Goal: Use online tool/utility: Utilize a website feature to perform a specific function

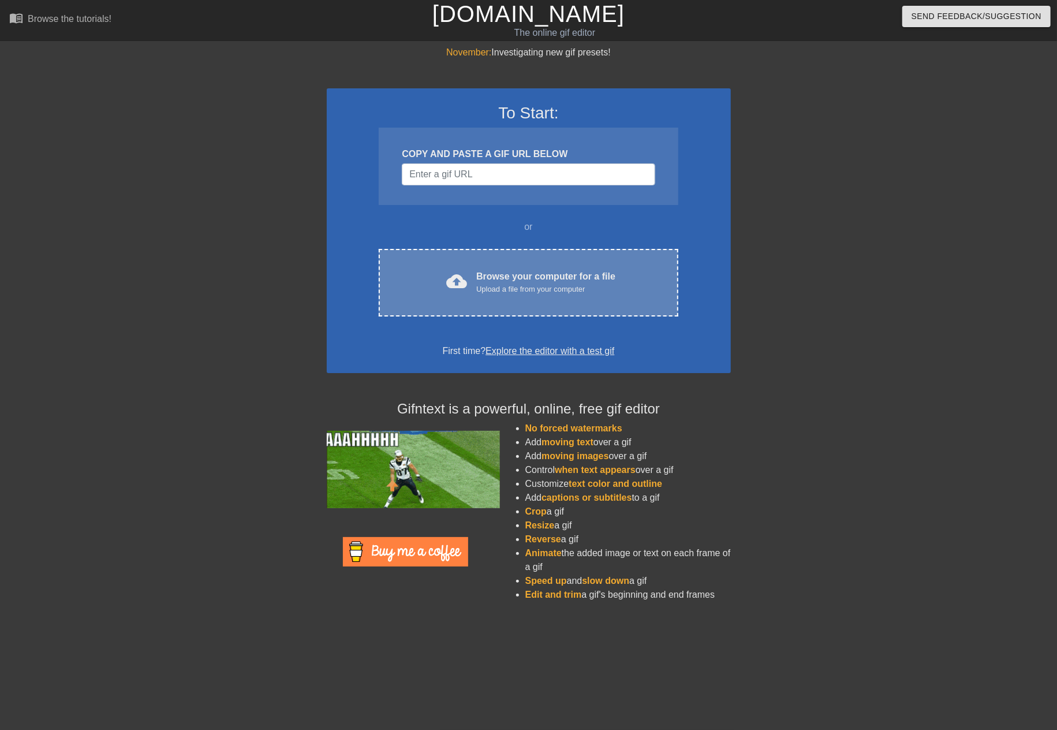
click at [523, 275] on div "Browse your computer for a file Upload a file from your computer" at bounding box center [545, 282] width 139 height 25
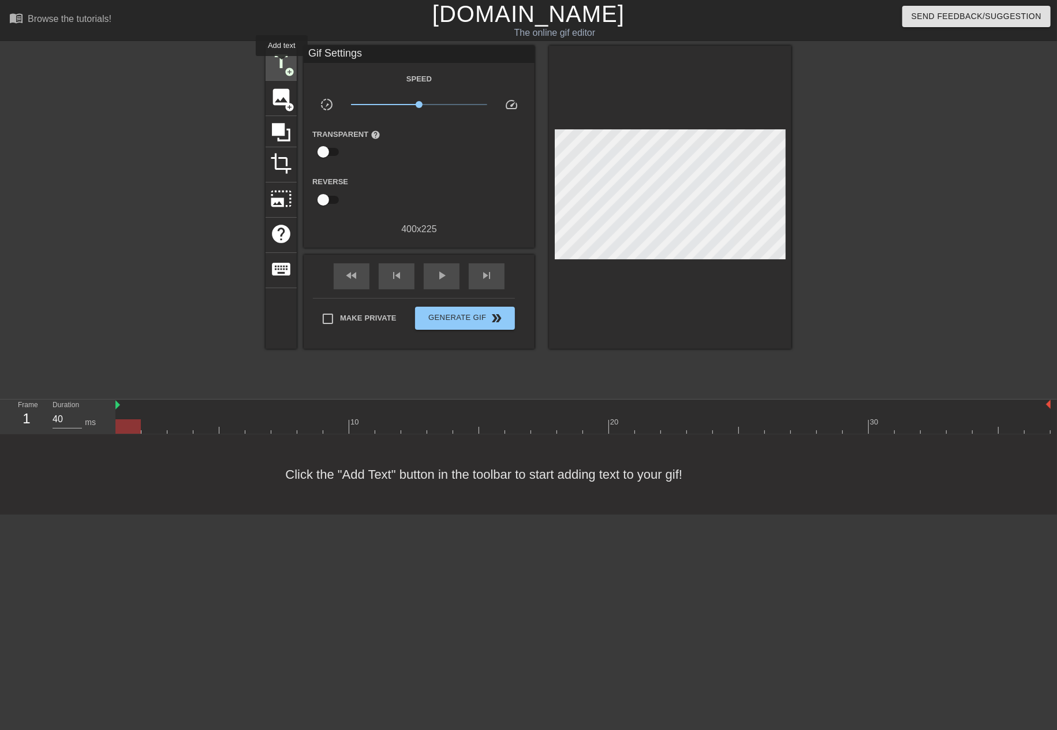
click at [282, 64] on span "title" at bounding box center [281, 62] width 22 height 22
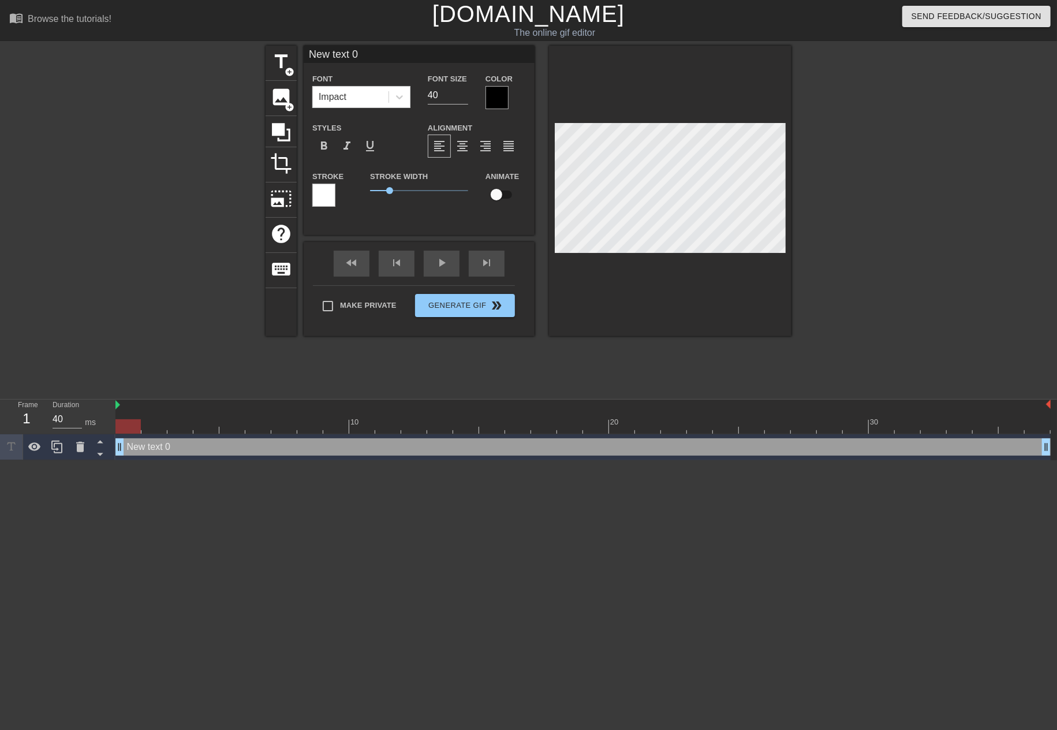
drag, startPoint x: 407, startPoint y: 58, endPoint x: 199, endPoint y: 50, distance: 208.1
click at [199, 50] on div "title add_circle image add_circle crop photo_size_select_large help keyboard Ne…" at bounding box center [528, 219] width 1057 height 347
type input "新"
click at [330, 152] on span "format_bold" at bounding box center [324, 146] width 14 height 14
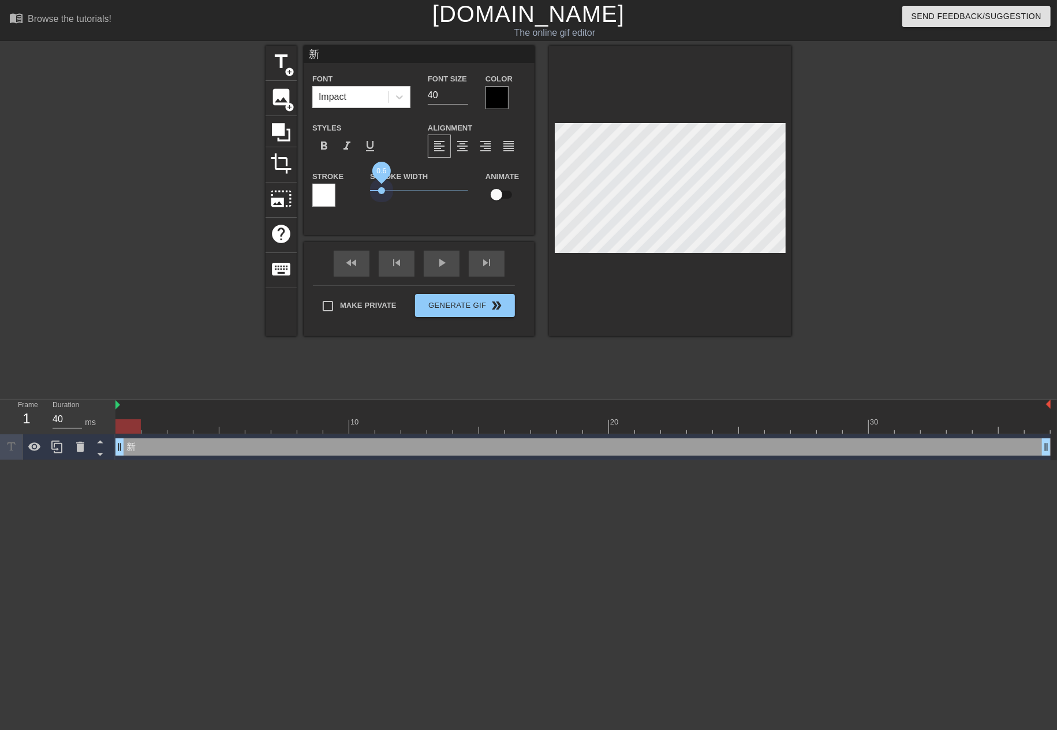
click at [382, 187] on span "0.6" at bounding box center [419, 191] width 98 height 14
click at [334, 148] on div "format_bold" at bounding box center [323, 146] width 23 height 23
click at [407, 193] on span "1.85" at bounding box center [419, 191] width 98 height 14
click at [322, 196] on div at bounding box center [323, 195] width 23 height 23
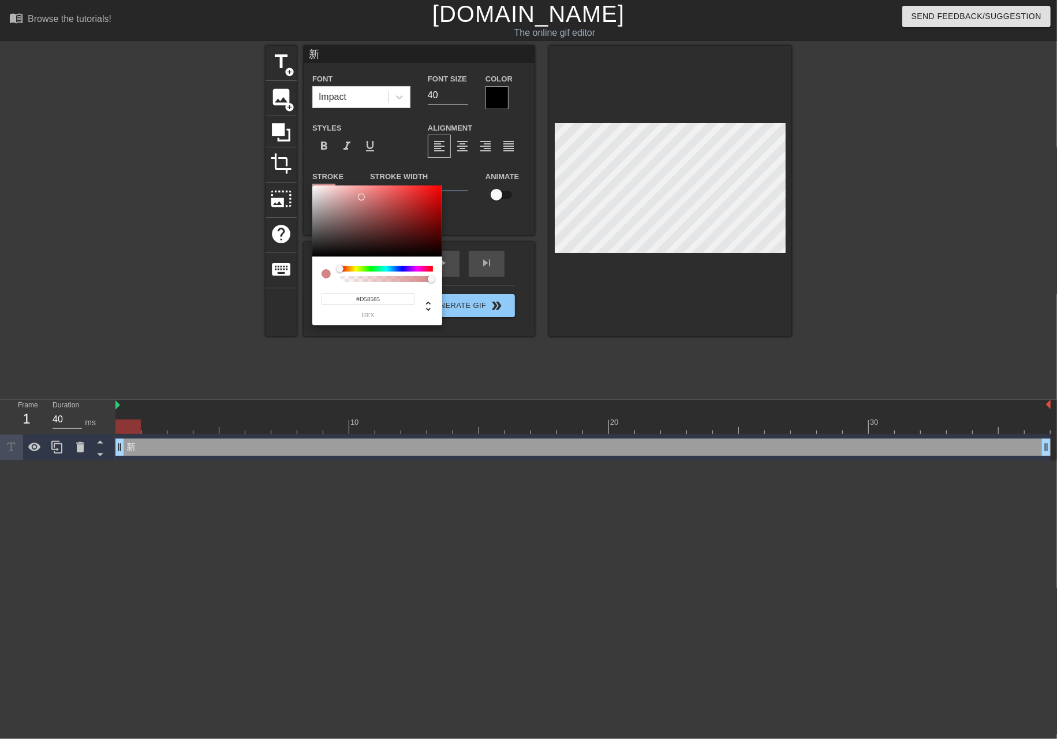
drag, startPoint x: 410, startPoint y: 207, endPoint x: 360, endPoint y: 199, distance: 50.3
click at [360, 199] on div at bounding box center [377, 221] width 130 height 72
click at [365, 265] on div "#CD8181 hex" at bounding box center [377, 290] width 130 height 69
click at [378, 266] on div at bounding box center [386, 269] width 93 height 6
click at [412, 192] on div at bounding box center [377, 221] width 130 height 72
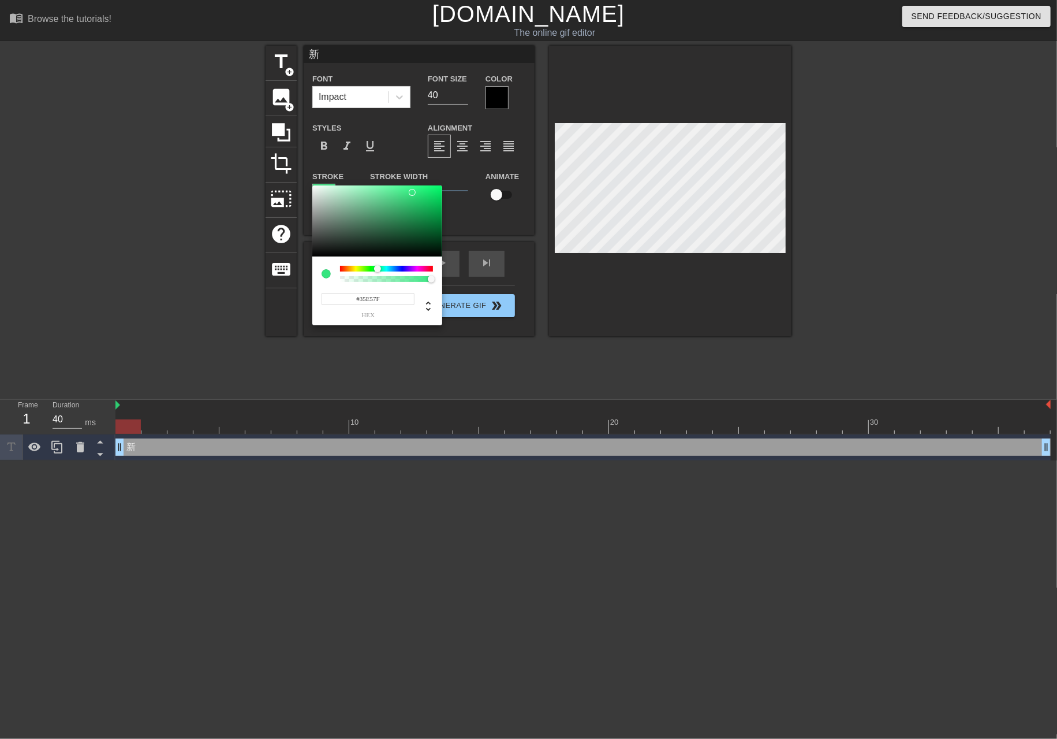
click at [343, 272] on div at bounding box center [386, 274] width 93 height 16
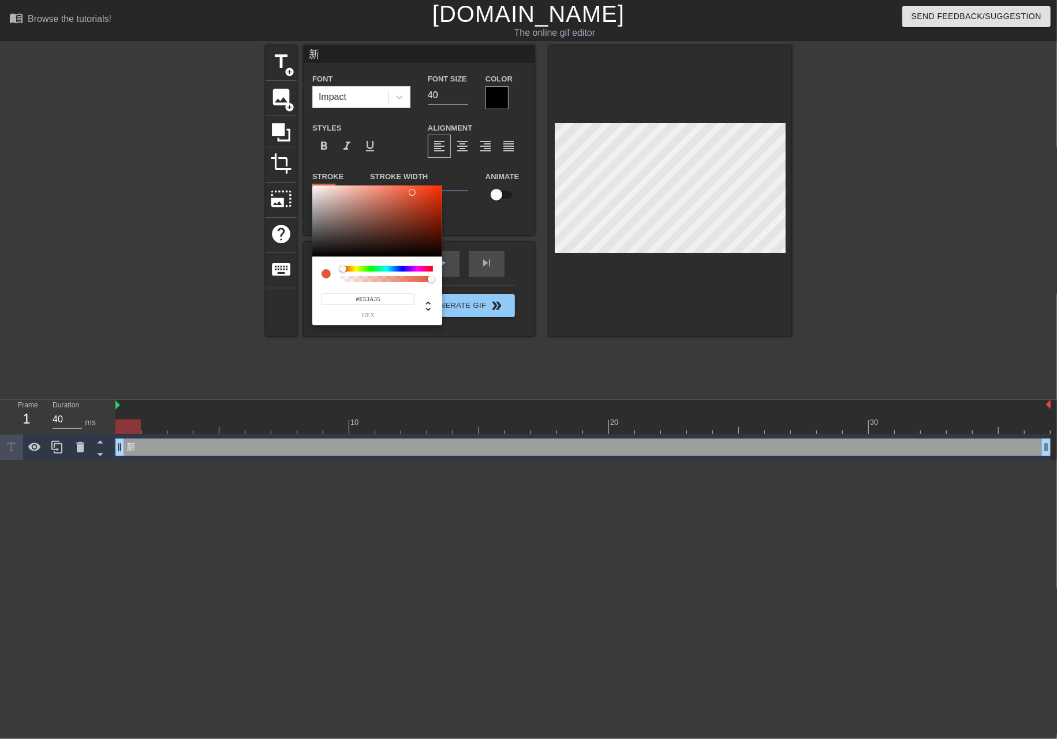
type input "#E53535"
drag, startPoint x: 343, startPoint y: 270, endPoint x: 334, endPoint y: 269, distance: 9.3
click at [334, 269] on div at bounding box center [377, 274] width 111 height 16
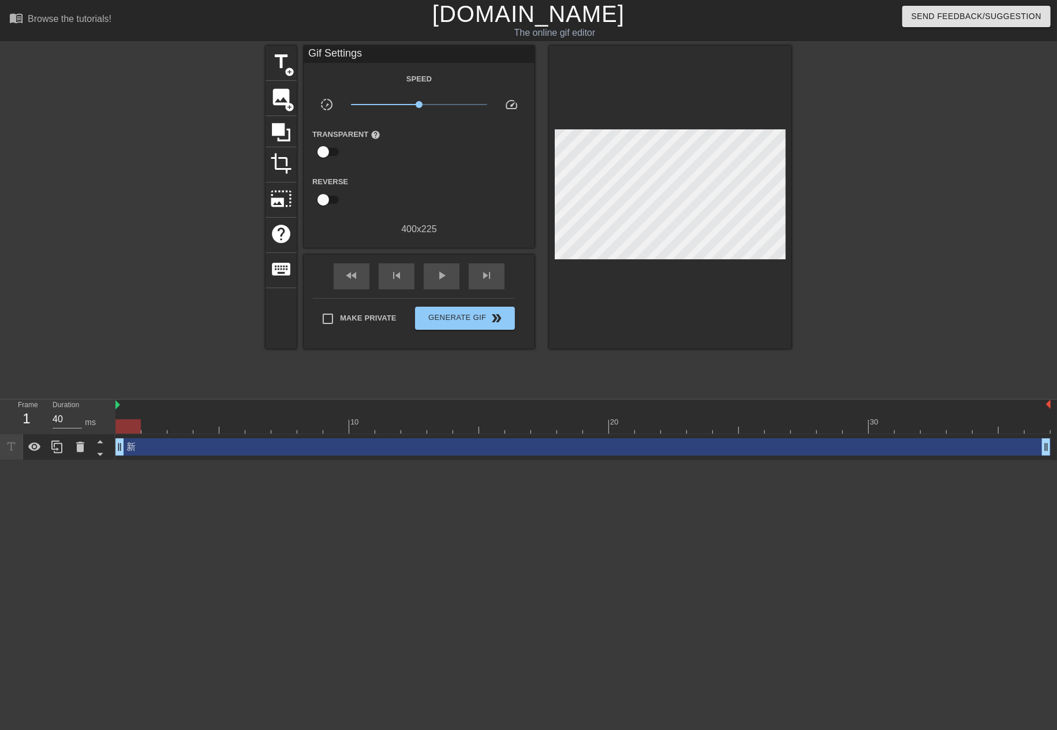
click at [156, 446] on div "新 drag_handle drag_handle" at bounding box center [584, 446] width 936 height 17
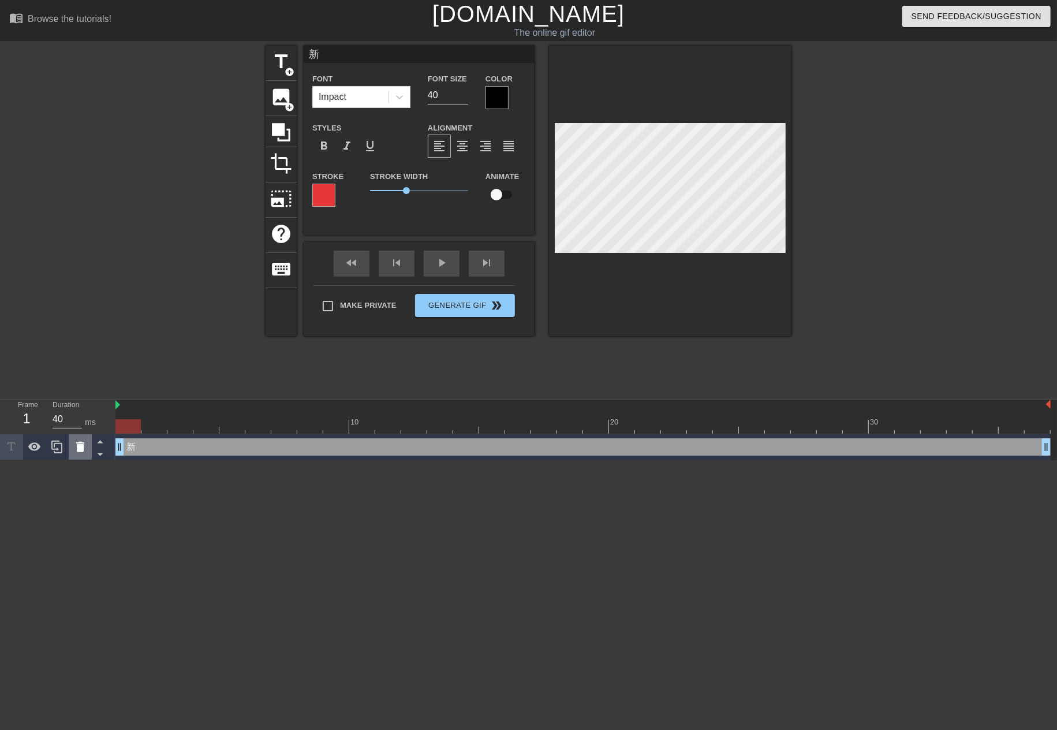
click at [77, 449] on icon at bounding box center [80, 447] width 8 height 10
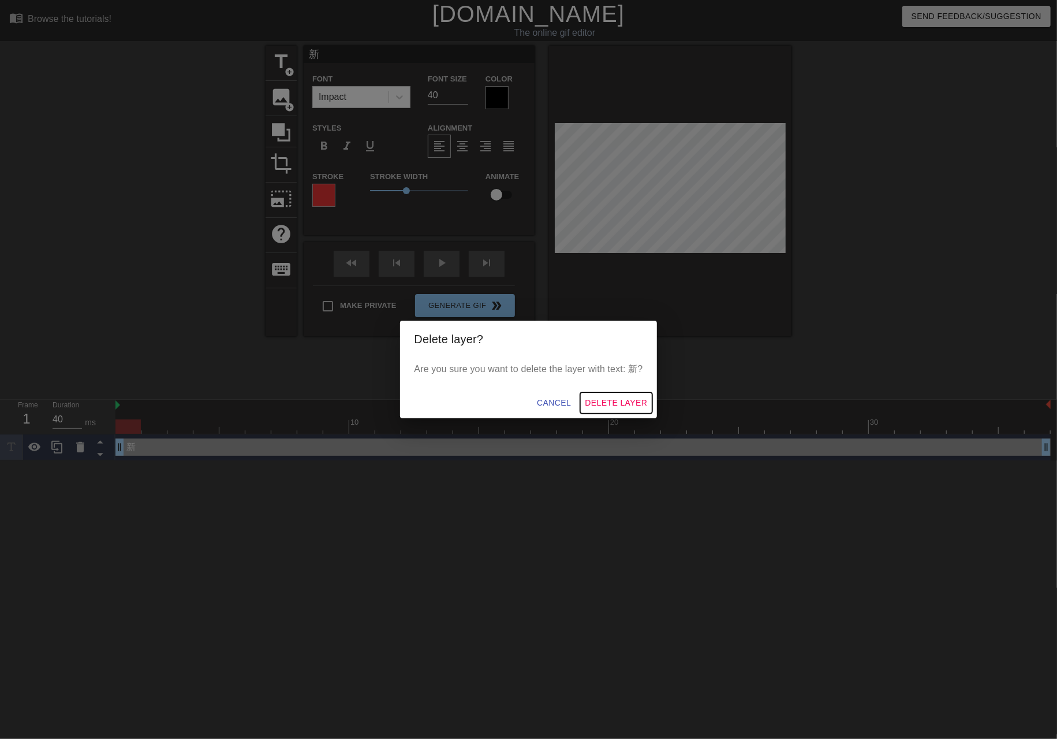
click at [618, 408] on span "Delete Layer" at bounding box center [616, 403] width 62 height 14
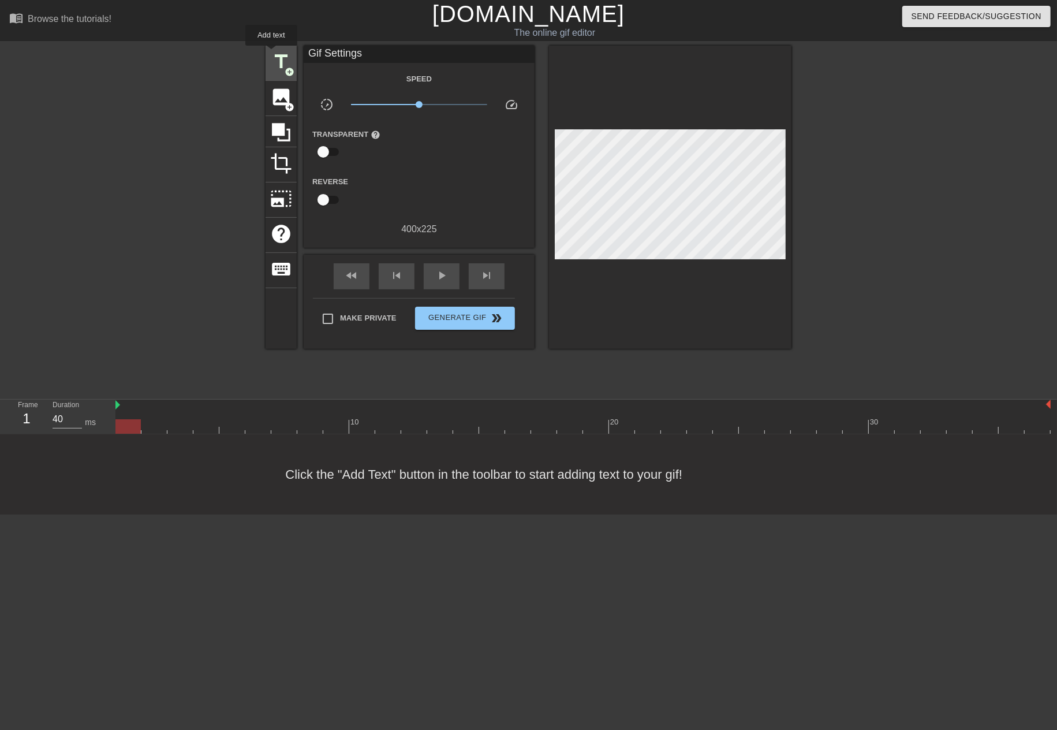
click at [271, 54] on span "title" at bounding box center [281, 62] width 22 height 22
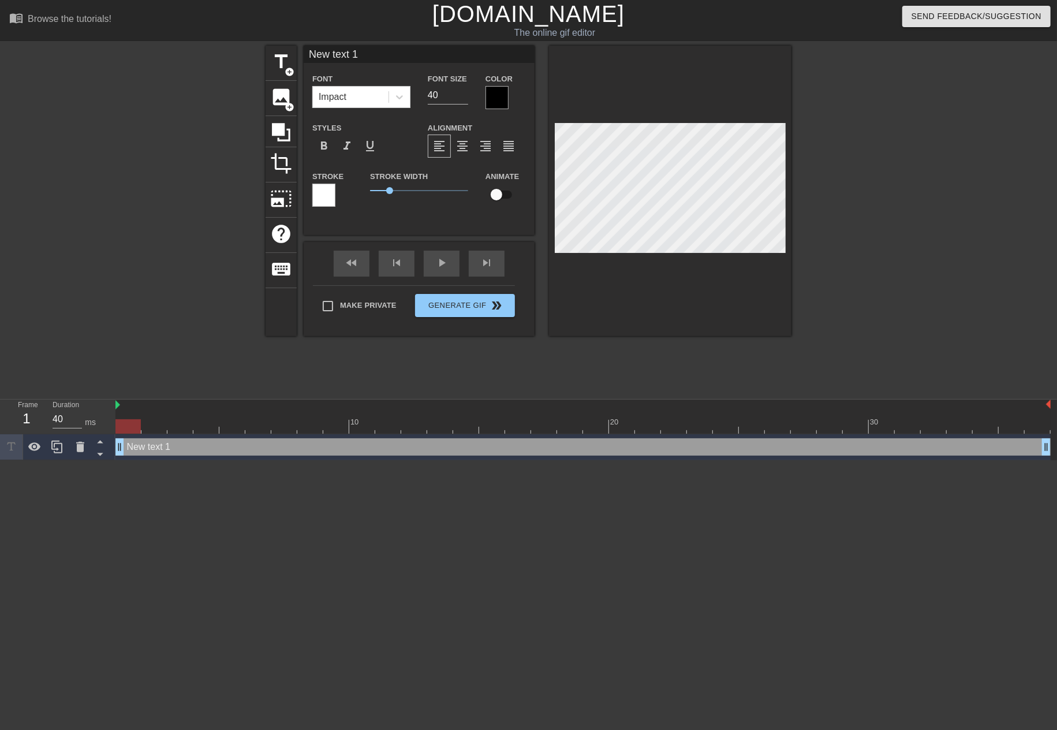
drag, startPoint x: 392, startPoint y: 57, endPoint x: 179, endPoint y: 43, distance: 213.0
click at [179, 43] on div "menu_book Browse the tutorials! [DOMAIN_NAME] The online gif editor Send Feedba…" at bounding box center [528, 230] width 1057 height 460
type input "新池開放"
click at [320, 148] on span "format_bold" at bounding box center [324, 146] width 14 height 14
click at [490, 106] on div at bounding box center [497, 97] width 23 height 23
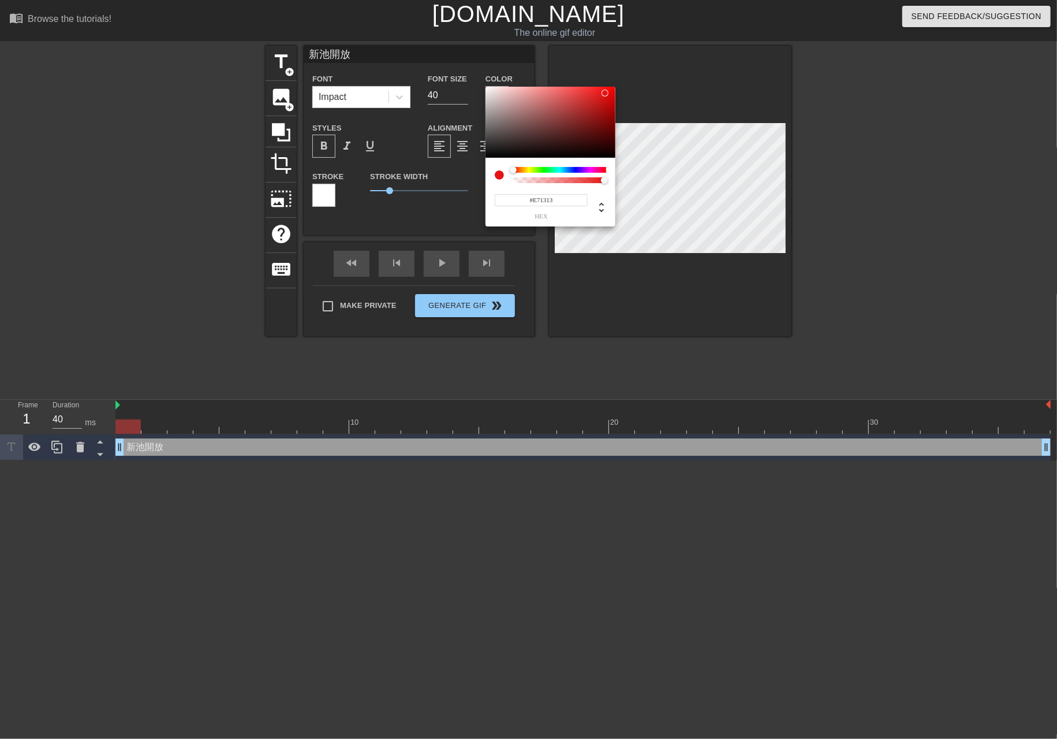
type input "#EB1111"
drag, startPoint x: 601, startPoint y: 96, endPoint x: 606, endPoint y: 92, distance: 7.4
click at [606, 92] on div at bounding box center [551, 123] width 130 height 72
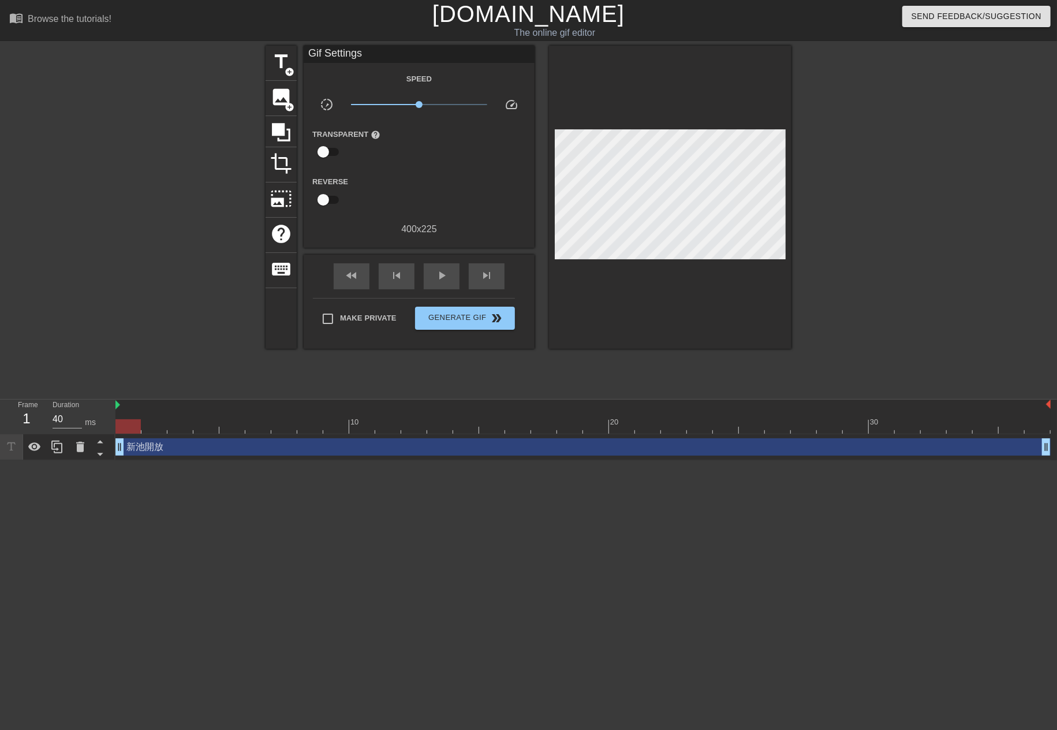
click at [350, 442] on div "新池開放 drag_handle drag_handle" at bounding box center [584, 446] width 936 height 17
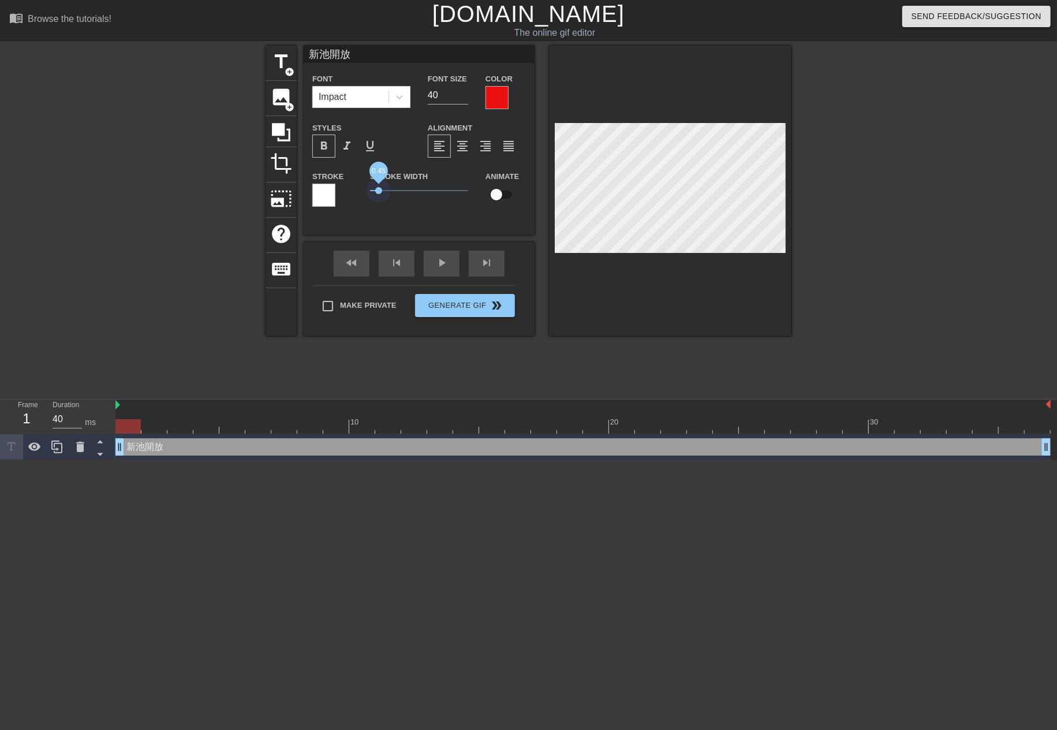
drag, startPoint x: 381, startPoint y: 196, endPoint x: 379, endPoint y: 206, distance: 10.6
click at [379, 206] on div "Stroke Width 0.45" at bounding box center [420, 193] width 116 height 48
click at [330, 203] on div at bounding box center [323, 195] width 23 height 23
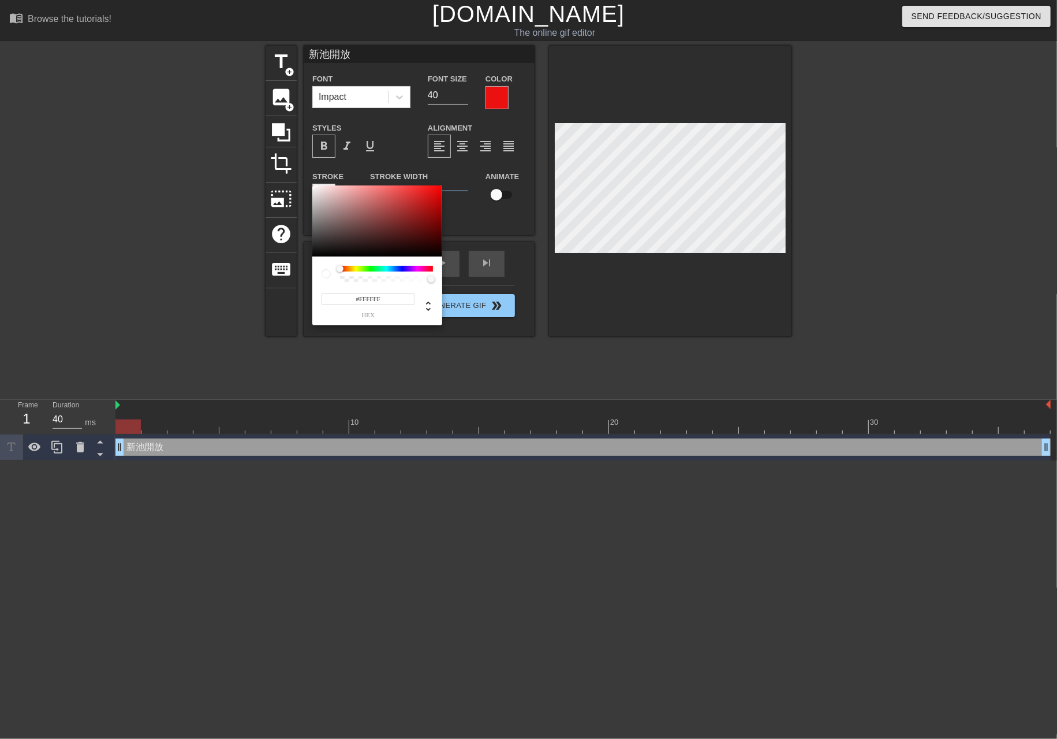
type input "#F2ECEC"
click at [316, 189] on div at bounding box center [319, 192] width 7 height 7
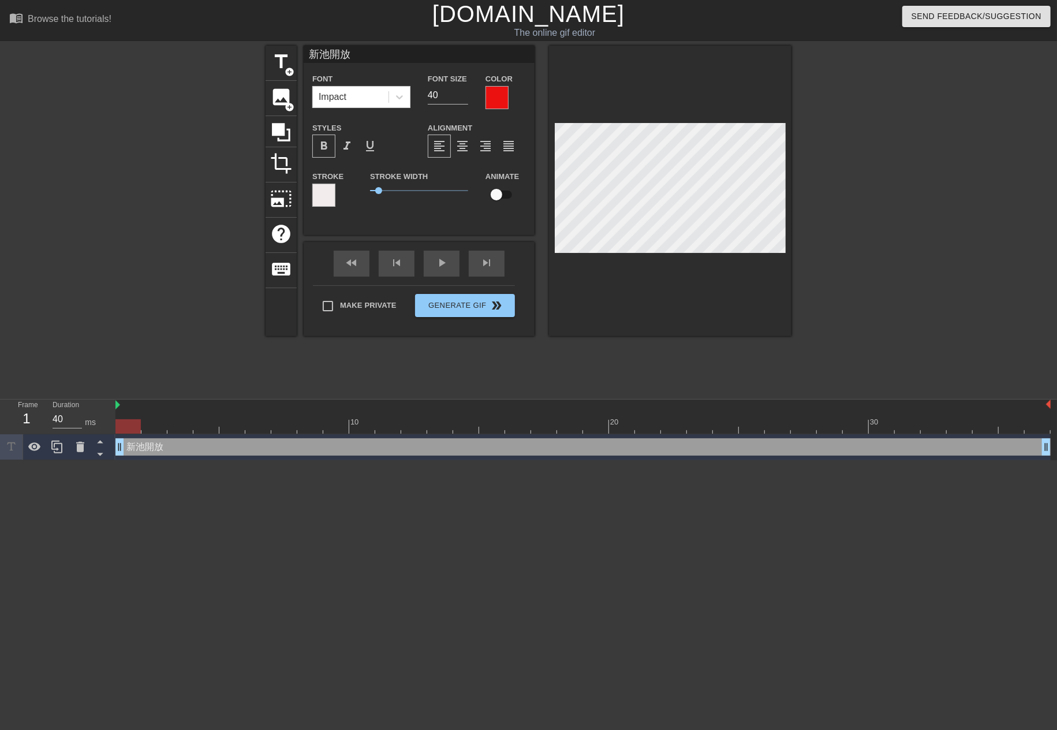
click at [334, 154] on div "format_bold" at bounding box center [323, 146] width 23 height 23
click at [386, 88] on div "Impact" at bounding box center [351, 97] width 76 height 21
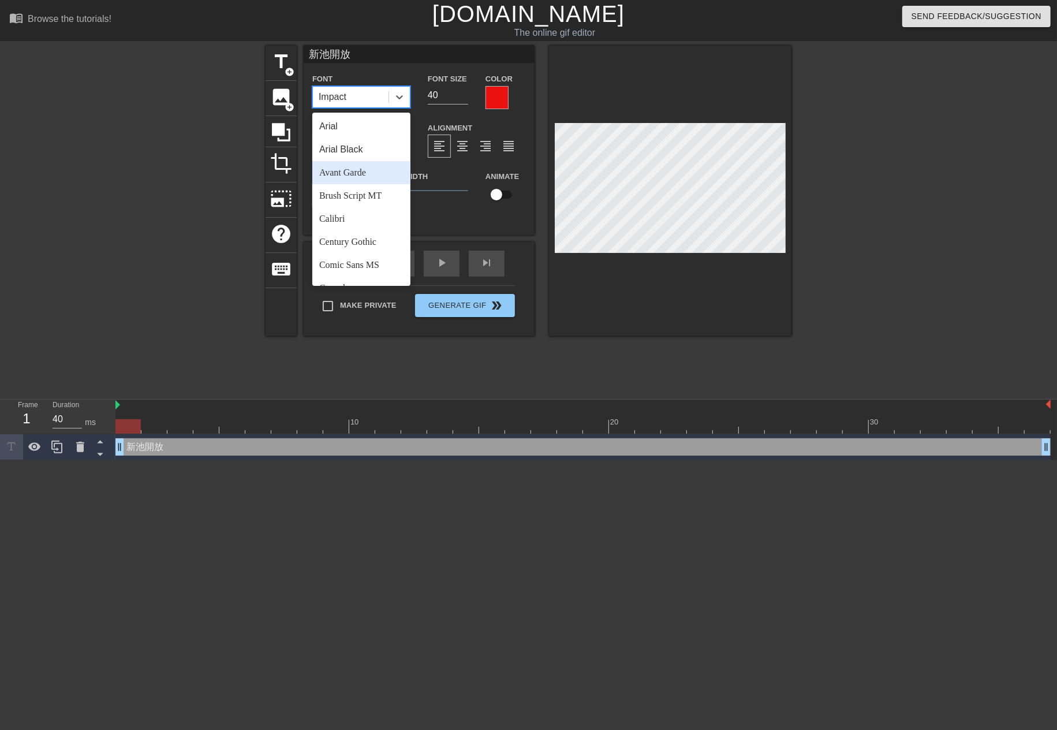
click at [367, 168] on div "Avant Garde" at bounding box center [361, 172] width 98 height 23
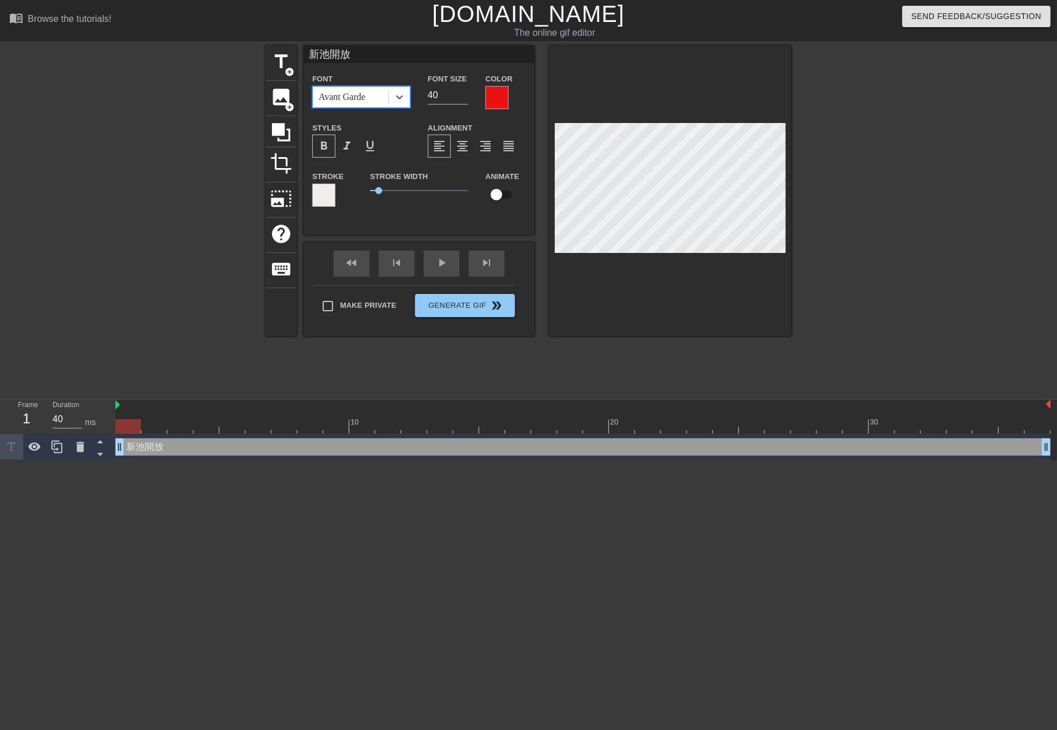
click at [379, 92] on div "Avant Garde" at bounding box center [351, 97] width 76 height 21
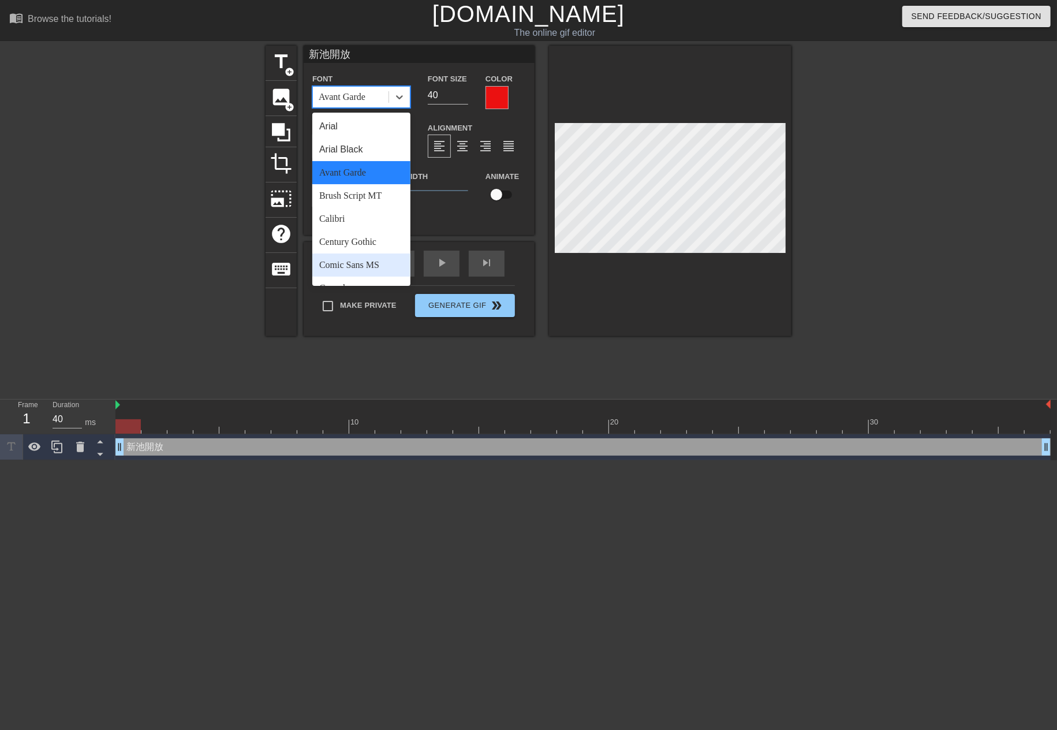
click at [371, 255] on div "Comic Sans MS" at bounding box center [361, 265] width 98 height 23
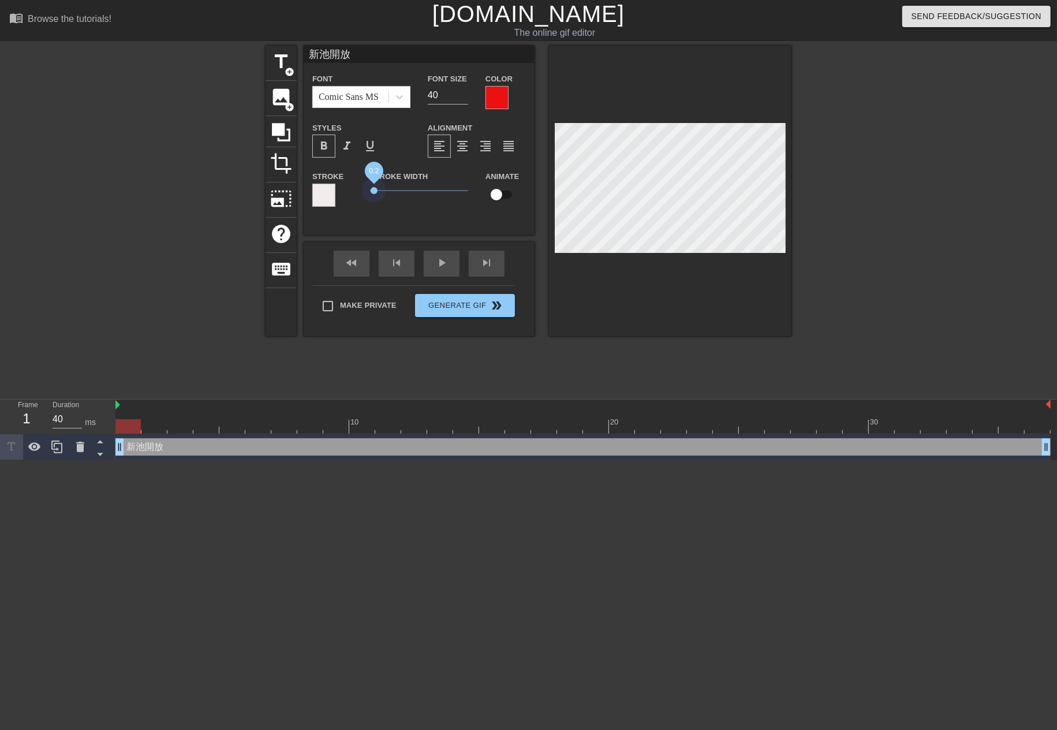
drag, startPoint x: 426, startPoint y: 190, endPoint x: 374, endPoint y: 200, distance: 53.0
click at [374, 200] on div "Stroke Width 0.2" at bounding box center [420, 193] width 116 height 48
click at [319, 152] on span "format_bold" at bounding box center [324, 146] width 14 height 14
drag, startPoint x: 403, startPoint y: 192, endPoint x: 375, endPoint y: 197, distance: 28.1
click at [375, 197] on span "0.25" at bounding box center [419, 191] width 98 height 14
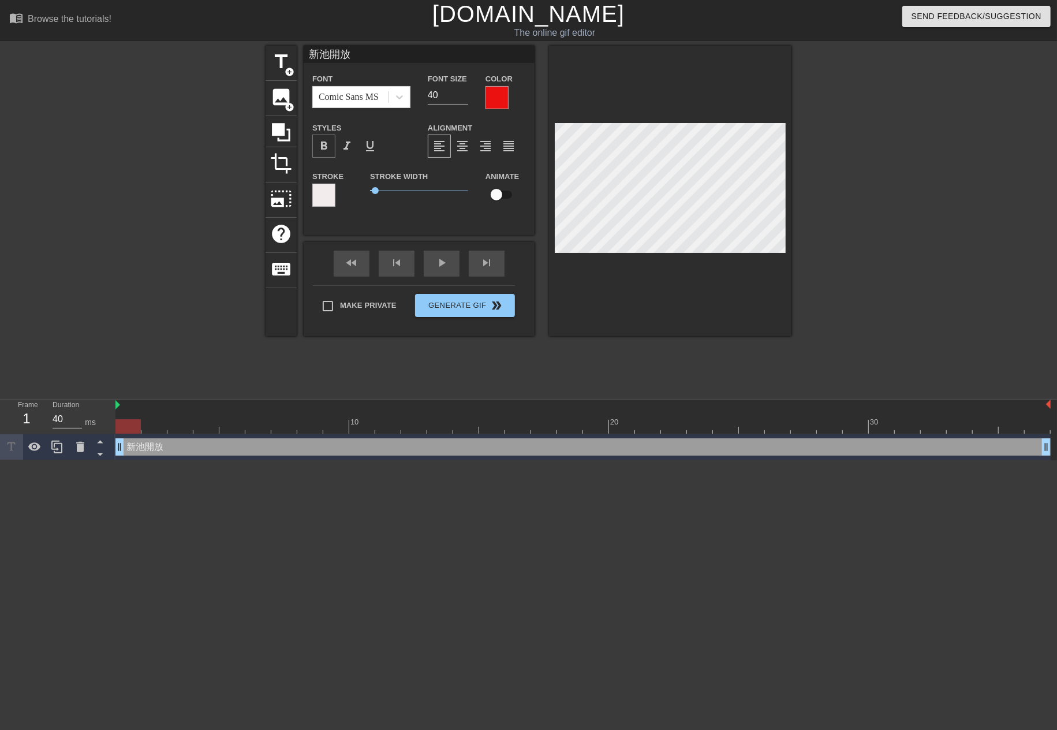
click at [319, 144] on span "format_bold" at bounding box center [324, 146] width 14 height 14
drag, startPoint x: 400, startPoint y: 189, endPoint x: 372, endPoint y: 193, distance: 28.1
click at [372, 193] on span "0.1" at bounding box center [419, 191] width 98 height 14
click at [329, 200] on div at bounding box center [323, 195] width 23 height 23
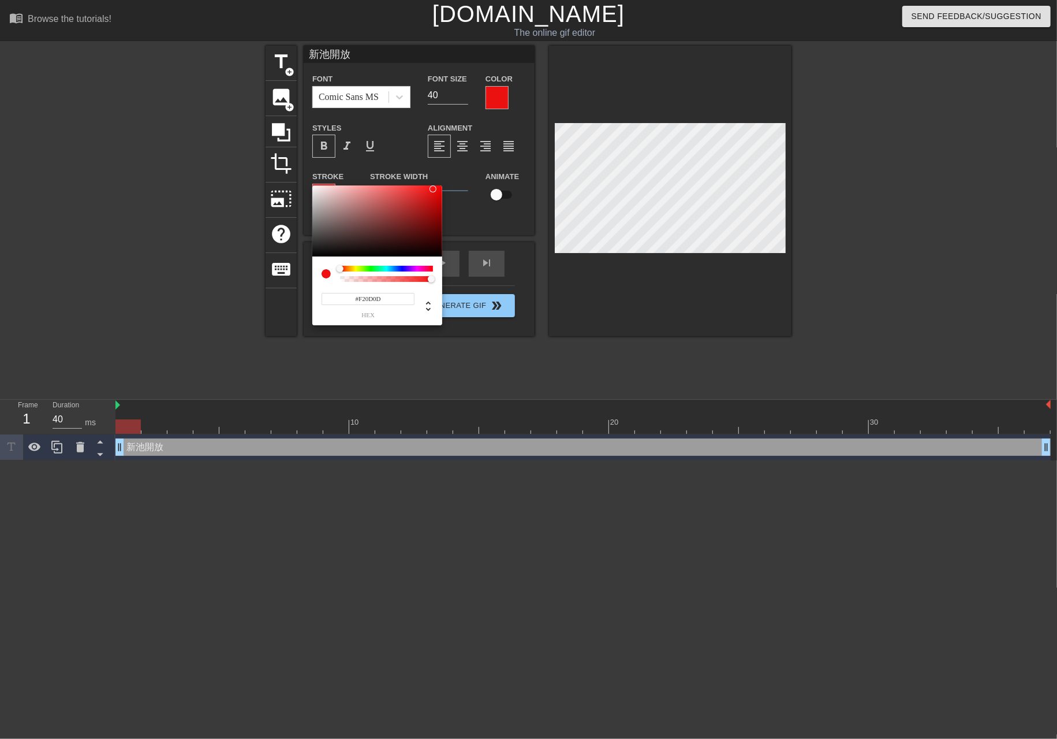
type input "#F20B0B"
drag, startPoint x: 344, startPoint y: 190, endPoint x: 437, endPoint y: 189, distance: 92.4
click at [437, 189] on div at bounding box center [377, 221] width 130 height 72
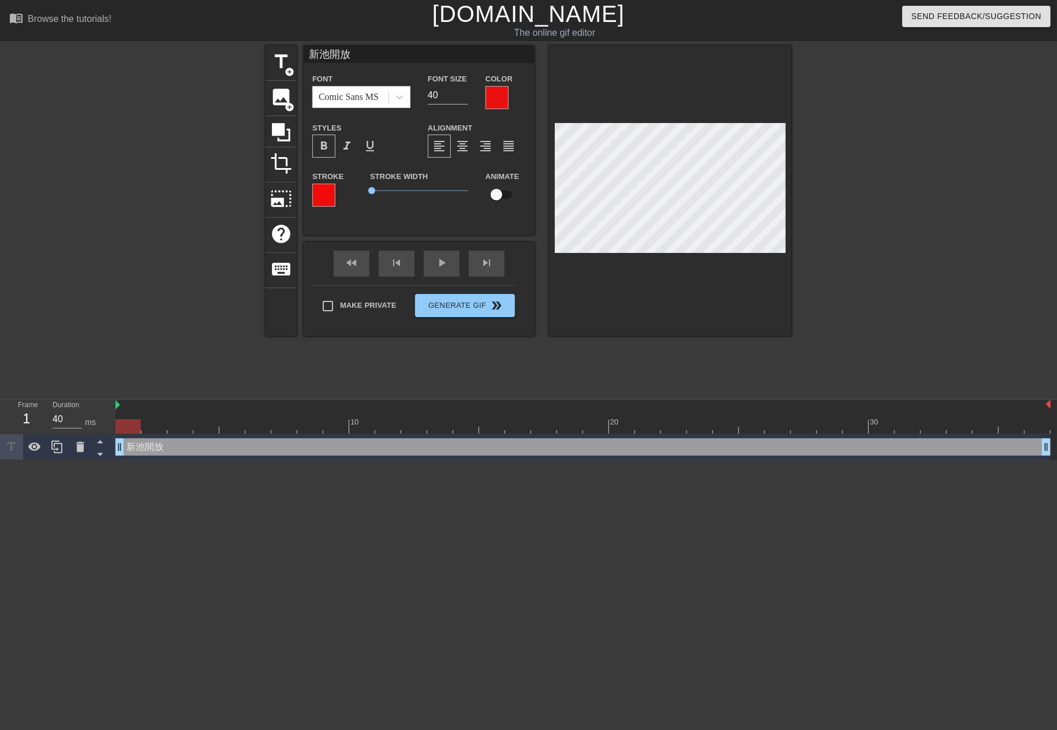
click at [506, 100] on div at bounding box center [497, 97] width 23 height 23
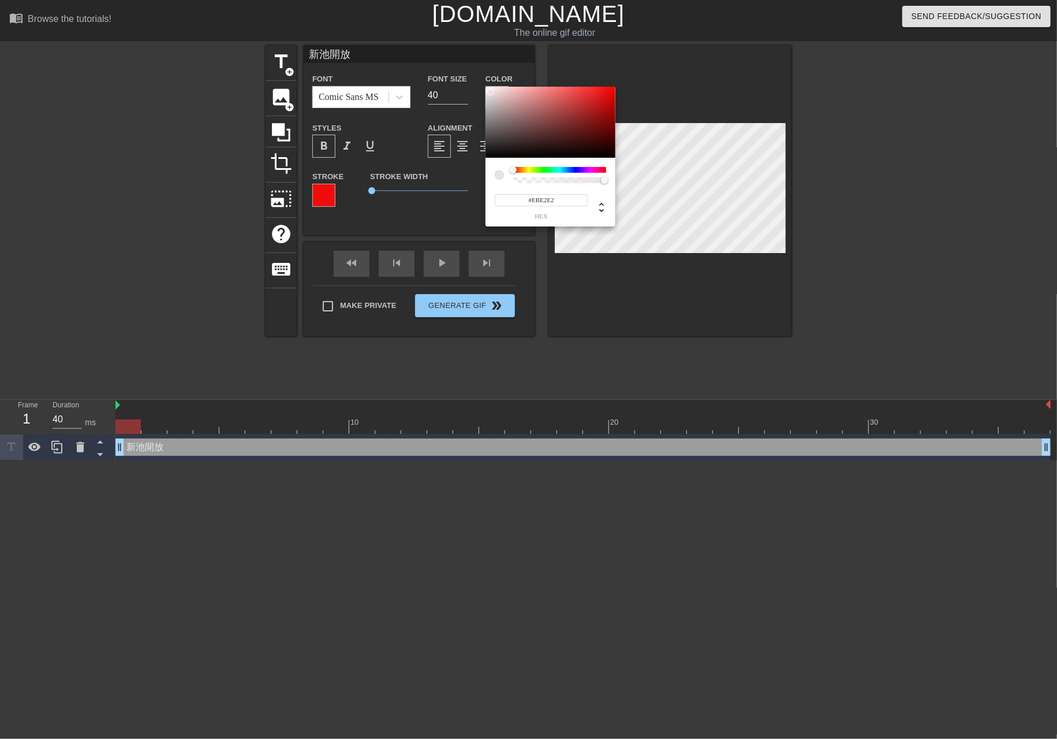
type input "#EBE0E0"
click at [492, 92] on div at bounding box center [551, 123] width 130 height 72
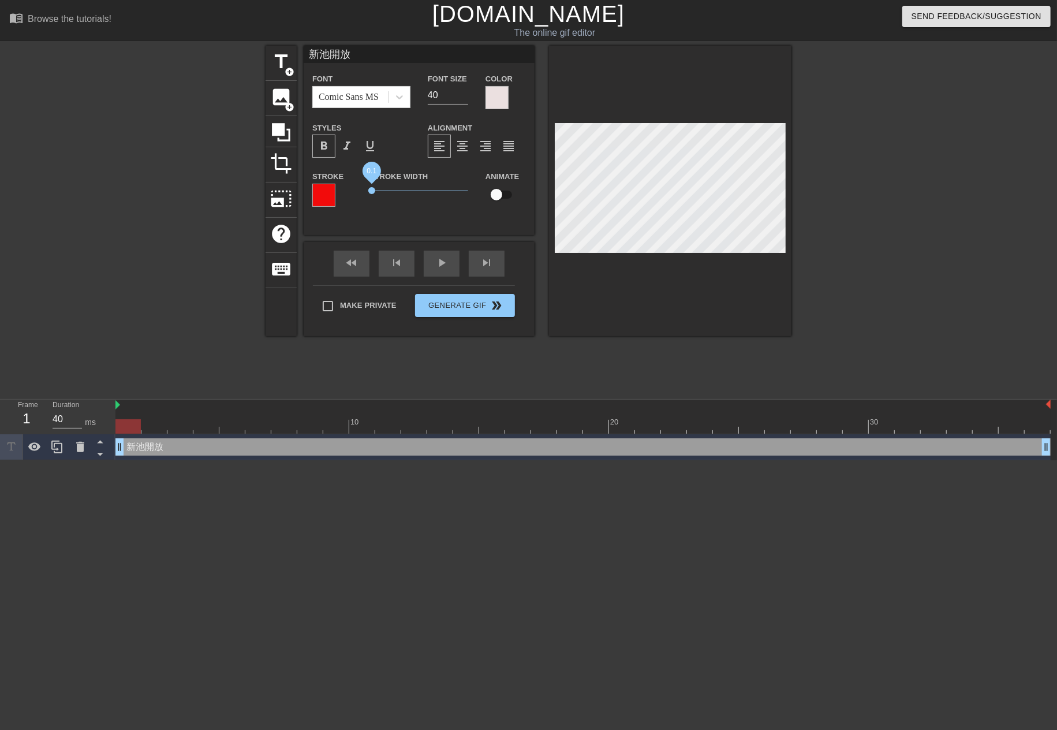
click at [372, 193] on span "0.1" at bounding box center [371, 190] width 7 height 7
click at [434, 255] on div "新池開放 Font Comic Sans MS Font Size 40 Color Styles format_bold format_italic for…" at bounding box center [419, 191] width 231 height 291
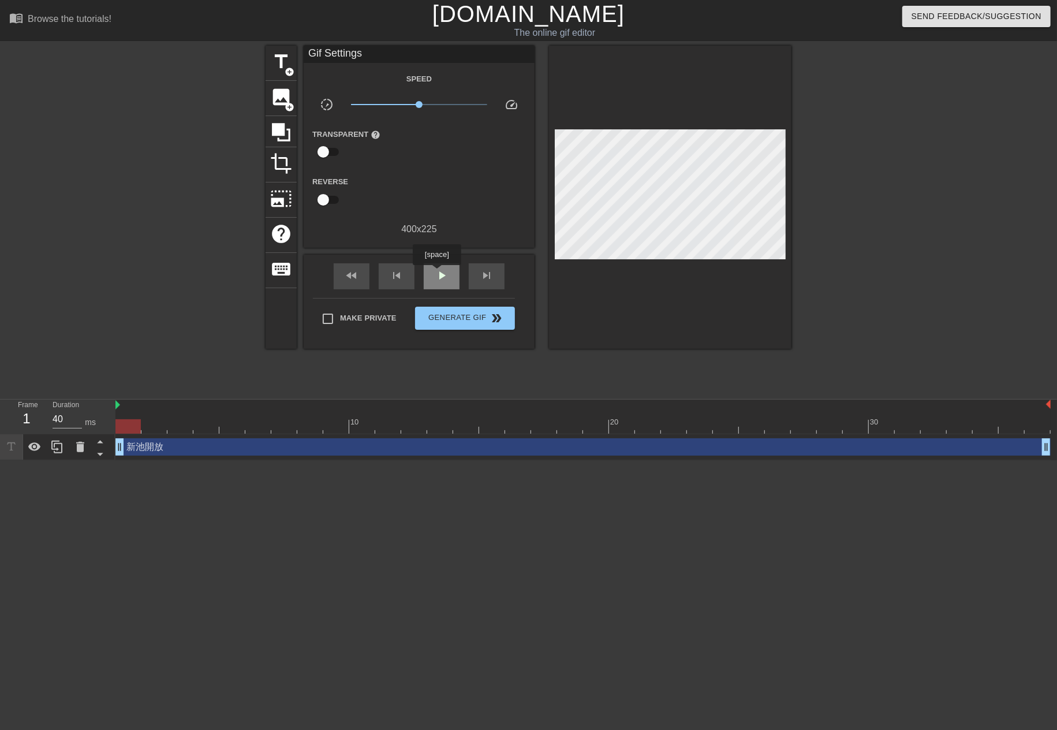
click at [437, 273] on span "play_arrow" at bounding box center [442, 276] width 14 height 14
click at [426, 449] on div "新池開放 drag_handle drag_handle" at bounding box center [584, 446] width 936 height 17
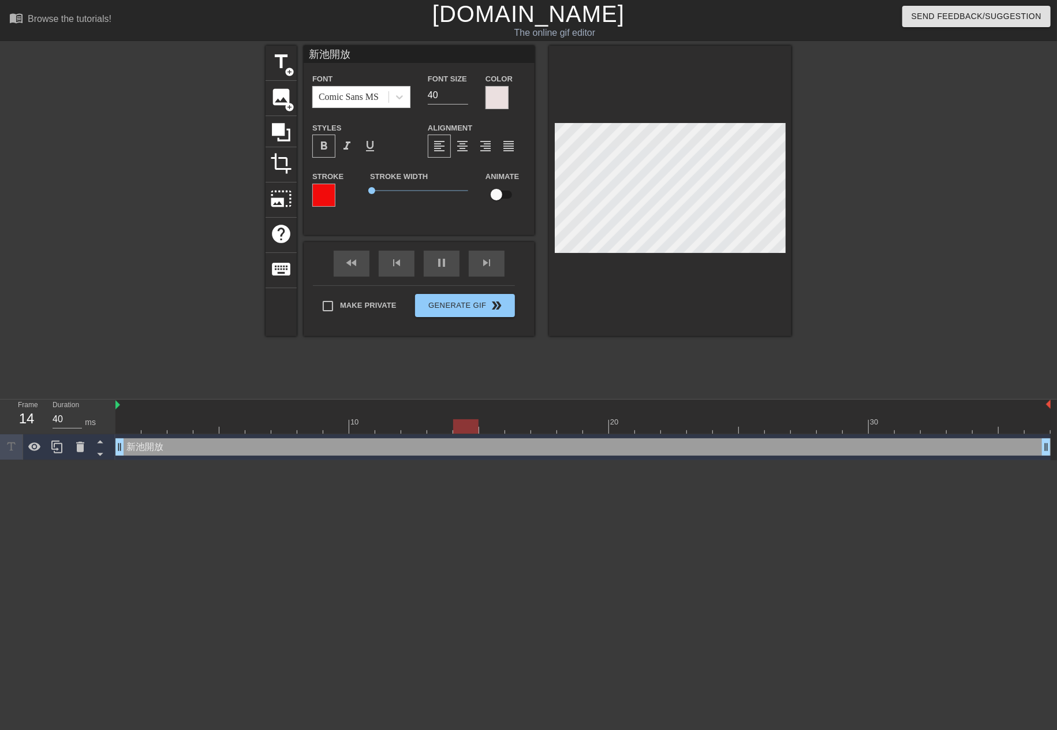
click at [367, 51] on input "新池開放" at bounding box center [419, 54] width 231 height 17
drag, startPoint x: 156, startPoint y: 418, endPoint x: 156, endPoint y: 424, distance: 6.9
click at [156, 424] on div "10 20 30" at bounding box center [584, 417] width 936 height 34
drag, startPoint x: 119, startPoint y: 446, endPoint x: 146, endPoint y: 442, distance: 27.0
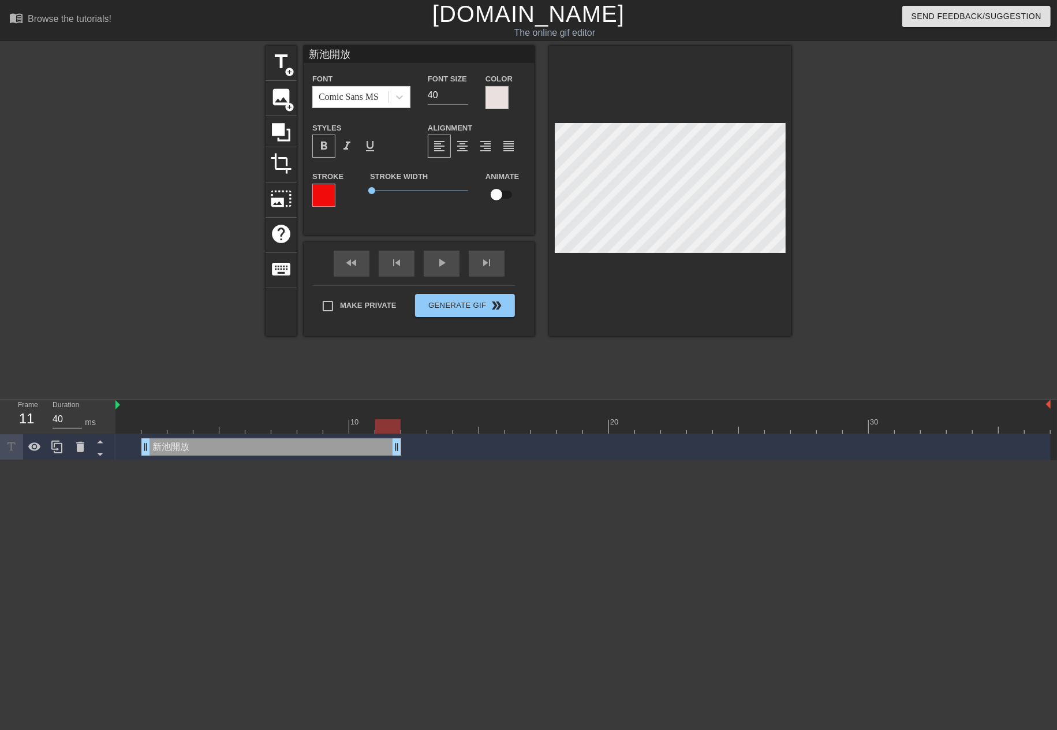
drag, startPoint x: 1043, startPoint y: 446, endPoint x: 392, endPoint y: 457, distance: 651.5
click at [392, 457] on div "新池開放 drag_handle drag_handle" at bounding box center [584, 447] width 936 height 26
drag, startPoint x: 371, startPoint y: 197, endPoint x: 350, endPoint y: 200, distance: 21.1
click at [350, 200] on div "Stroke Stroke Width 0 Animate" at bounding box center [419, 193] width 231 height 48
click at [492, 102] on div at bounding box center [497, 97] width 23 height 23
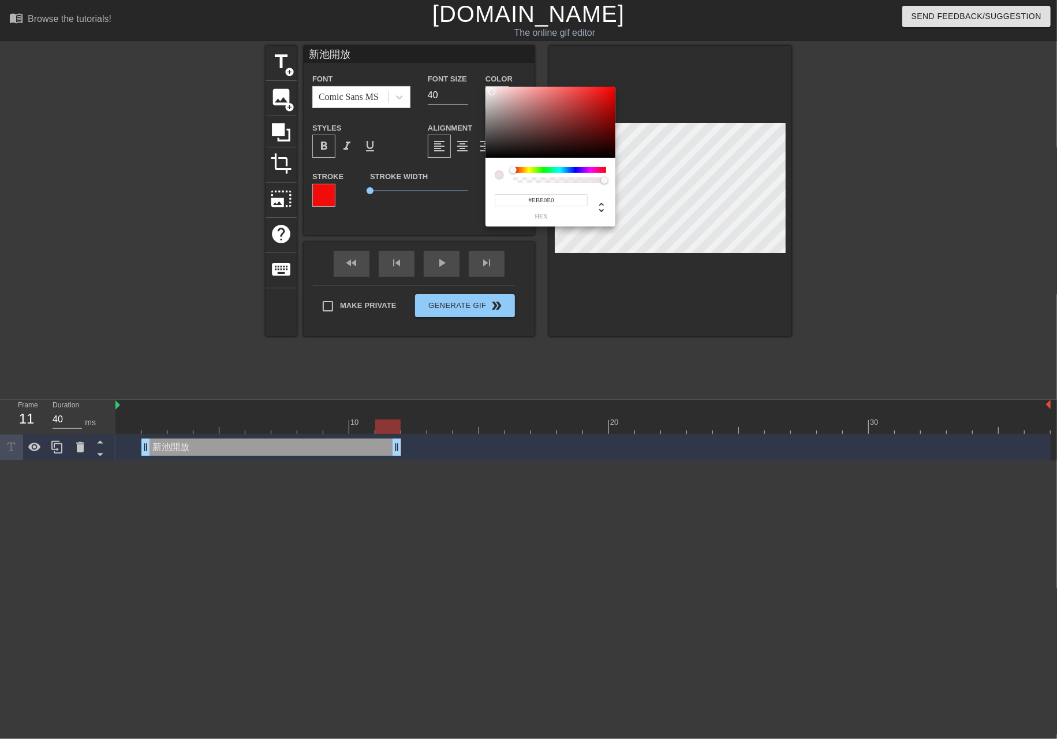
type input "#F40D0D"
click at [609, 90] on div at bounding box center [551, 123] width 130 height 72
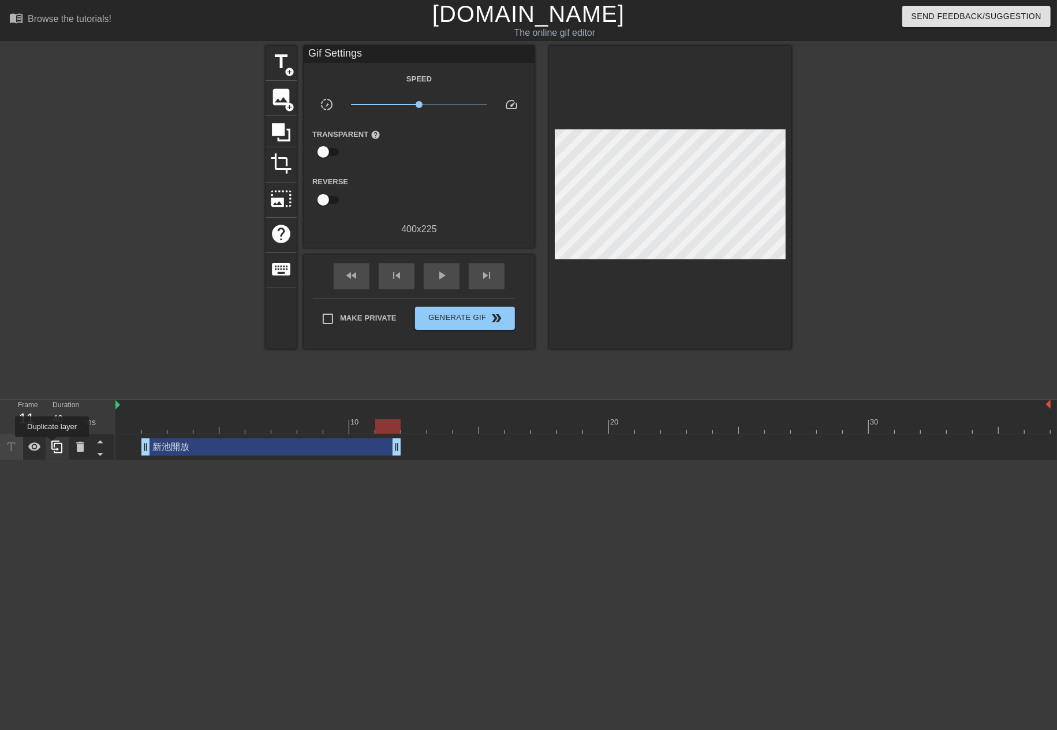
click at [52, 445] on icon at bounding box center [56, 447] width 11 height 13
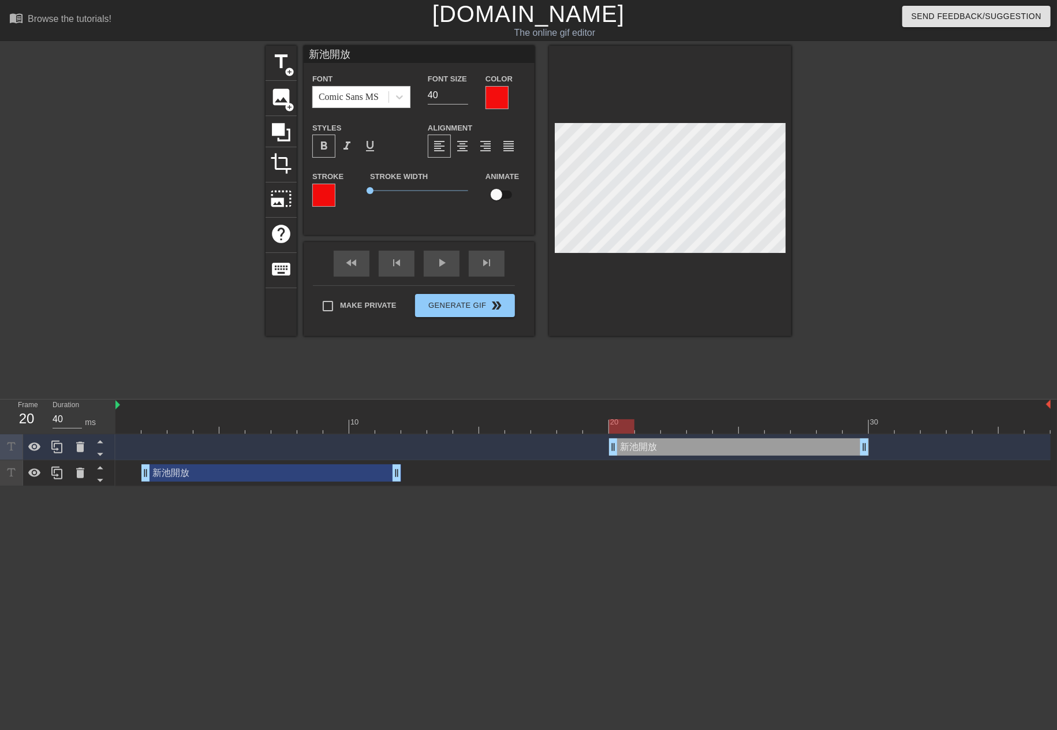
drag, startPoint x: 238, startPoint y: 445, endPoint x: 699, endPoint y: 424, distance: 461.3
click at [699, 424] on div "10 20 30 新池開放 drag_handle drag_handle 新池開放 drag_handle drag_handle" at bounding box center [587, 443] width 942 height 87
drag, startPoint x: 865, startPoint y: 449, endPoint x: 1045, endPoint y: 449, distance: 180.2
drag, startPoint x: 364, startPoint y: 54, endPoint x: 283, endPoint y: 40, distance: 82.0
click at [283, 40] on div "menu_book Browse the tutorials! [DOMAIN_NAME] The online gif editor Send Feedba…" at bounding box center [528, 243] width 1057 height 486
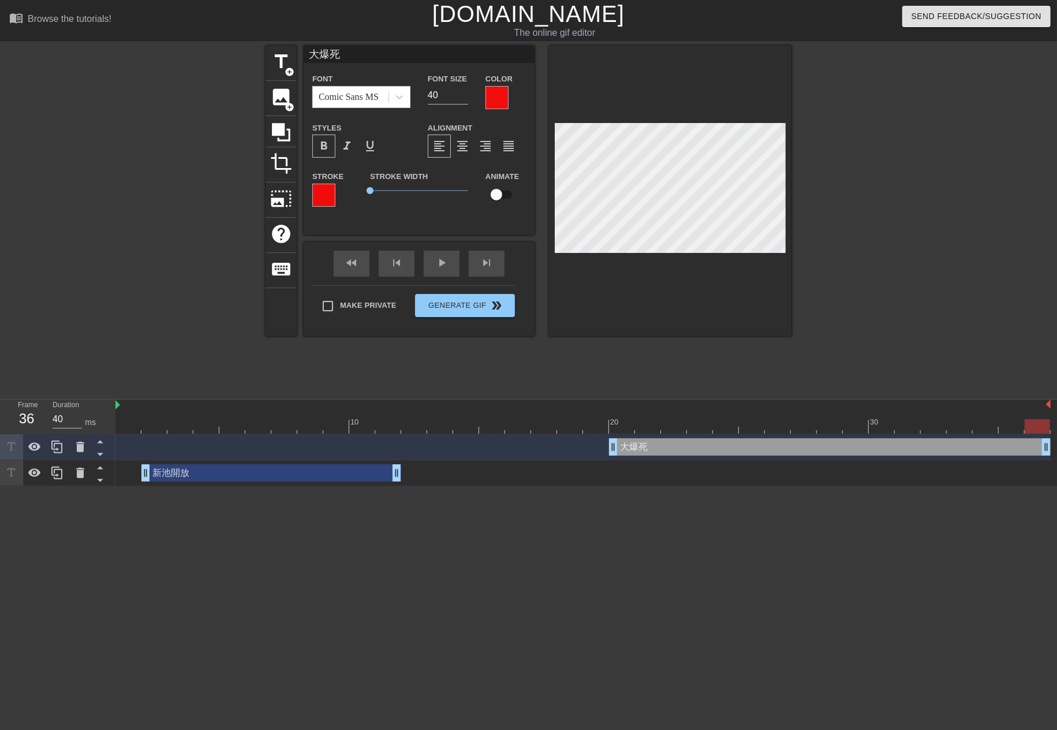
type input "大爆死"
click at [499, 103] on div at bounding box center [497, 97] width 23 height 23
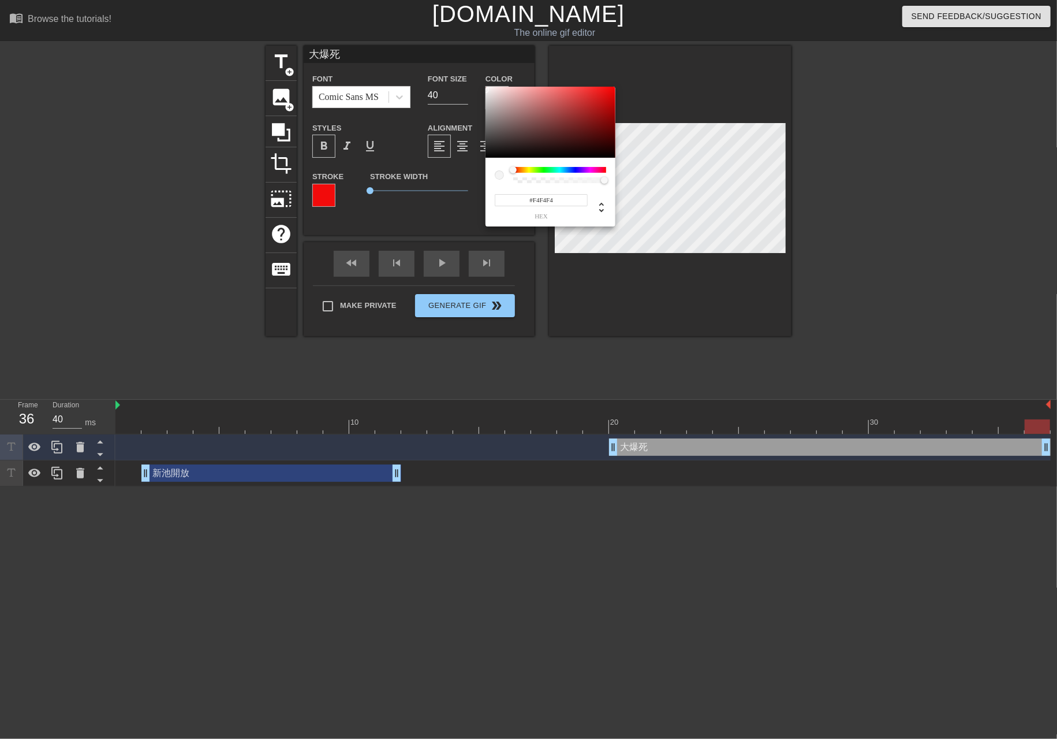
click at [486, 90] on div at bounding box center [551, 123] width 130 height 72
click at [496, 90] on div at bounding box center [551, 123] width 130 height 72
drag, startPoint x: 536, startPoint y: 169, endPoint x: 526, endPoint y: 169, distance: 10.4
click at [526, 169] on div at bounding box center [559, 170] width 93 height 6
drag, startPoint x: 586, startPoint y: 114, endPoint x: 616, endPoint y: 73, distance: 50.4
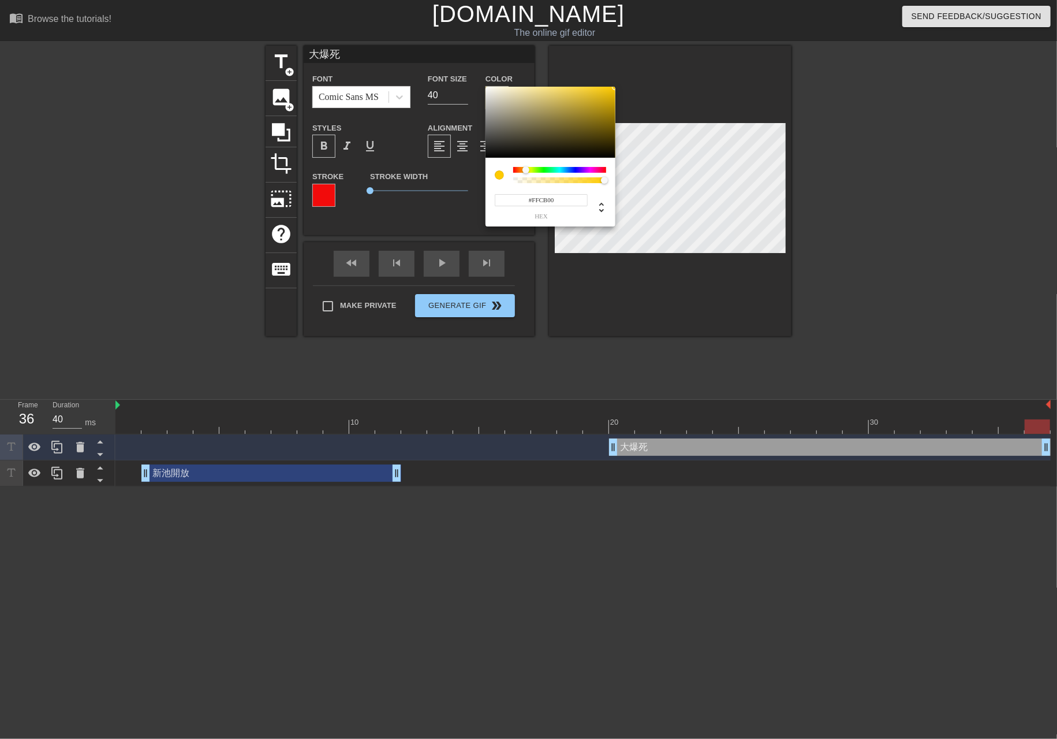
click at [616, 73] on div "#FFCB00 hex" at bounding box center [528, 369] width 1057 height 739
click at [605, 90] on div at bounding box center [551, 123] width 130 height 72
click at [530, 169] on div at bounding box center [533, 170] width 7 height 7
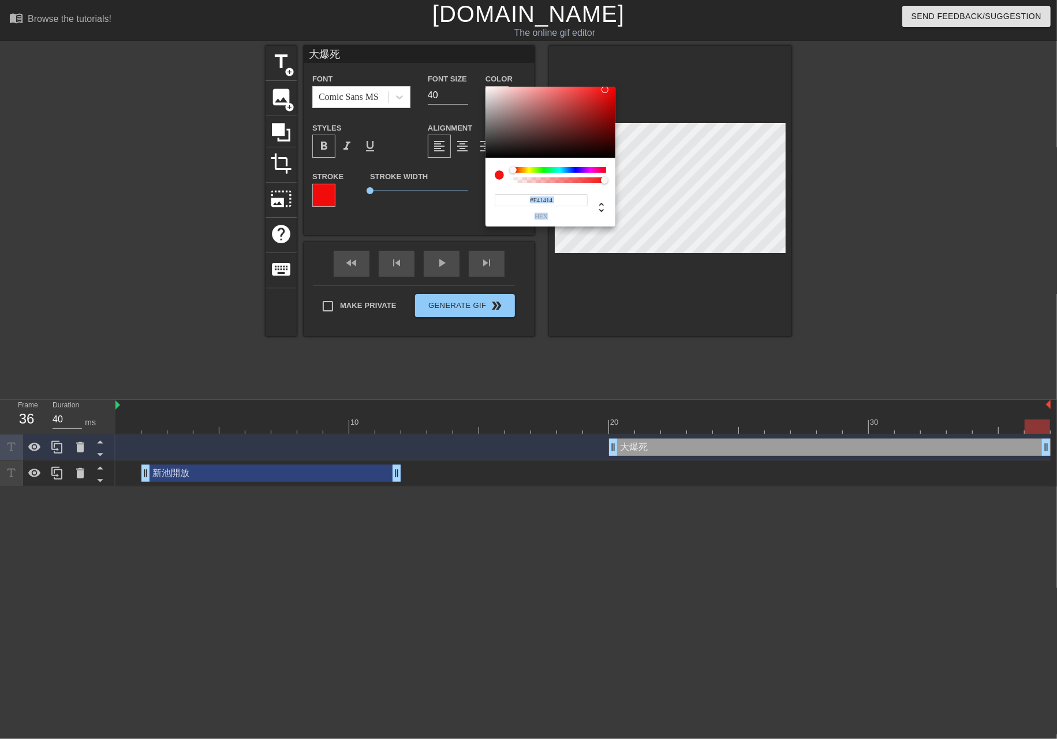
drag, startPoint x: 530, startPoint y: 169, endPoint x: 501, endPoint y: 187, distance: 33.7
click at [501, 187] on div "#F41414 hex" at bounding box center [551, 192] width 130 height 69
type input "#FFFFFF"
drag, startPoint x: 505, startPoint y: 98, endPoint x: 469, endPoint y: 86, distance: 37.6
click at [469, 86] on div "#FFFFFF hex" at bounding box center [528, 369] width 1057 height 739
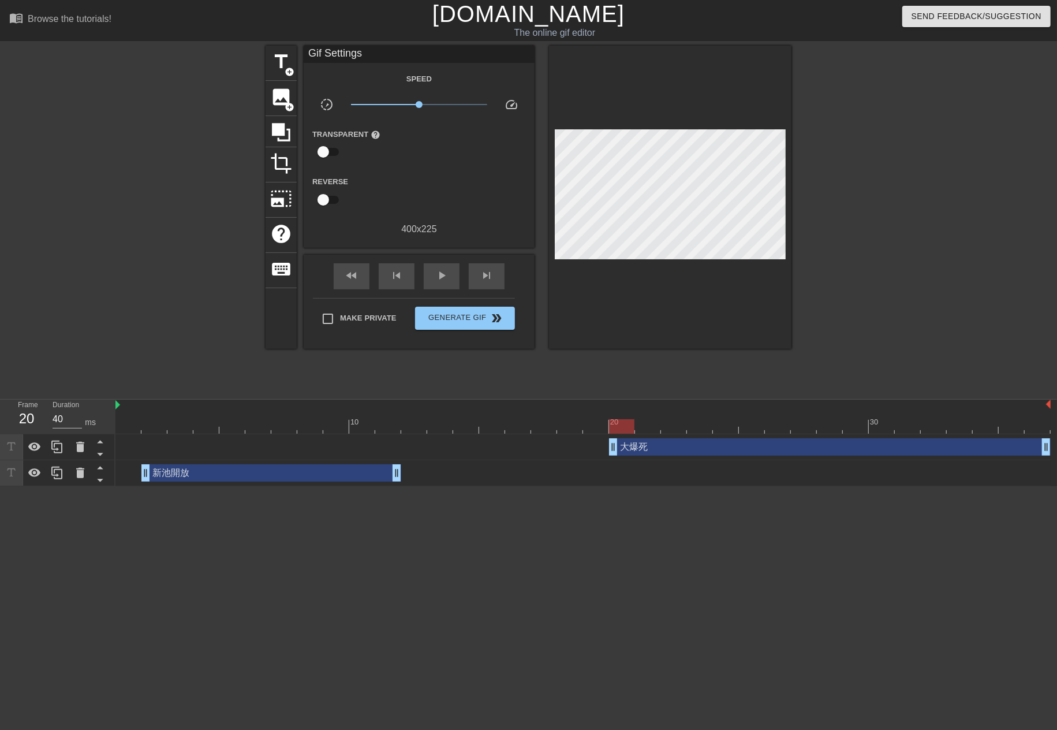
drag, startPoint x: 612, startPoint y: 446, endPoint x: 616, endPoint y: 460, distance: 14.3
click at [616, 460] on div "大爆死 drag_handle drag_handle 新池開放 drag_handle drag_handle" at bounding box center [587, 460] width 942 height 52
click at [409, 419] on div at bounding box center [414, 418] width 26 height 14
click at [58, 450] on icon at bounding box center [56, 447] width 11 height 13
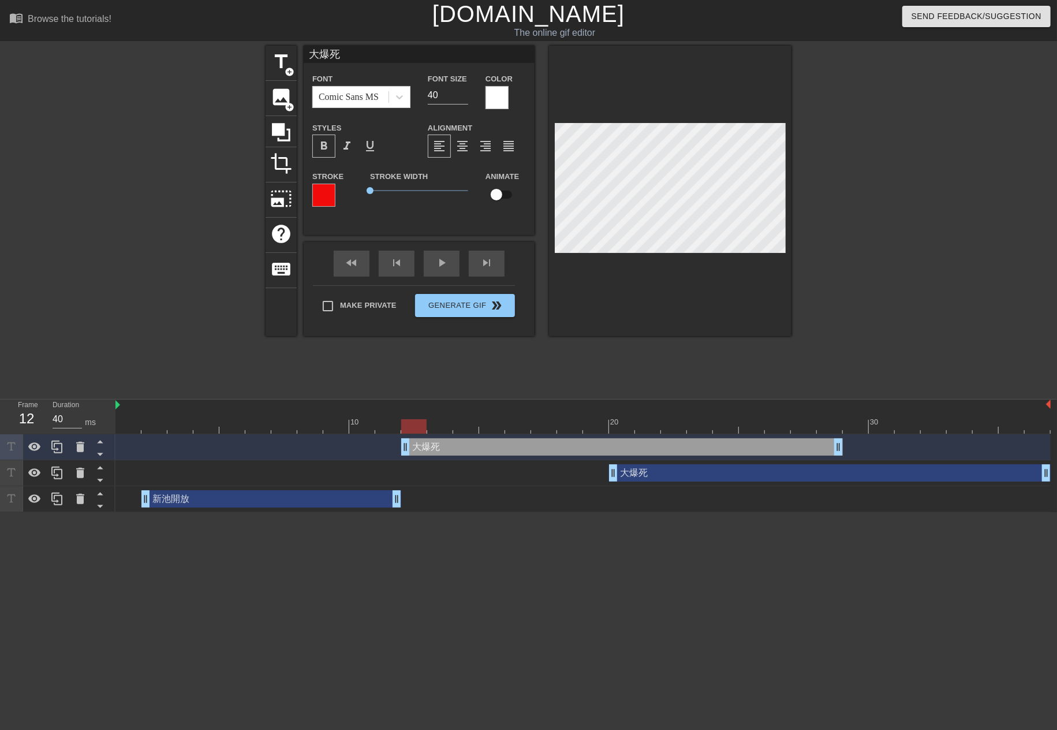
drag, startPoint x: 640, startPoint y: 444, endPoint x: 429, endPoint y: 436, distance: 211.5
click at [429, 436] on div "大爆死 drag_handle drag_handle" at bounding box center [584, 447] width 936 height 26
drag, startPoint x: 835, startPoint y: 441, endPoint x: 603, endPoint y: 465, distance: 233.4
click at [603, 465] on div "大爆死 drag_handle drag_handle 大爆死 drag_handle drag_handle 新池開放 drag_handle drag_h…" at bounding box center [587, 473] width 942 height 78
click at [224, 505] on div "新池開放 drag_handle drag_handle" at bounding box center [271, 498] width 260 height 17
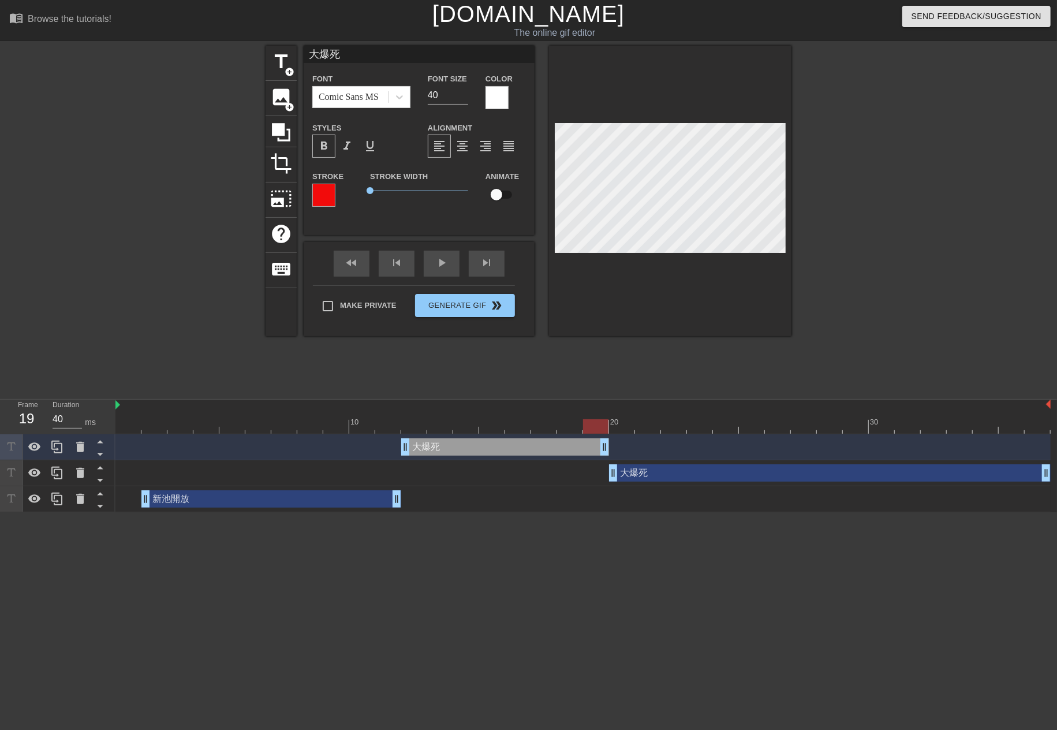
type input "新池開放"
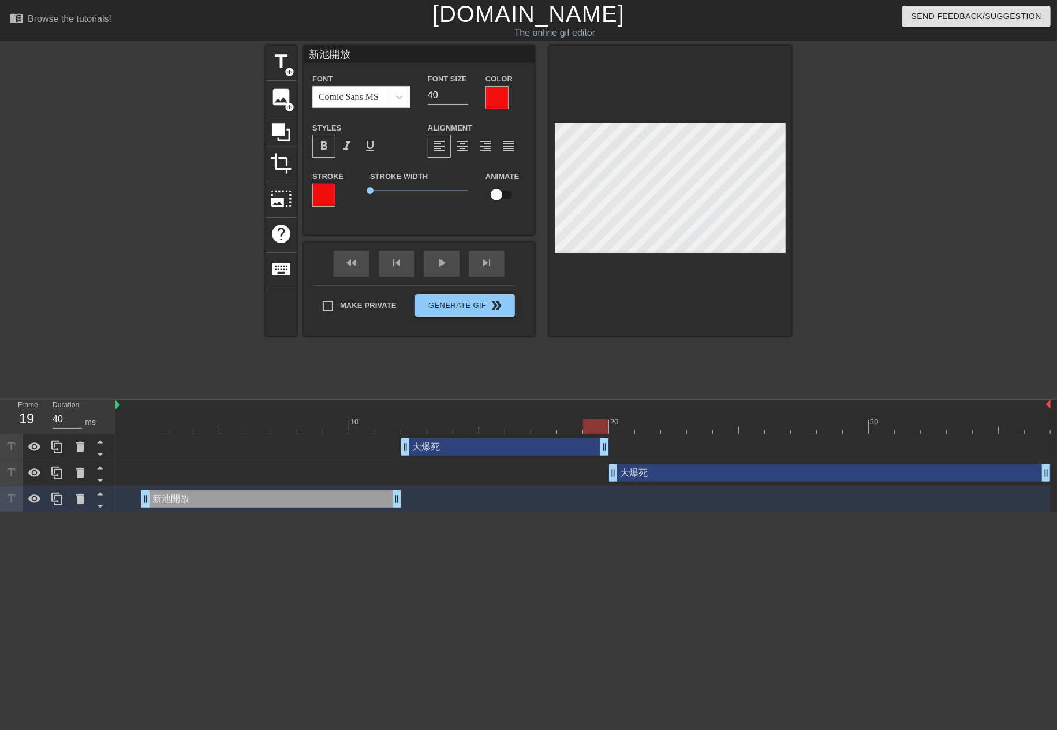
click at [243, 423] on div at bounding box center [584, 426] width 936 height 14
click at [496, 94] on div at bounding box center [497, 97] width 23 height 23
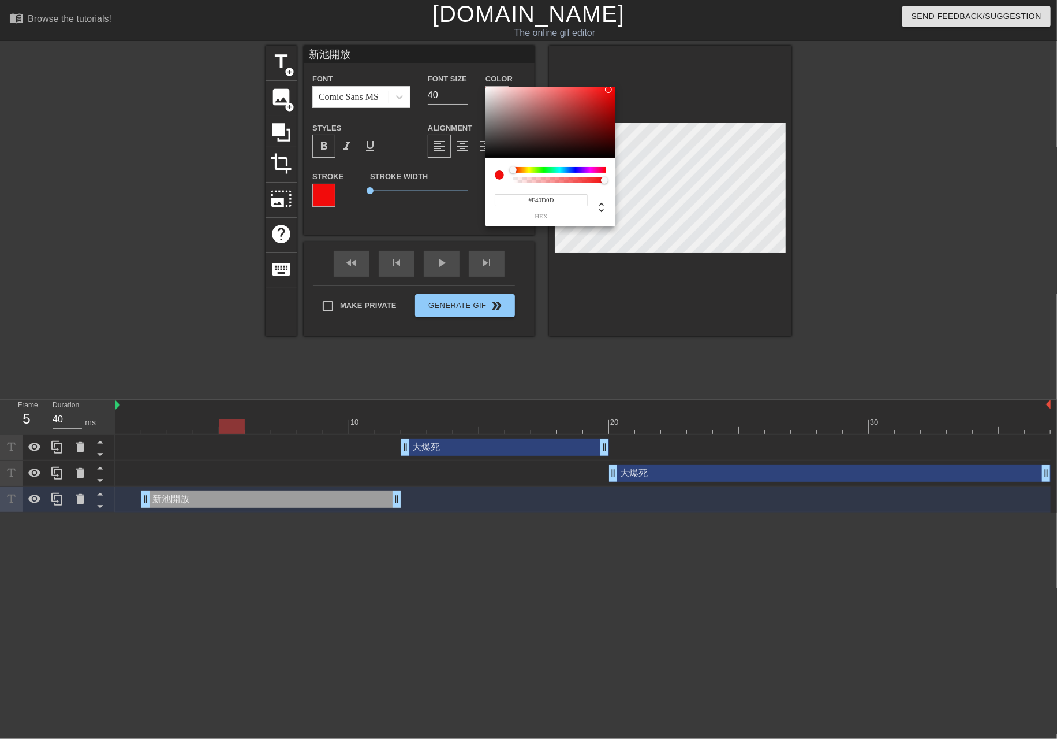
type input "#F00B0B"
drag, startPoint x: 487, startPoint y: 90, endPoint x: 610, endPoint y: 91, distance: 122.4
click at [610, 91] on div at bounding box center [551, 123] width 130 height 72
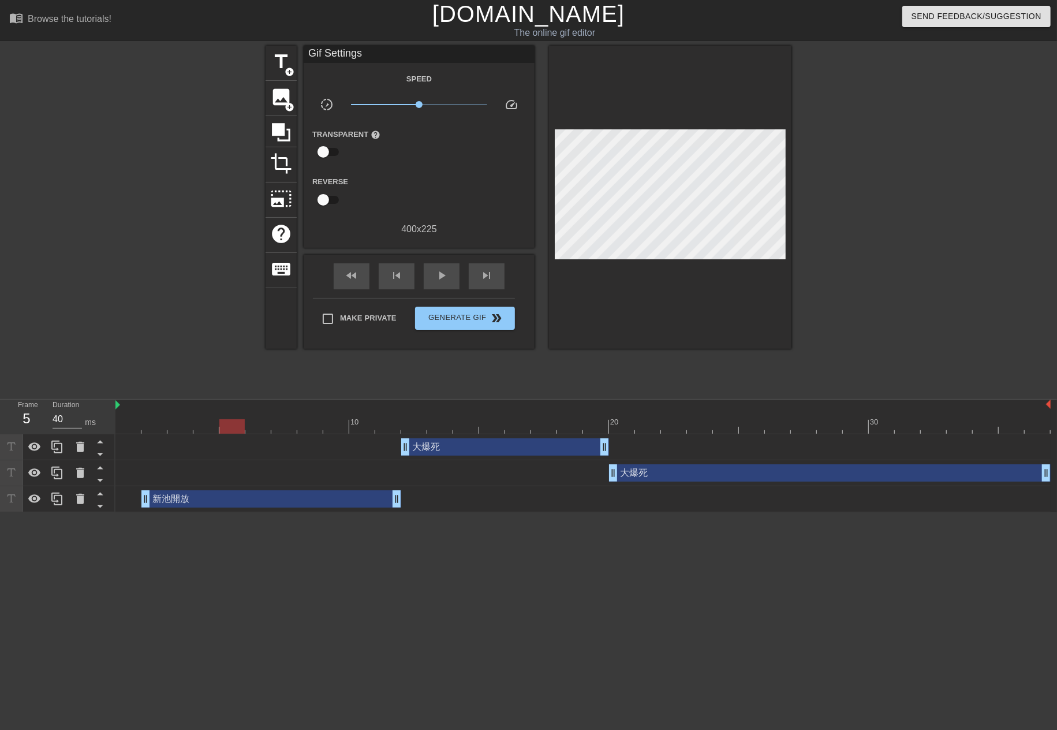
click at [269, 500] on div "新池開放 drag_handle drag_handle" at bounding box center [271, 498] width 260 height 17
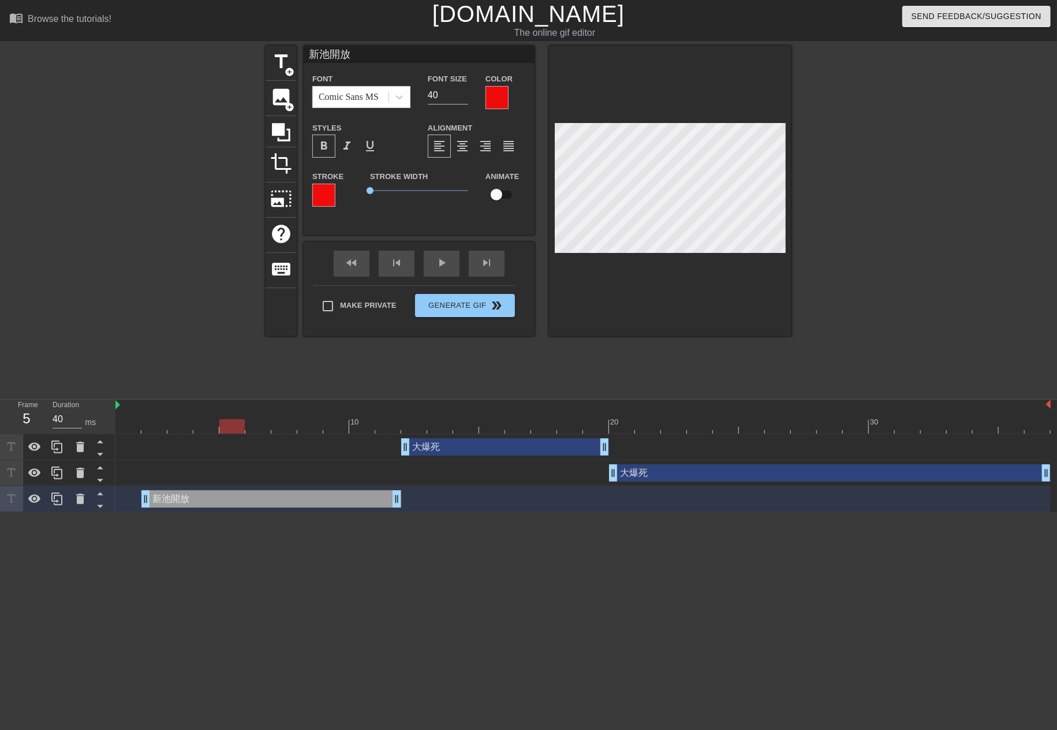
click at [492, 441] on div "大爆死 drag_handle drag_handle" at bounding box center [505, 446] width 208 height 17
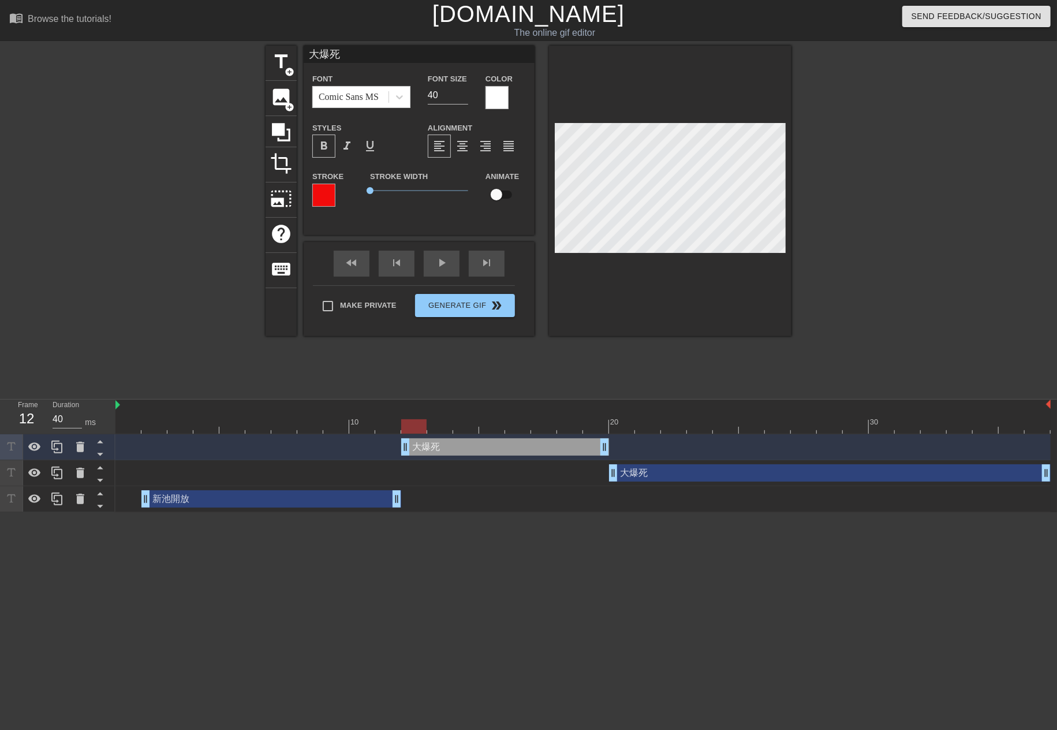
click at [416, 423] on div at bounding box center [584, 426] width 936 height 14
drag, startPoint x: 370, startPoint y: 56, endPoint x: 232, endPoint y: 80, distance: 139.6
click at [232, 80] on div "title add_circle image add_circle crop photo_size_select_large help keyboard 大爆…" at bounding box center [528, 219] width 1057 height 347
type input "祝大家"
click at [499, 100] on div at bounding box center [497, 97] width 23 height 23
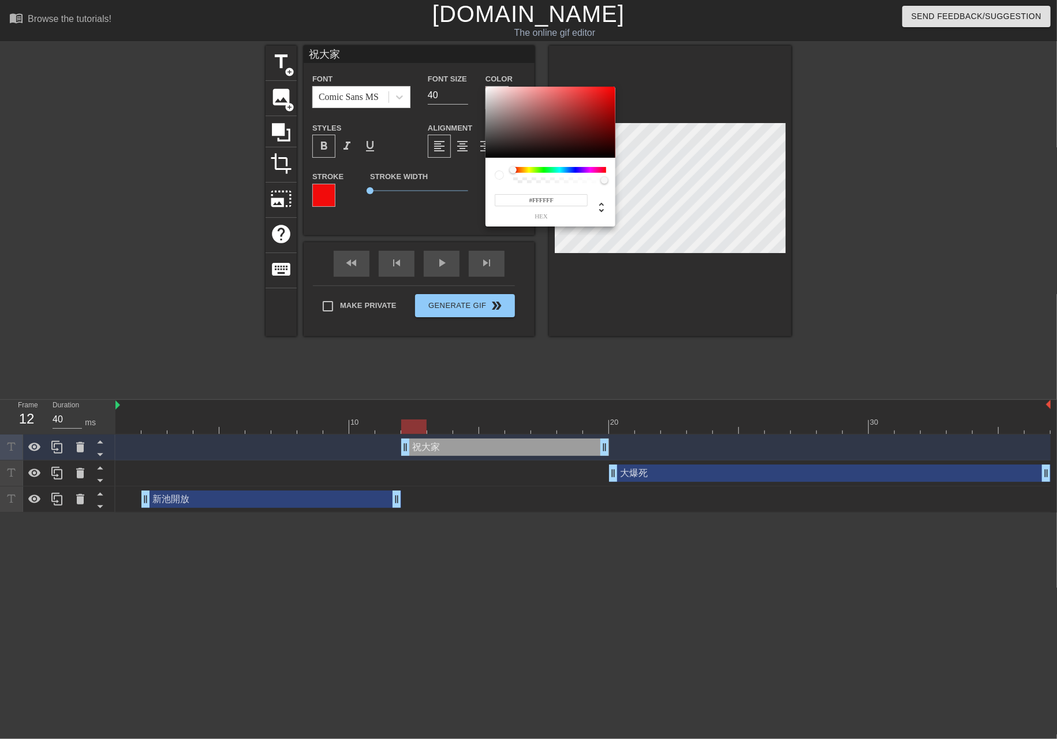
click at [529, 166] on div "#FFFFFF hex" at bounding box center [551, 192] width 130 height 69
click at [529, 169] on div at bounding box center [559, 170] width 93 height 6
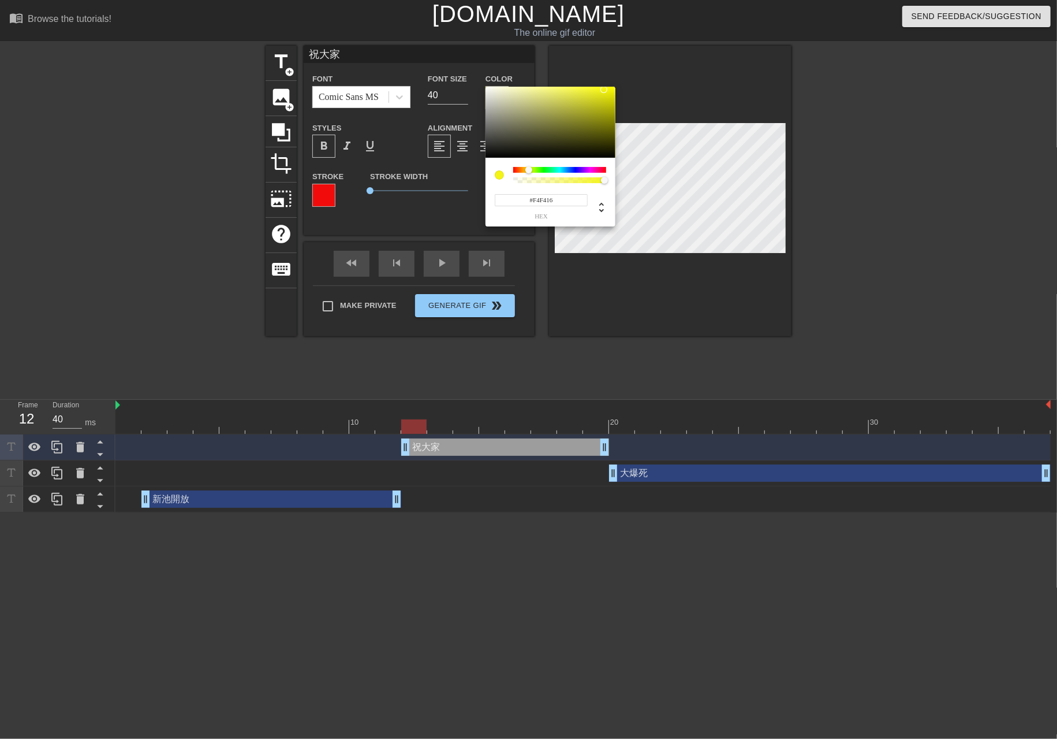
type input "#F4F414"
click at [605, 90] on div at bounding box center [551, 123] width 130 height 72
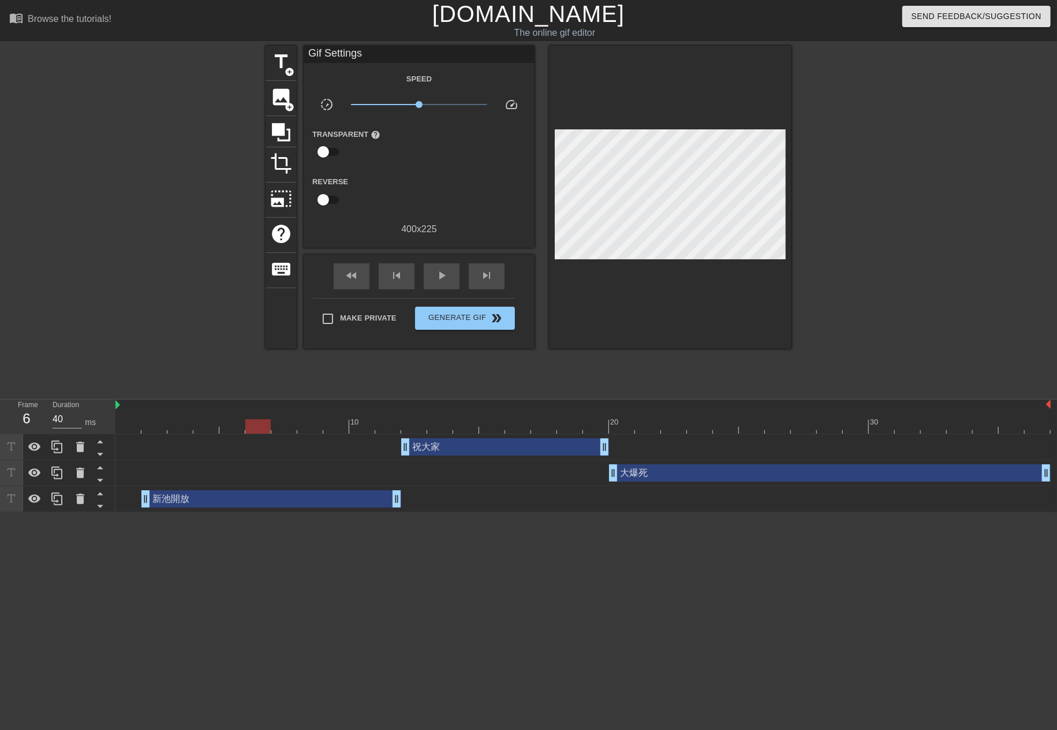
drag, startPoint x: 146, startPoint y: 420, endPoint x: 167, endPoint y: 409, distance: 24.3
click at [375, 398] on div "menu_book Browse the tutorials! [DOMAIN_NAME] The online gif editor Send Feedba…" at bounding box center [528, 256] width 1057 height 512
drag, startPoint x: 144, startPoint y: 412, endPoint x: 606, endPoint y: 420, distance: 462.1
click at [606, 420] on div "10 20 30" at bounding box center [584, 417] width 936 height 34
drag, startPoint x: 609, startPoint y: 453, endPoint x: 665, endPoint y: 444, distance: 57.3
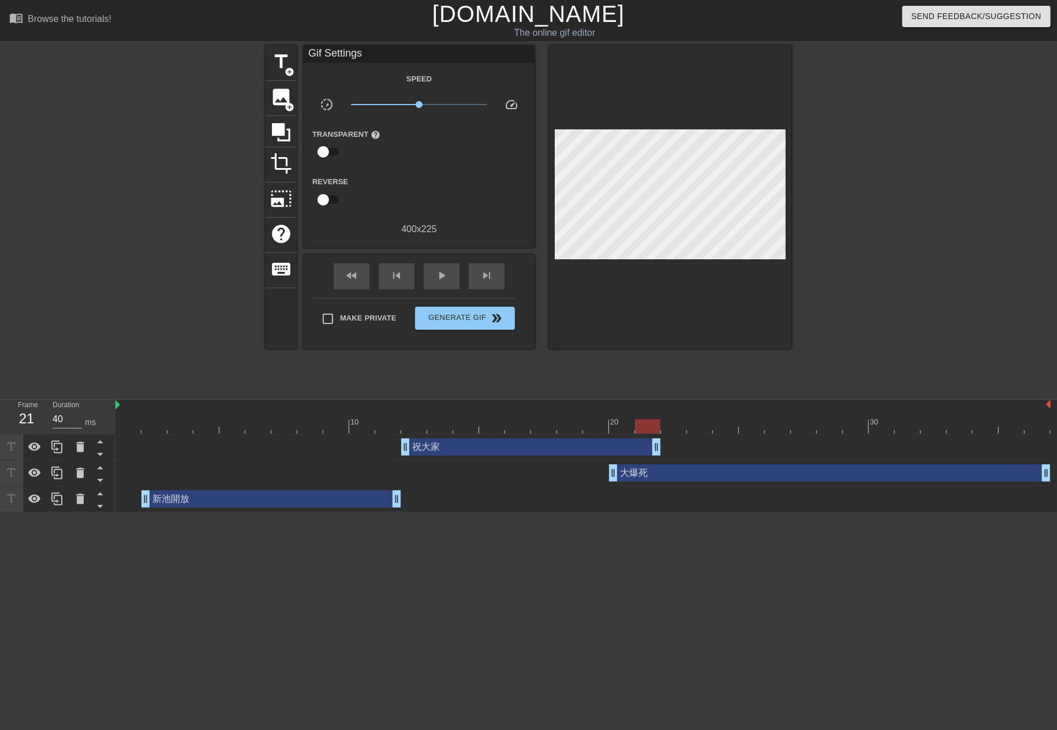
click at [665, 444] on div "祝大家 drag_handle drag_handle" at bounding box center [584, 446] width 936 height 17
drag, startPoint x: 612, startPoint y: 475, endPoint x: 661, endPoint y: 471, distance: 48.7
click at [441, 287] on div "play_arrow" at bounding box center [442, 276] width 36 height 26
click at [425, 281] on div "pause" at bounding box center [442, 276] width 36 height 26
click at [519, 455] on div "祝大家 drag_handle drag_handle" at bounding box center [531, 446] width 260 height 17
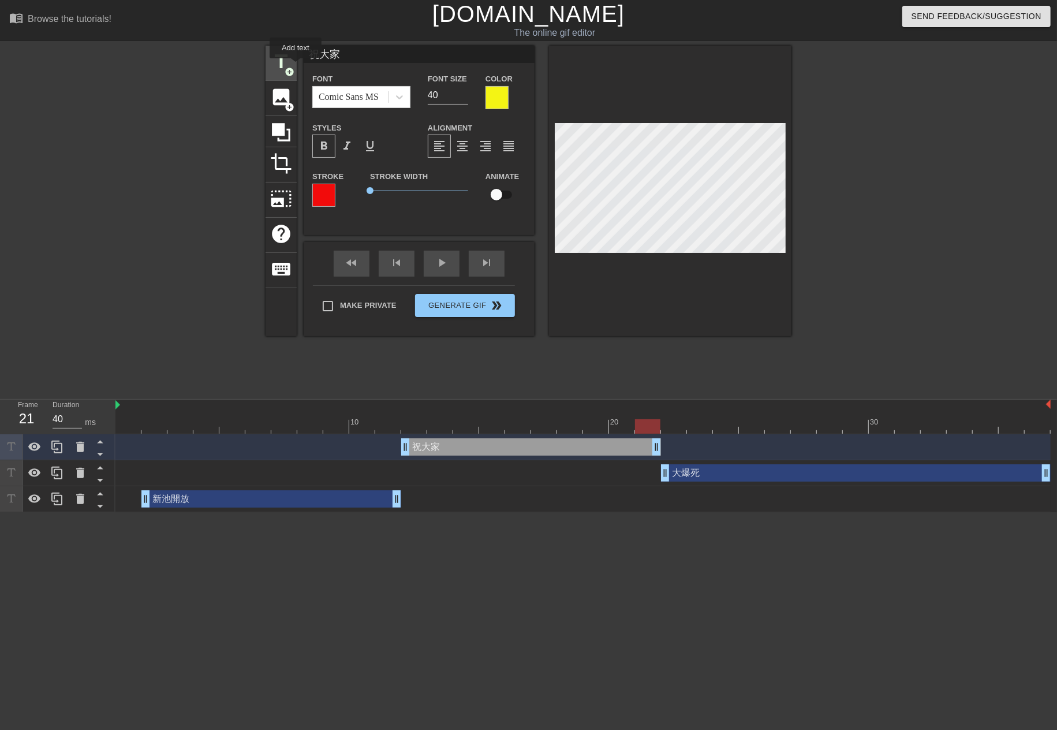
drag, startPoint x: 352, startPoint y: 56, endPoint x: 284, endPoint y: 66, distance: 68.9
click at [284, 66] on div "title add_circle image add_circle crop photo_size_select_large help keyboard 祝大…" at bounding box center [529, 191] width 526 height 291
drag, startPoint x: 132, startPoint y: 423, endPoint x: 624, endPoint y: 437, distance: 492.3
click at [624, 437] on div "10 20 30 祝大家 drag_handle drag_handle 大爆死 drag_handle drag_handle 新池開放 drag_hand…" at bounding box center [587, 456] width 942 height 113
drag, startPoint x: 664, startPoint y: 467, endPoint x: 620, endPoint y: 468, distance: 43.9
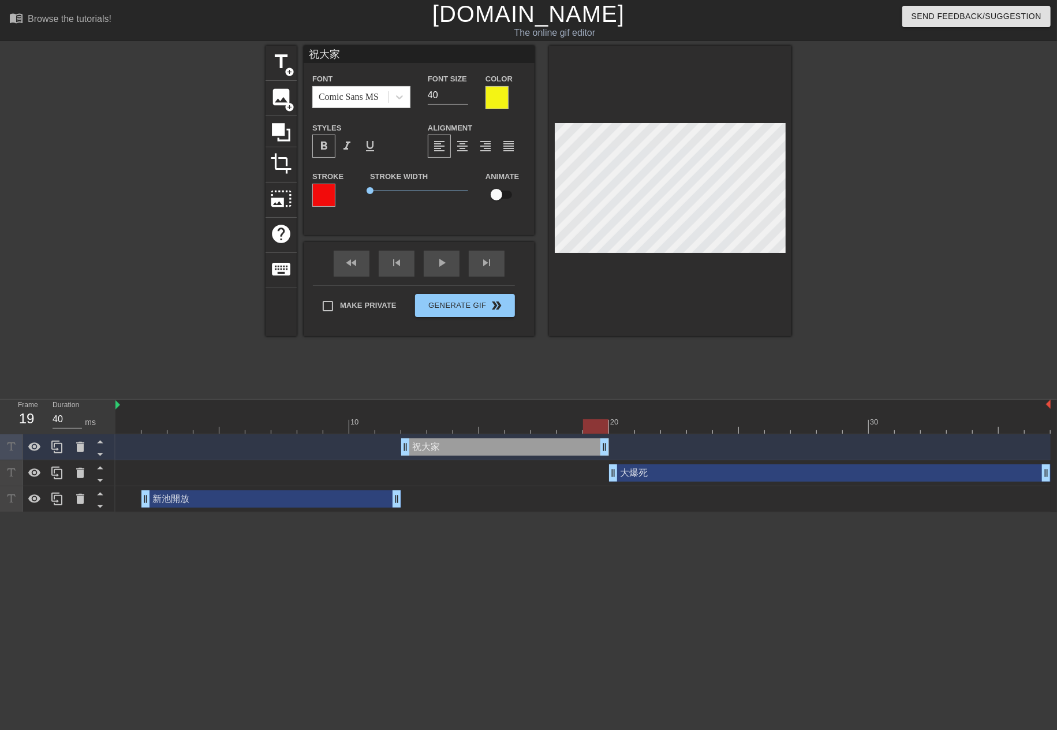
drag, startPoint x: 655, startPoint y: 450, endPoint x: 599, endPoint y: 451, distance: 55.5
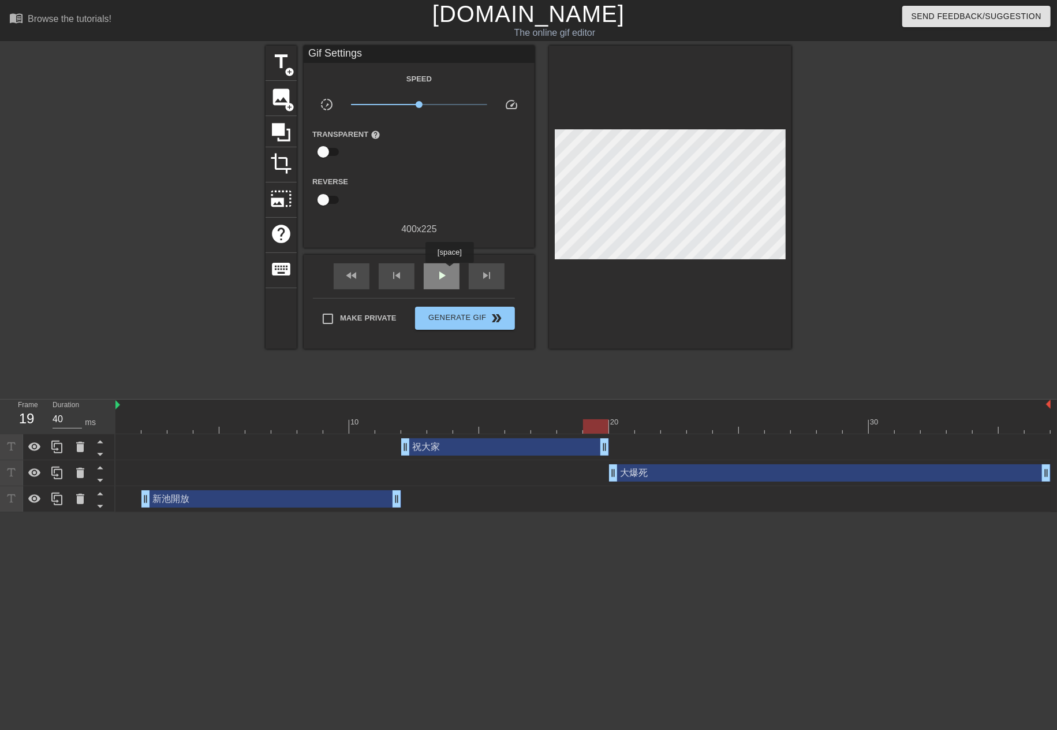
click at [449, 271] on div "play_arrow" at bounding box center [442, 276] width 36 height 26
click at [394, 105] on span "x1.00" at bounding box center [419, 105] width 137 height 14
drag, startPoint x: 429, startPoint y: 106, endPoint x: 419, endPoint y: 106, distance: 9.2
click at [419, 106] on span "x1.00" at bounding box center [419, 105] width 137 height 14
click at [701, 431] on div at bounding box center [584, 426] width 936 height 14
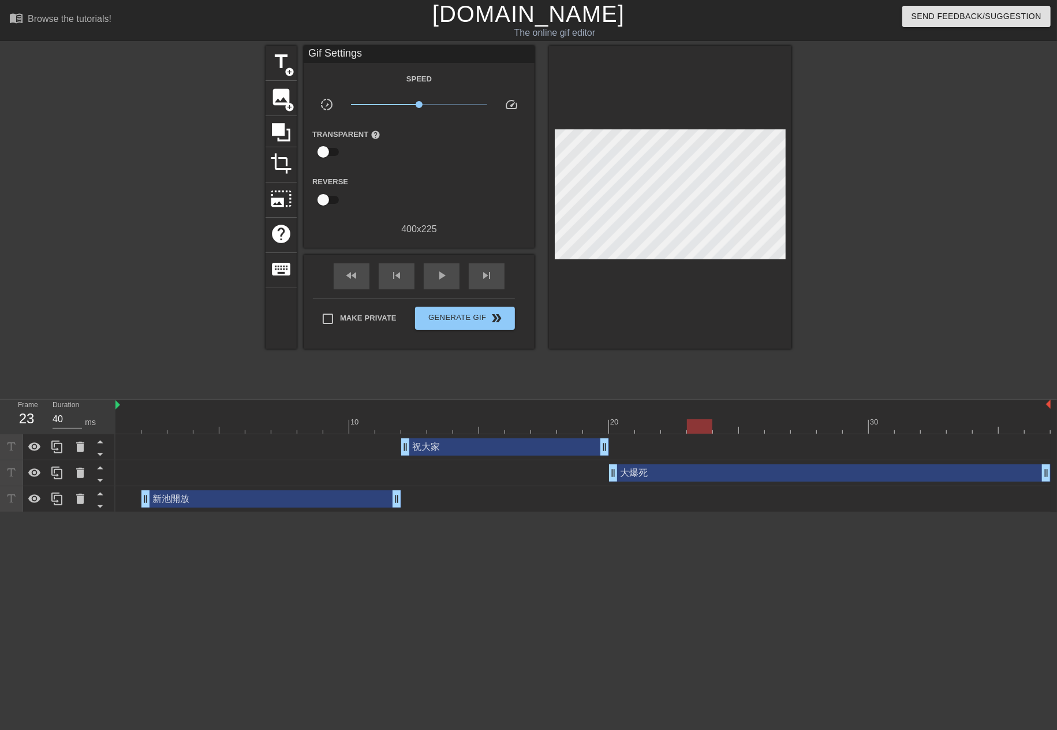
click at [679, 480] on div "大爆死 drag_handle drag_handle" at bounding box center [830, 472] width 442 height 17
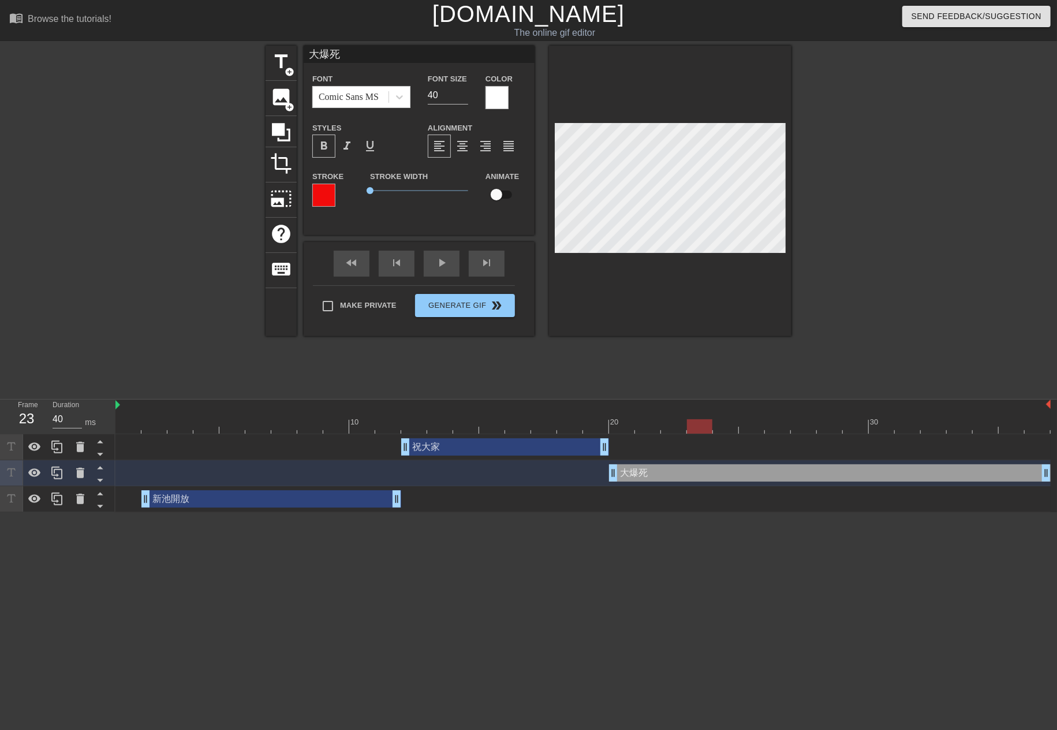
click at [486, 100] on div at bounding box center [497, 97] width 23 height 23
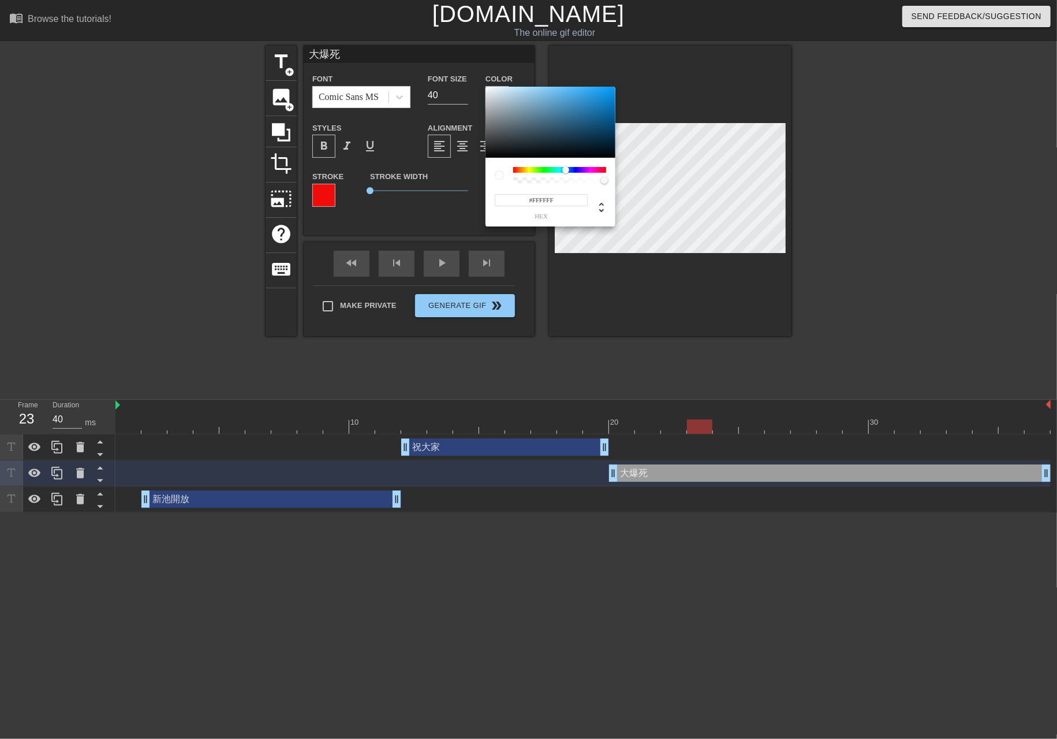
click at [566, 169] on div at bounding box center [559, 170] width 93 height 6
drag, startPoint x: 593, startPoint y: 102, endPoint x: 582, endPoint y: 86, distance: 19.2
click at [582, 87] on div at bounding box center [551, 123] width 130 height 72
type input "#FF4243"
drag, startPoint x: 575, startPoint y: 169, endPoint x: 606, endPoint y: 165, distance: 31.5
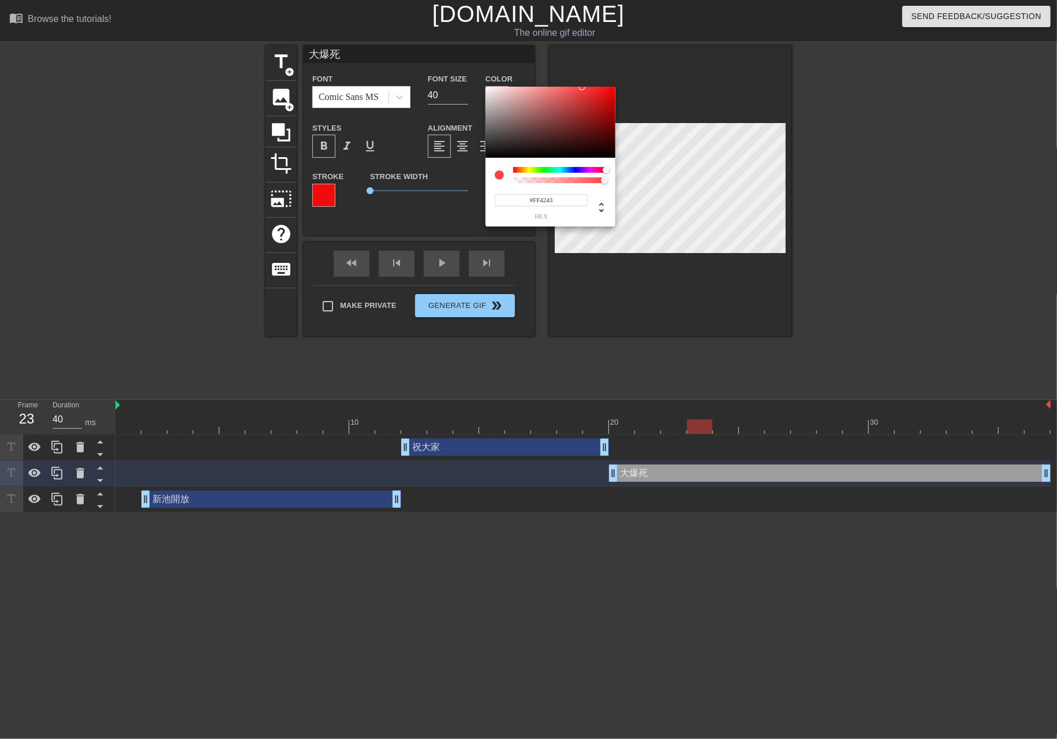
click at [606, 165] on div "#FF4243 hex" at bounding box center [551, 192] width 130 height 69
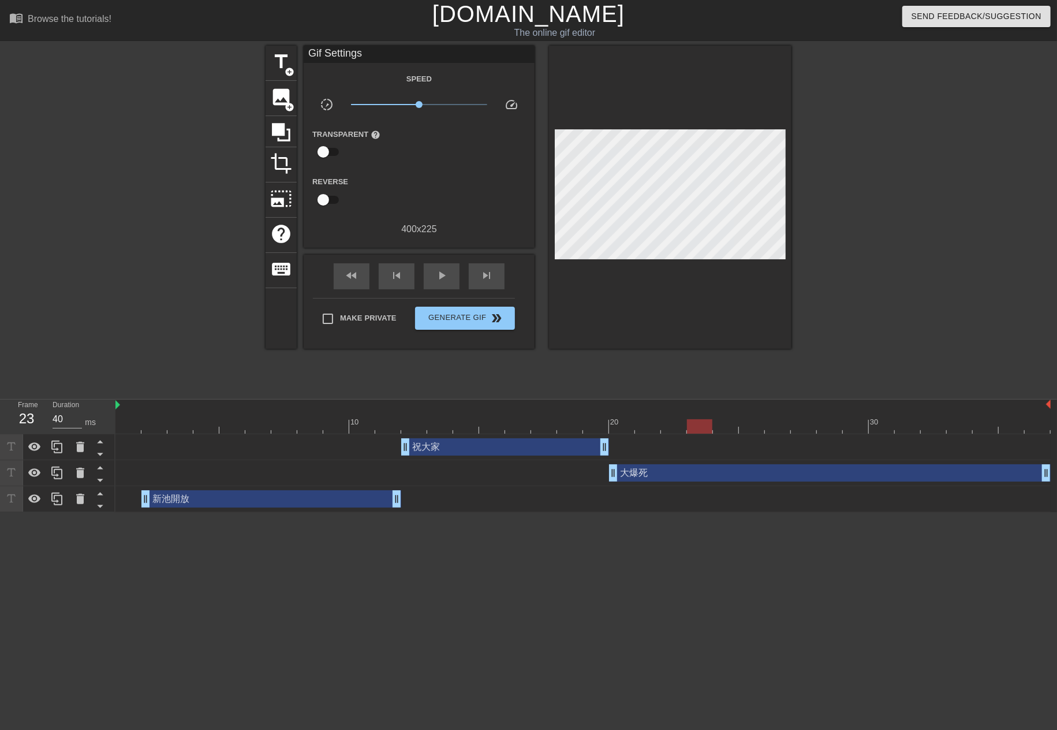
click at [450, 450] on div "祝大家 drag_handle drag_handle" at bounding box center [505, 446] width 208 height 17
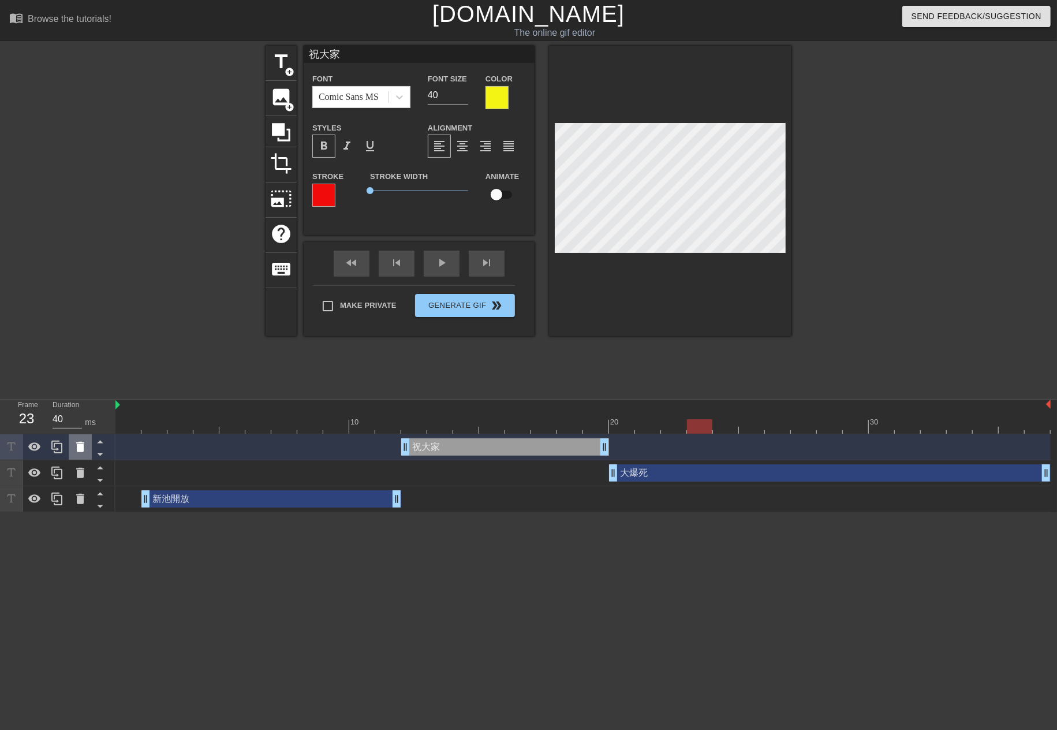
click at [74, 436] on div at bounding box center [80, 446] width 23 height 25
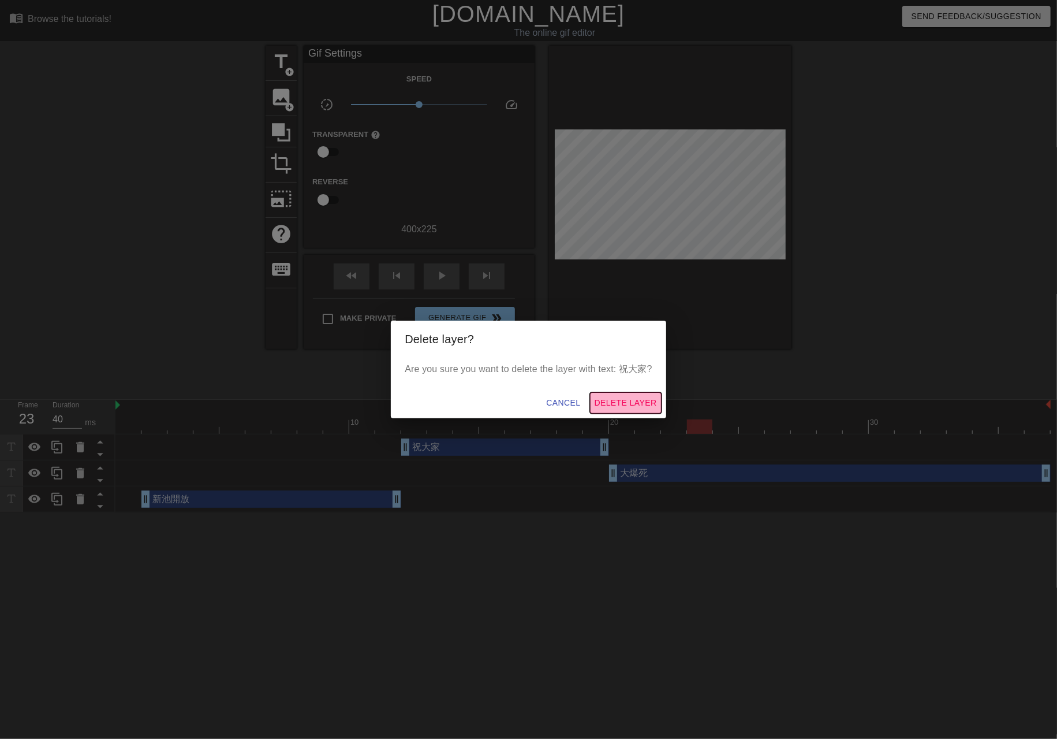
click at [634, 406] on span "Delete Layer" at bounding box center [626, 403] width 62 height 14
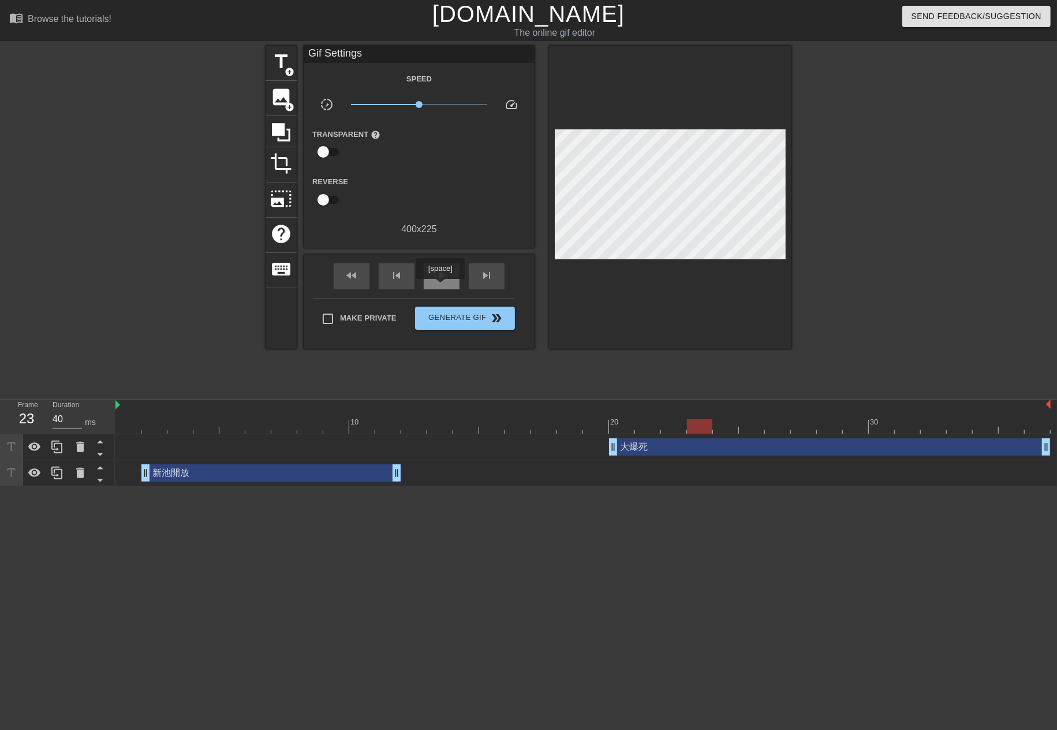
click at [440, 287] on div "play_arrow" at bounding box center [442, 276] width 36 height 26
click at [435, 274] on span "pause" at bounding box center [442, 276] width 14 height 14
drag, startPoint x: 502, startPoint y: 415, endPoint x: 617, endPoint y: 415, distance: 114.4
click at [617, 415] on div "10 20 30" at bounding box center [584, 420] width 936 height 18
click at [666, 444] on div "大爆死 drag_handle drag_handle" at bounding box center [830, 446] width 442 height 17
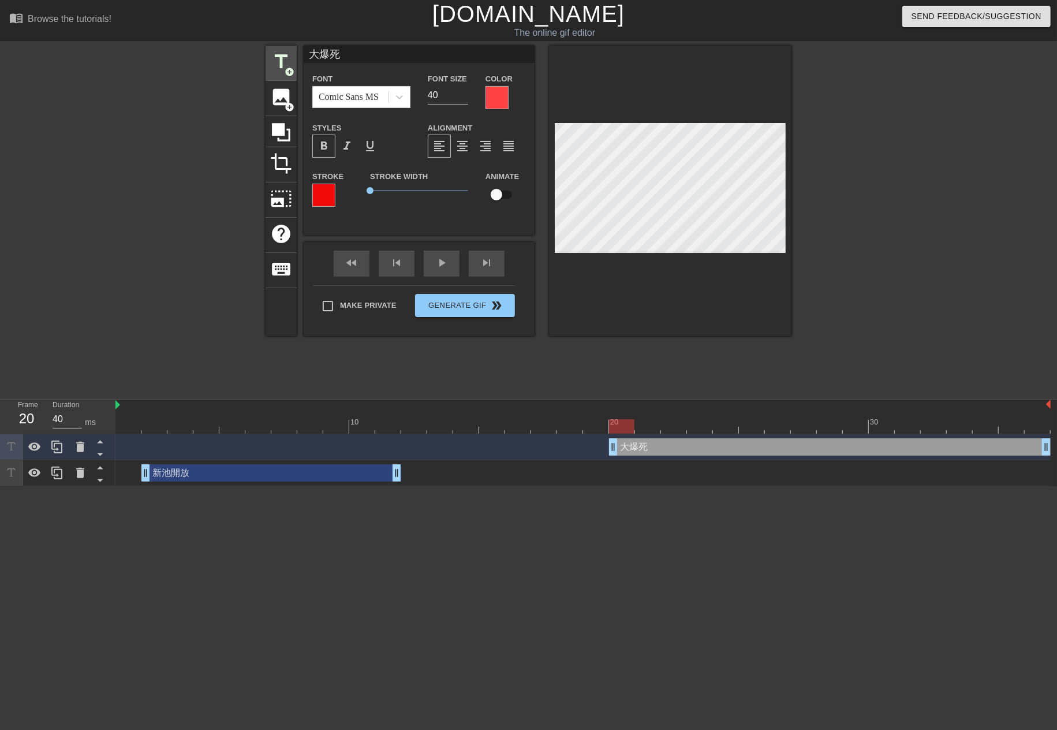
drag, startPoint x: 358, startPoint y: 49, endPoint x: 275, endPoint y: 66, distance: 85.0
click at [275, 66] on div "title add_circle image add_circle crop photo_size_select_large help keyboard 大爆…" at bounding box center [529, 191] width 526 height 291
type input "開"
drag, startPoint x: 154, startPoint y: 433, endPoint x: 171, endPoint y: 433, distance: 17.3
click at [171, 433] on div at bounding box center [584, 426] width 936 height 14
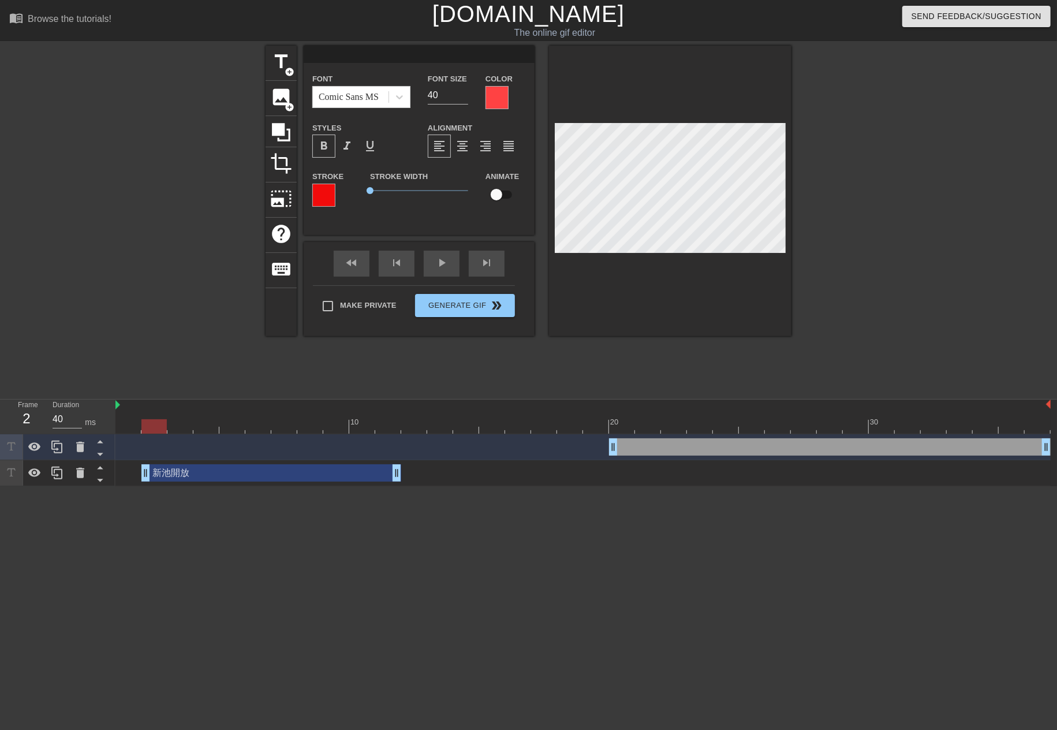
click at [157, 422] on div at bounding box center [584, 426] width 936 height 14
click at [648, 449] on div "drag_handle drag_handle" at bounding box center [830, 446] width 442 height 17
click at [69, 450] on div at bounding box center [80, 446] width 23 height 25
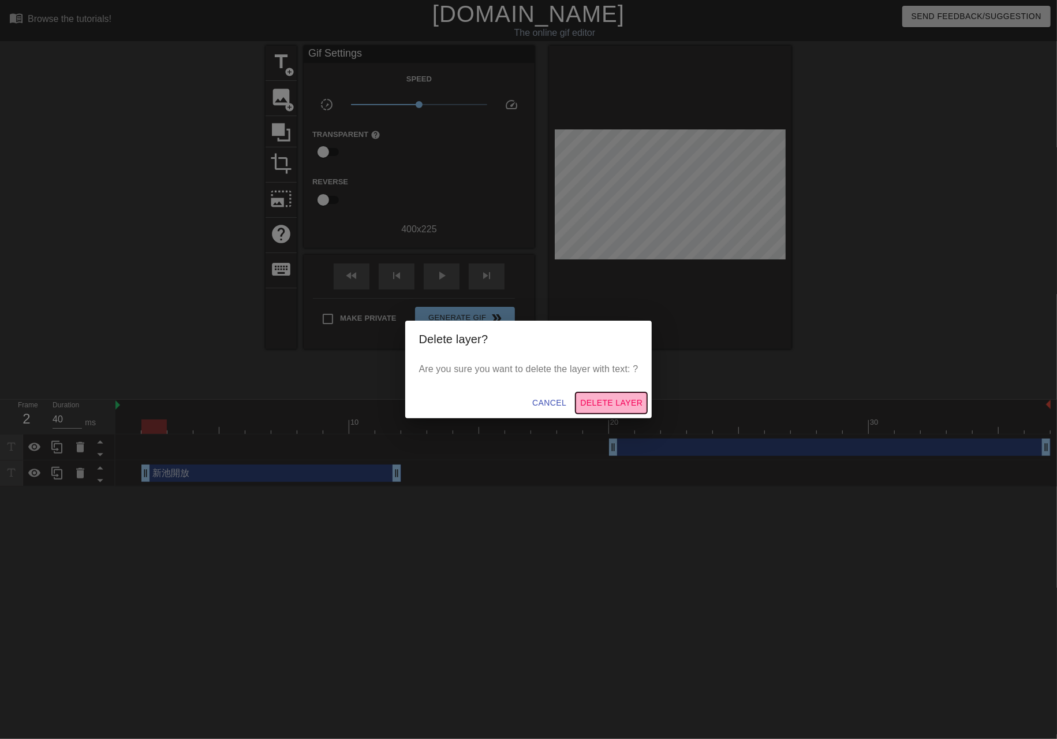
click at [624, 398] on span "Delete Layer" at bounding box center [611, 403] width 62 height 14
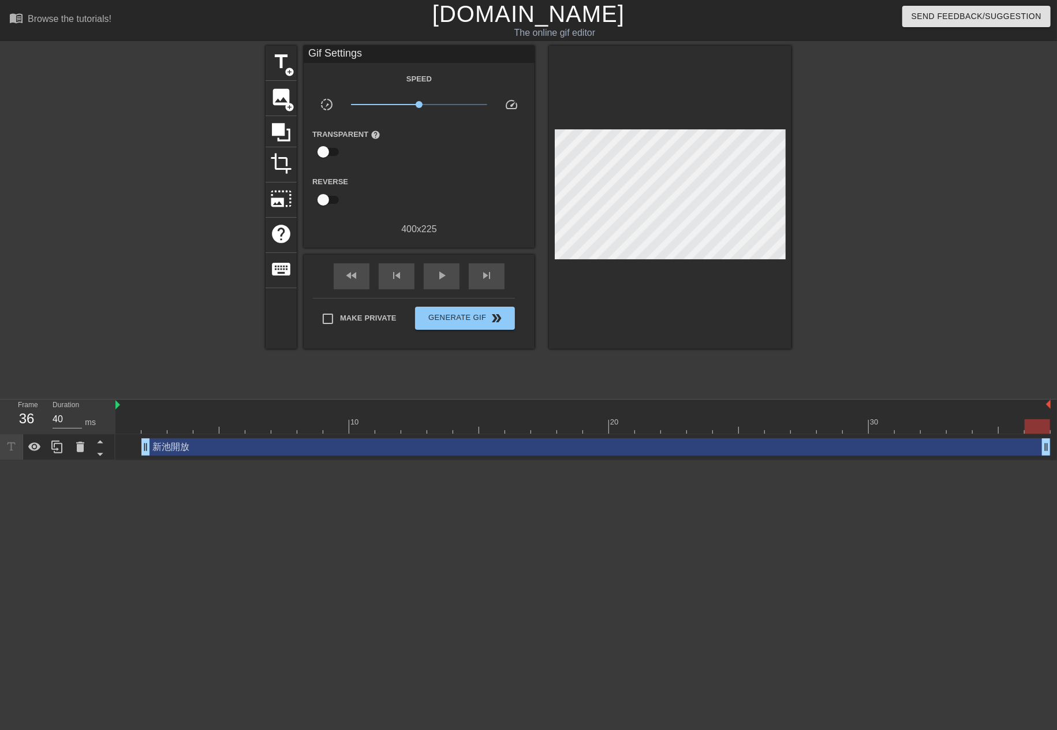
drag, startPoint x: 393, startPoint y: 442, endPoint x: 1041, endPoint y: 443, distance: 648.0
click at [435, 282] on span "play_arrow" at bounding box center [442, 276] width 14 height 14
click at [438, 272] on span "pause" at bounding box center [442, 276] width 14 height 14
drag, startPoint x: 147, startPoint y: 415, endPoint x: 156, endPoint y: 418, distance: 9.5
click at [156, 418] on div at bounding box center [154, 418] width 26 height 14
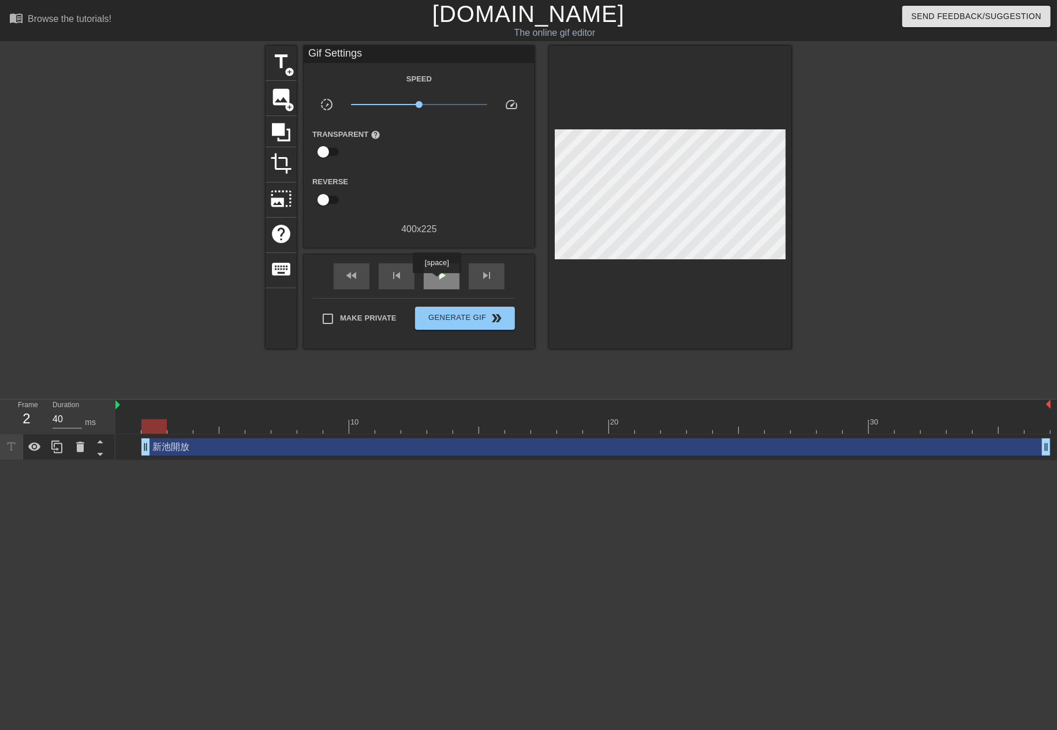
click at [437, 281] on span "play_arrow" at bounding box center [442, 276] width 14 height 14
click at [166, 420] on div at bounding box center [584, 426] width 936 height 14
click at [166, 420] on div at bounding box center [153, 426] width 25 height 14
click at [371, 455] on div "新池開放 drag_handle drag_handle" at bounding box center [596, 446] width 910 height 17
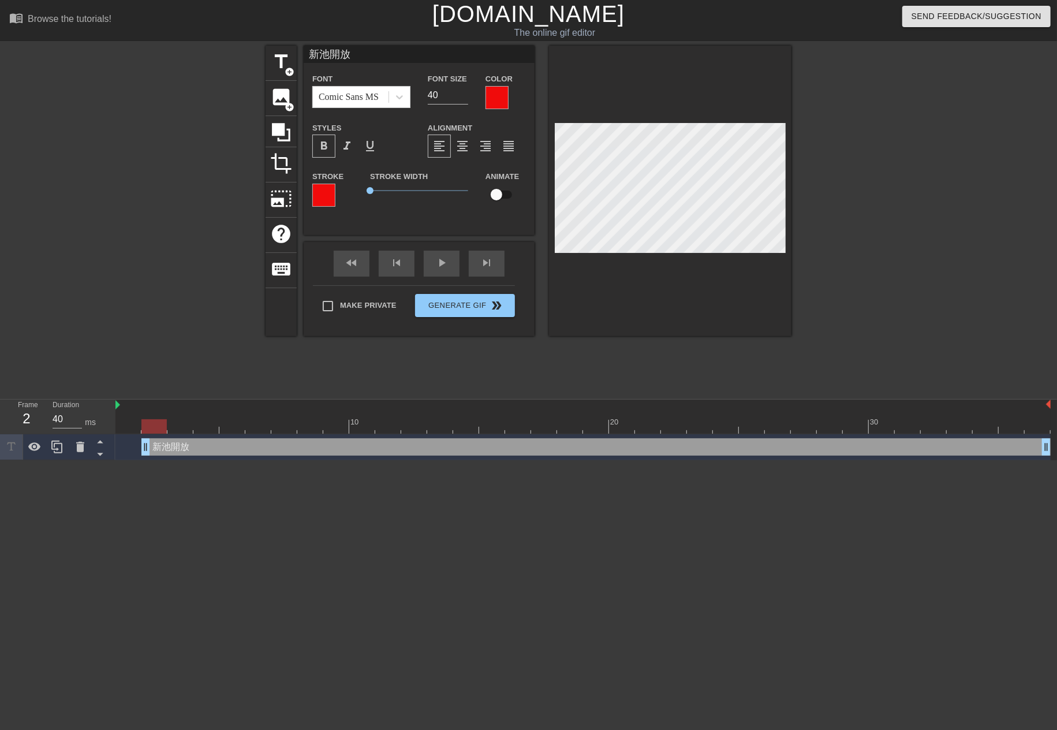
click at [401, 62] on input "新池開放" at bounding box center [419, 54] width 231 height 17
drag, startPoint x: 149, startPoint y: 423, endPoint x: 463, endPoint y: 415, distance: 314.3
click at [463, 415] on div "10 20 30" at bounding box center [584, 417] width 936 height 34
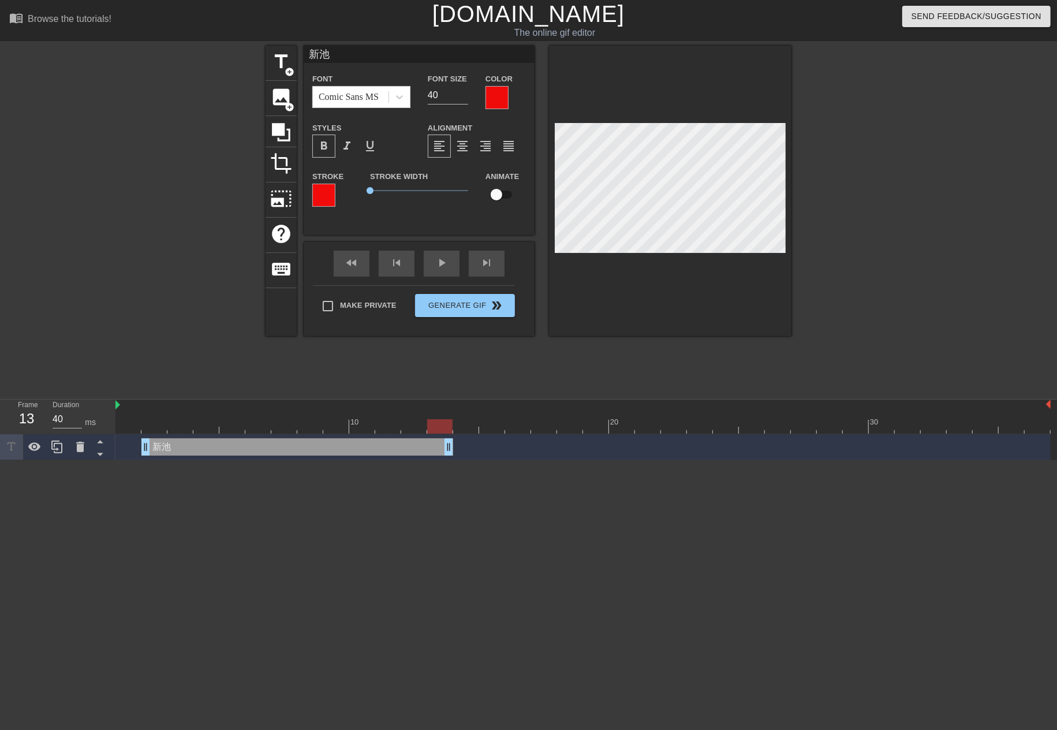
drag, startPoint x: 1042, startPoint y: 451, endPoint x: 440, endPoint y: 461, distance: 601.9
click at [440, 460] on html "menu_book Browse the tutorials! [DOMAIN_NAME] The online gif editor Send Feedba…" at bounding box center [528, 230] width 1057 height 460
click at [52, 443] on icon at bounding box center [56, 447] width 11 height 13
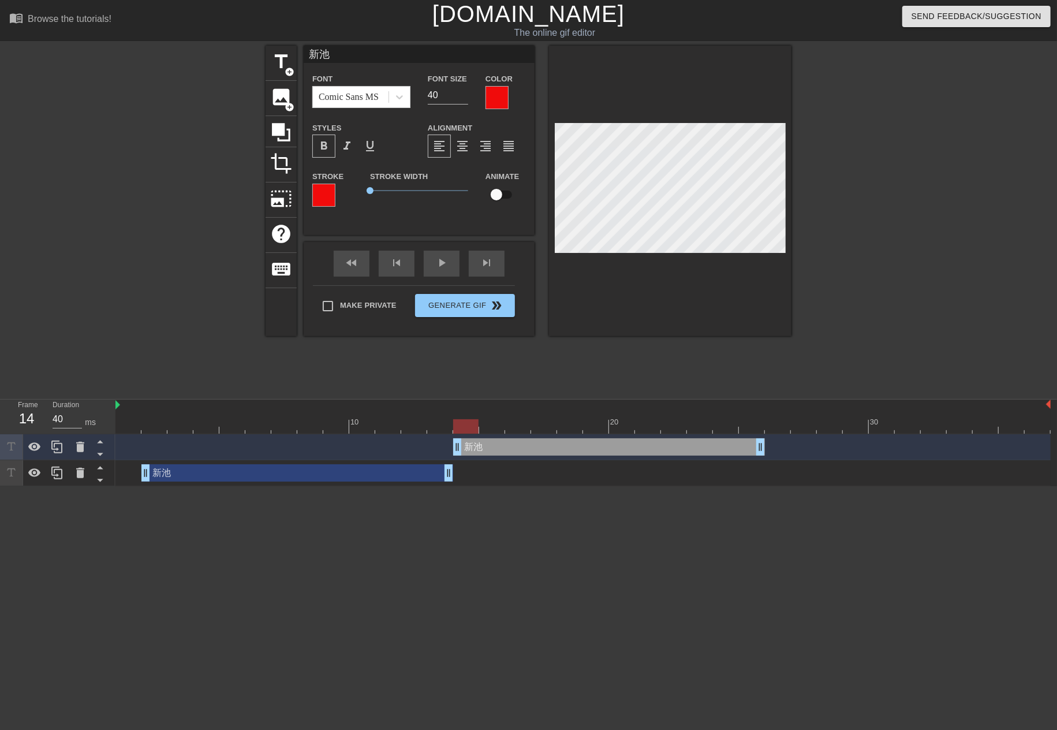
drag, startPoint x: 315, startPoint y: 444, endPoint x: 626, endPoint y: 446, distance: 310.7
click at [626, 446] on div "新池 drag_handle drag_handle" at bounding box center [609, 446] width 312 height 17
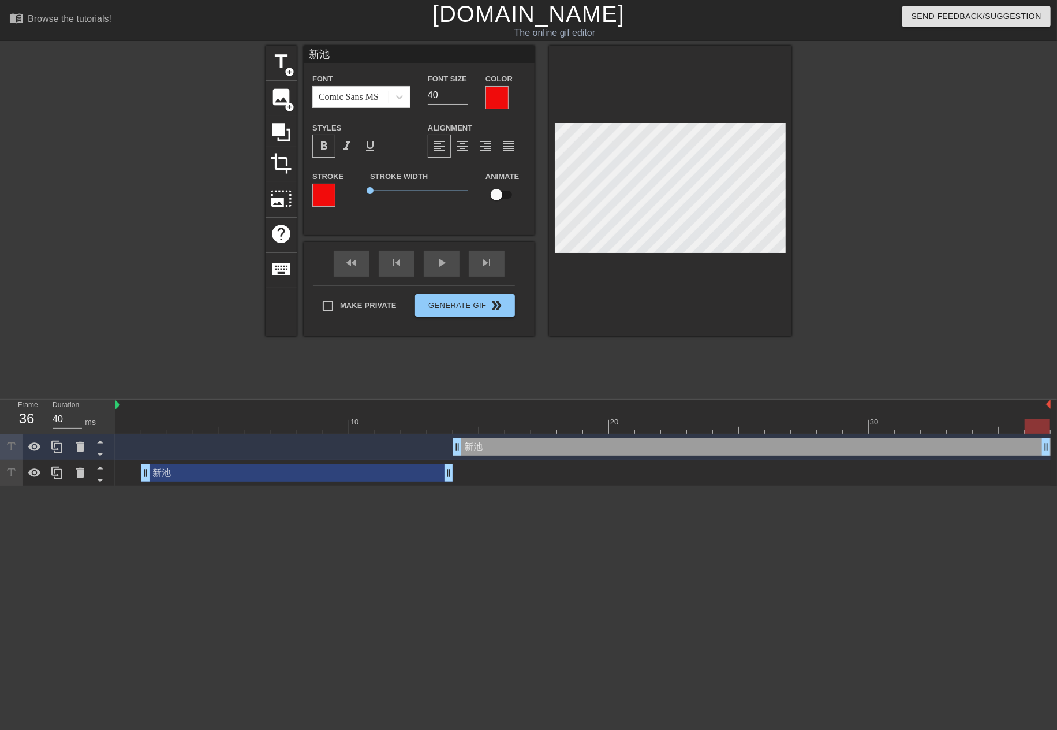
drag, startPoint x: 761, startPoint y: 451, endPoint x: 1057, endPoint y: 461, distance: 295.9
click at [1057, 461] on div "新池 drag_handle drag_handle 新池 drag_handle drag_handle" at bounding box center [587, 460] width 942 height 52
drag, startPoint x: 355, startPoint y: 53, endPoint x: 199, endPoint y: 55, distance: 156.0
click at [200, 55] on div "title add_circle image add_circle crop photo_size_select_large help keyboard 新池…" at bounding box center [528, 219] width 1057 height 347
type input "開放"
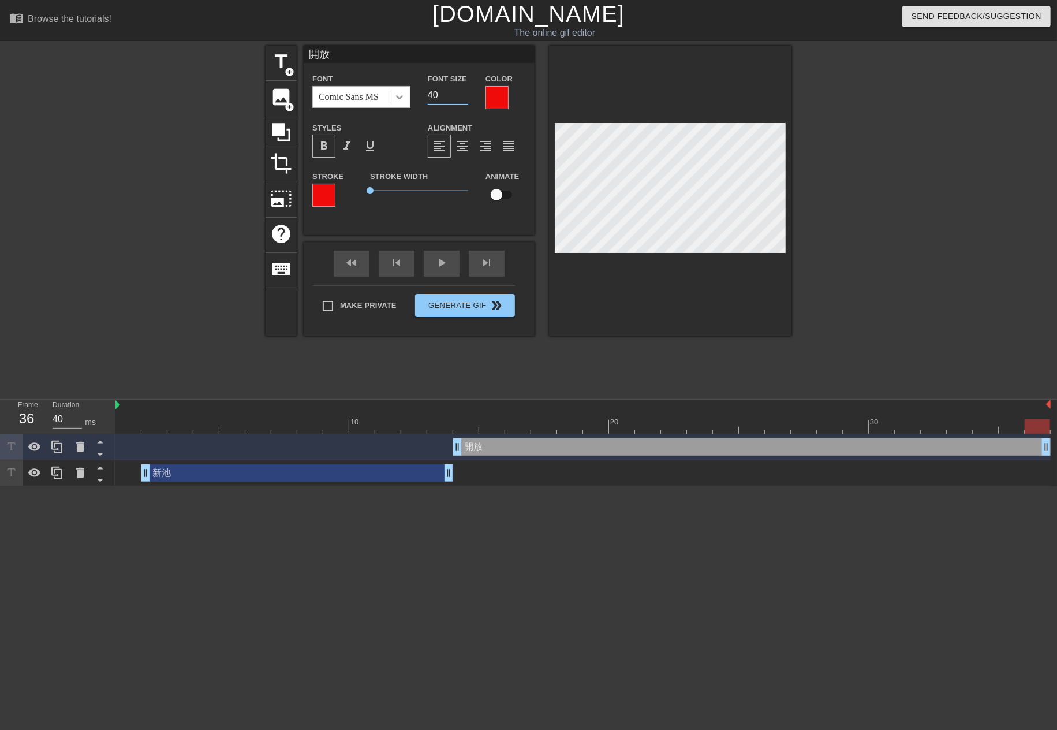
drag, startPoint x: 452, startPoint y: 100, endPoint x: 403, endPoint y: 90, distance: 49.6
click at [403, 90] on div "Font Comic Sans MS Font Size 40 Color" at bounding box center [419, 91] width 231 height 38
type input "60"
click at [666, 450] on div "開放 drag_handle drag_handle" at bounding box center [752, 446] width 598 height 17
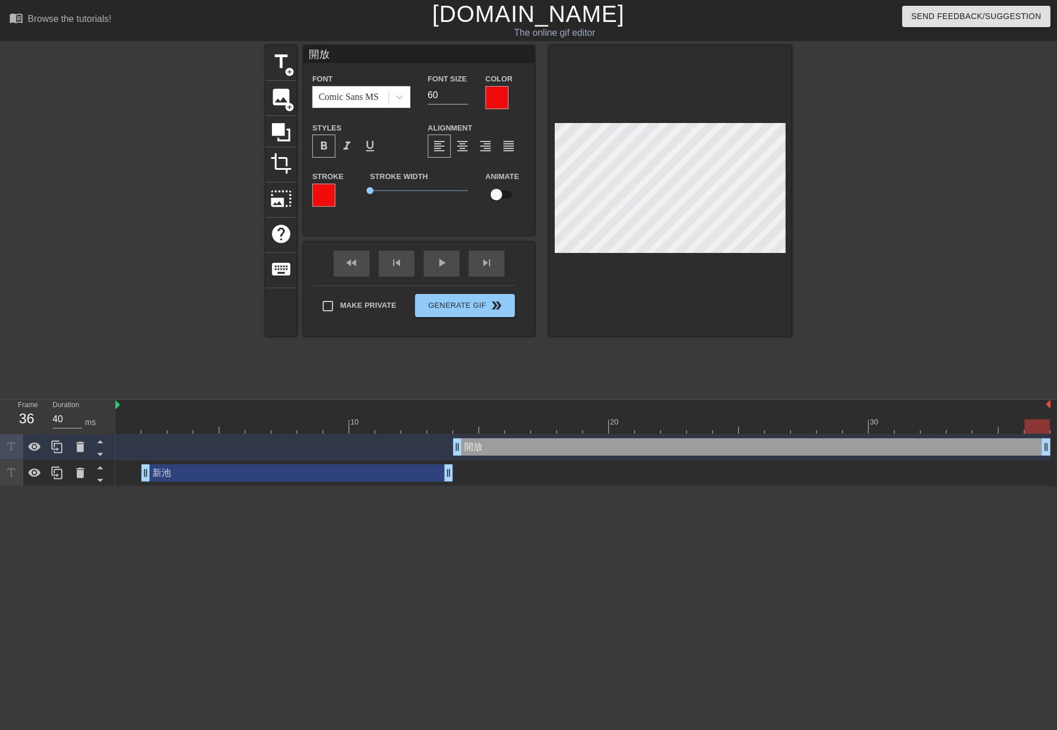
click at [648, 310] on div at bounding box center [670, 191] width 243 height 291
click at [506, 106] on div at bounding box center [497, 97] width 23 height 23
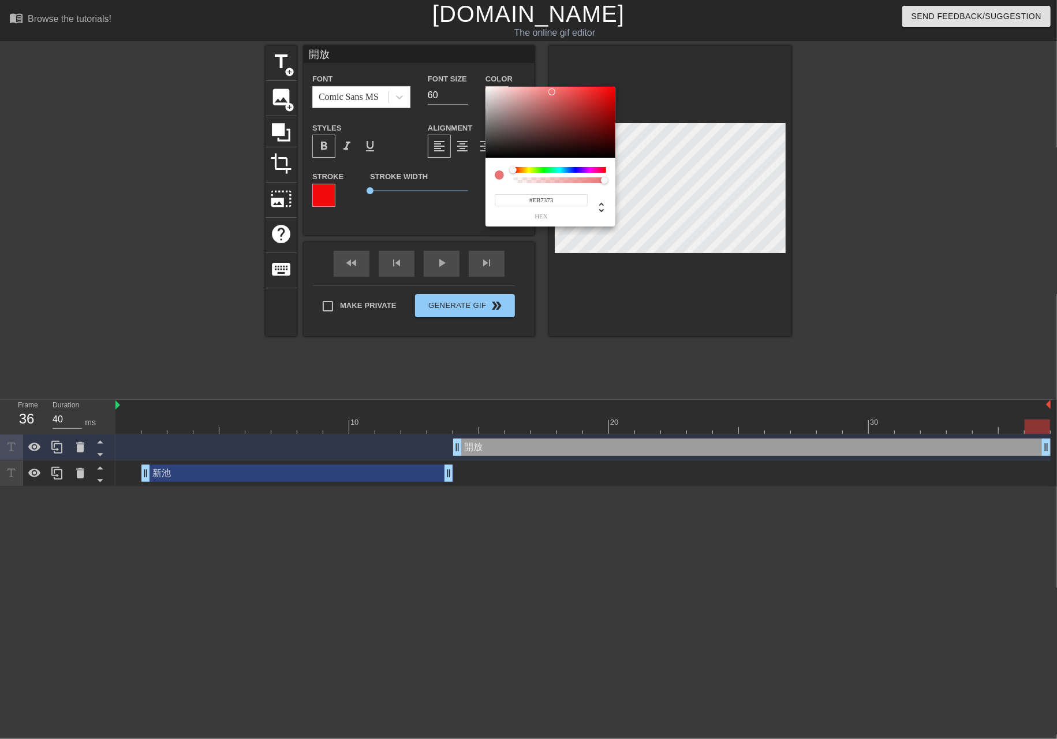
drag, startPoint x: 493, startPoint y: 88, endPoint x: 552, endPoint y: 92, distance: 59.0
click at [552, 92] on div at bounding box center [551, 123] width 130 height 72
drag, startPoint x: 530, startPoint y: 172, endPoint x: 567, endPoint y: 110, distance: 71.5
click at [528, 173] on div at bounding box center [559, 170] width 93 height 6
drag, startPoint x: 596, startPoint y: 92, endPoint x: 535, endPoint y: 92, distance: 61.2
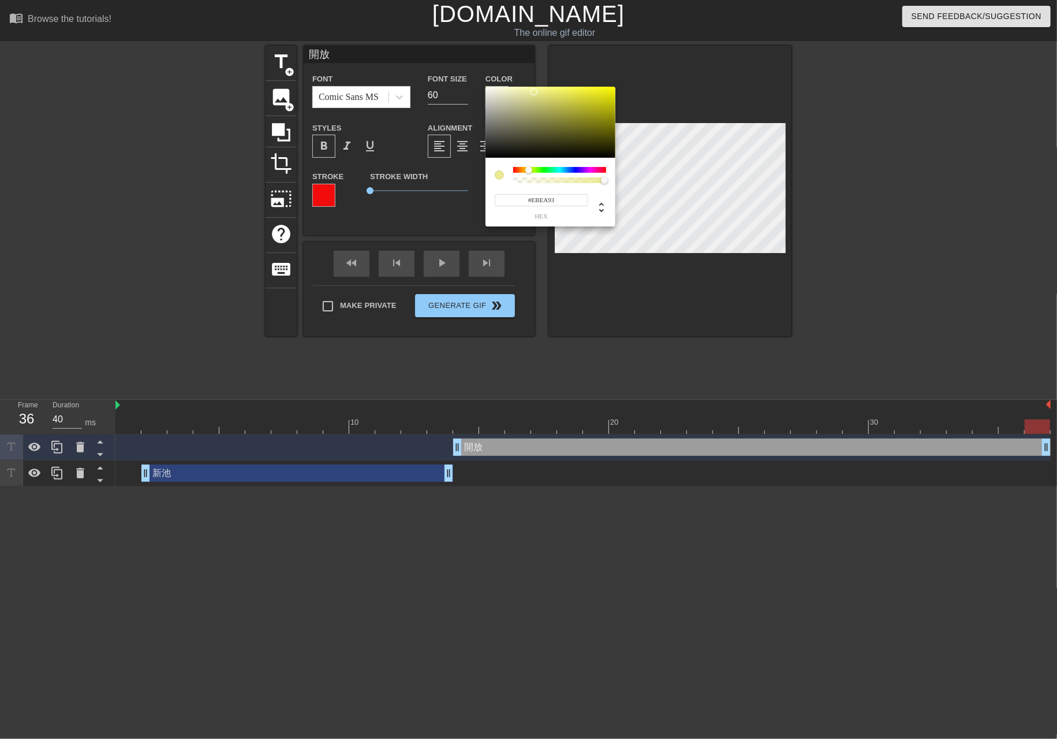
click at [535, 92] on div at bounding box center [551, 123] width 130 height 72
click at [531, 175] on div at bounding box center [559, 175] width 93 height 16
drag, startPoint x: 545, startPoint y: 169, endPoint x: 580, endPoint y: 173, distance: 34.8
click at [580, 173] on div at bounding box center [559, 170] width 93 height 6
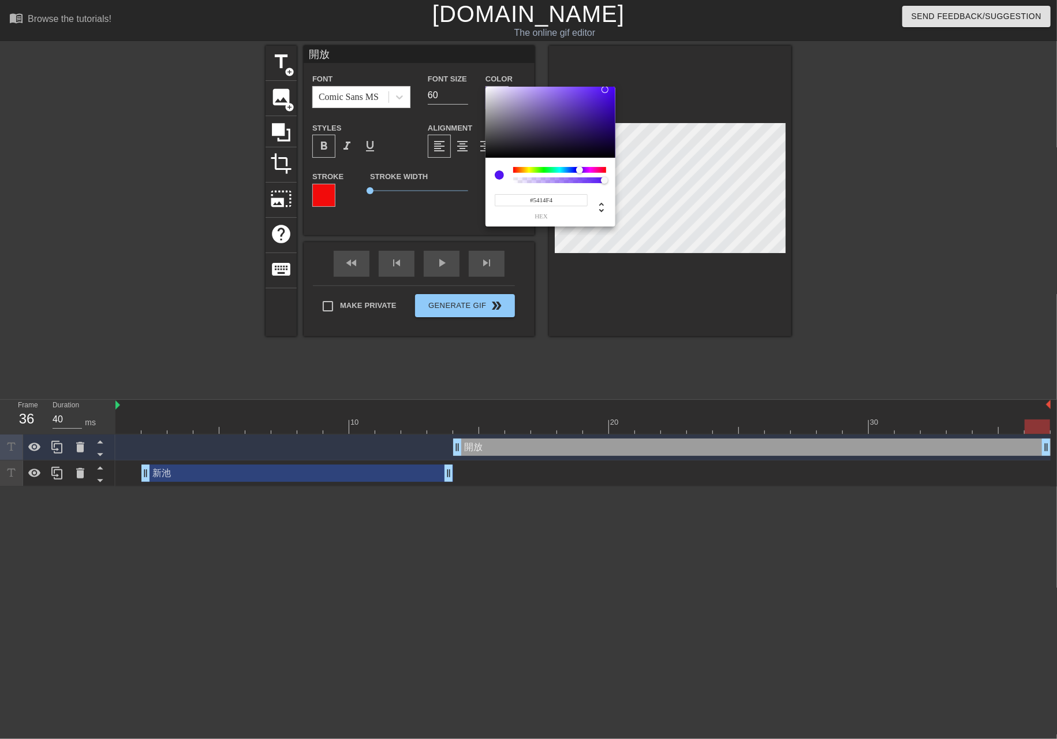
drag, startPoint x: 580, startPoint y: 96, endPoint x: 605, endPoint y: 90, distance: 26.3
click at [605, 90] on div at bounding box center [551, 123] width 130 height 72
type input "#14D0F4"
drag, startPoint x: 573, startPoint y: 173, endPoint x: 563, endPoint y: 173, distance: 10.4
click at [563, 173] on div at bounding box center [559, 170] width 93 height 6
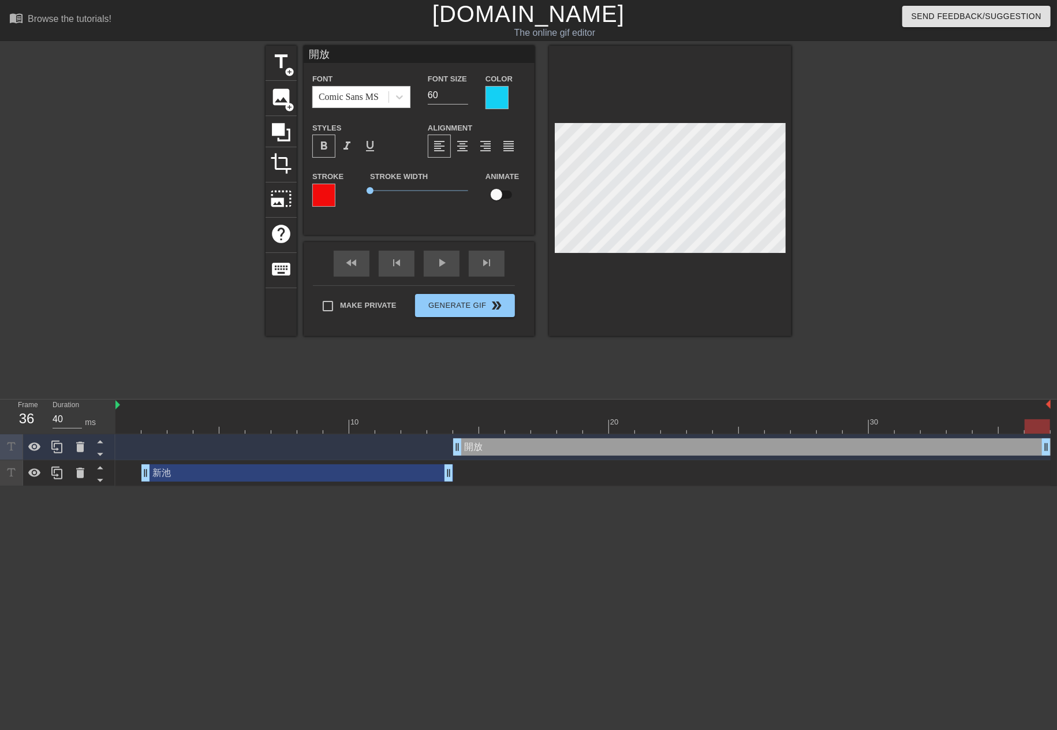
click at [447, 415] on div at bounding box center [440, 418] width 26 height 14
type input "新池"
type input "40"
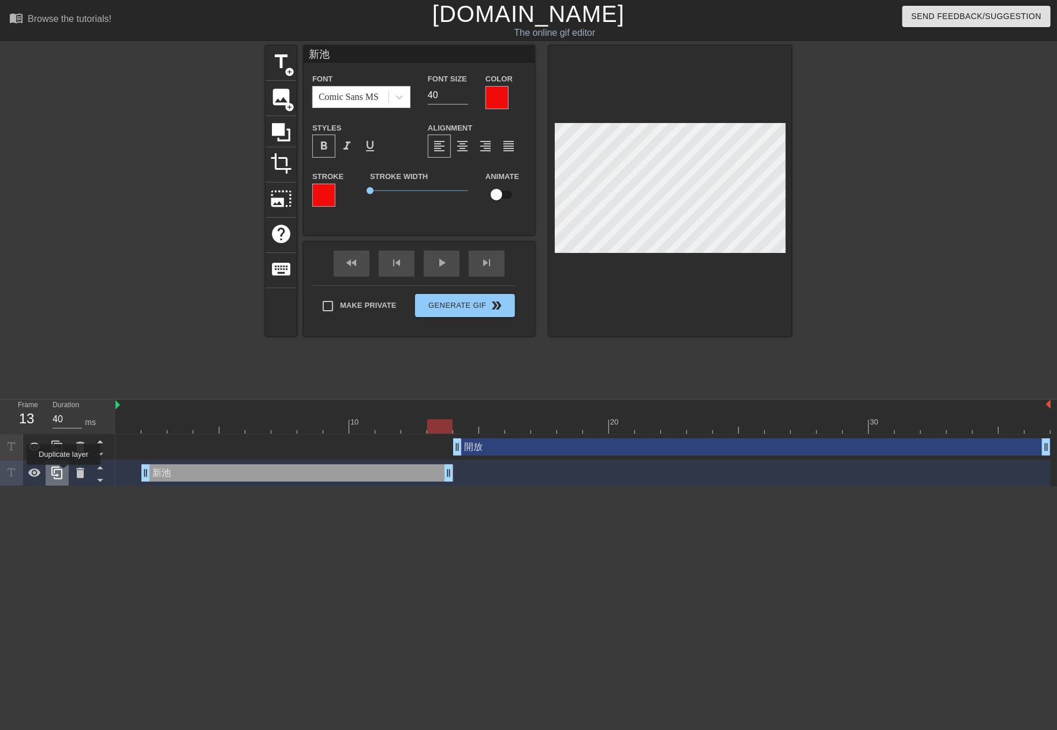
click at [64, 473] on icon at bounding box center [57, 473] width 14 height 14
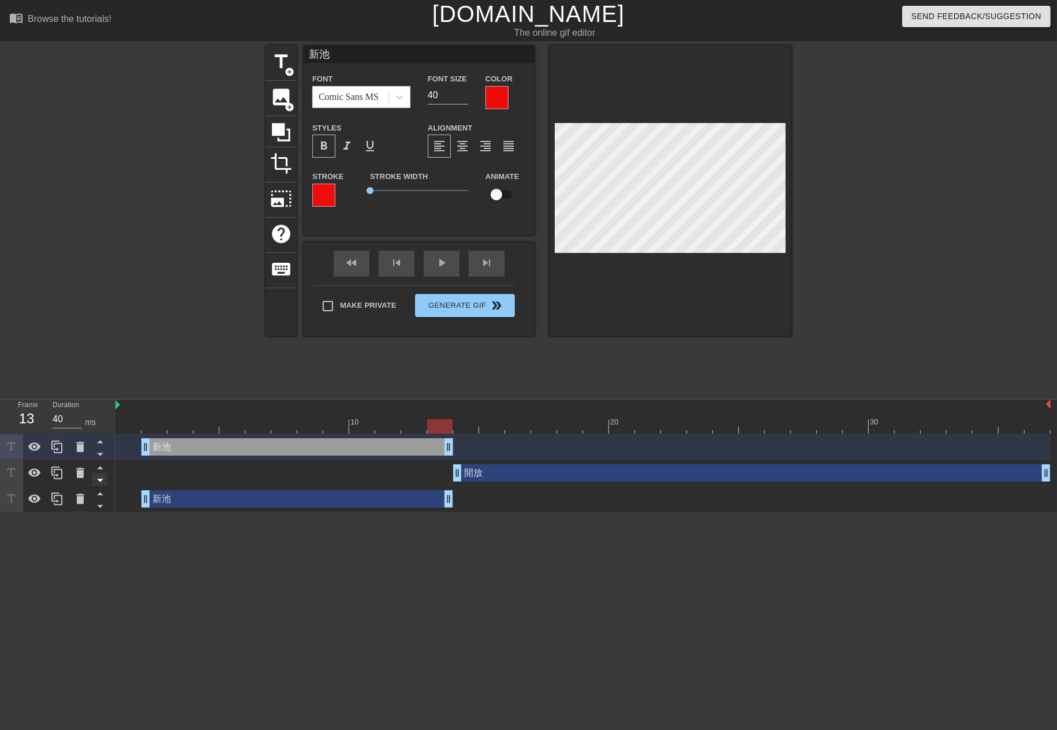
click at [97, 481] on icon at bounding box center [100, 480] width 14 height 14
type input "開放"
type input "60"
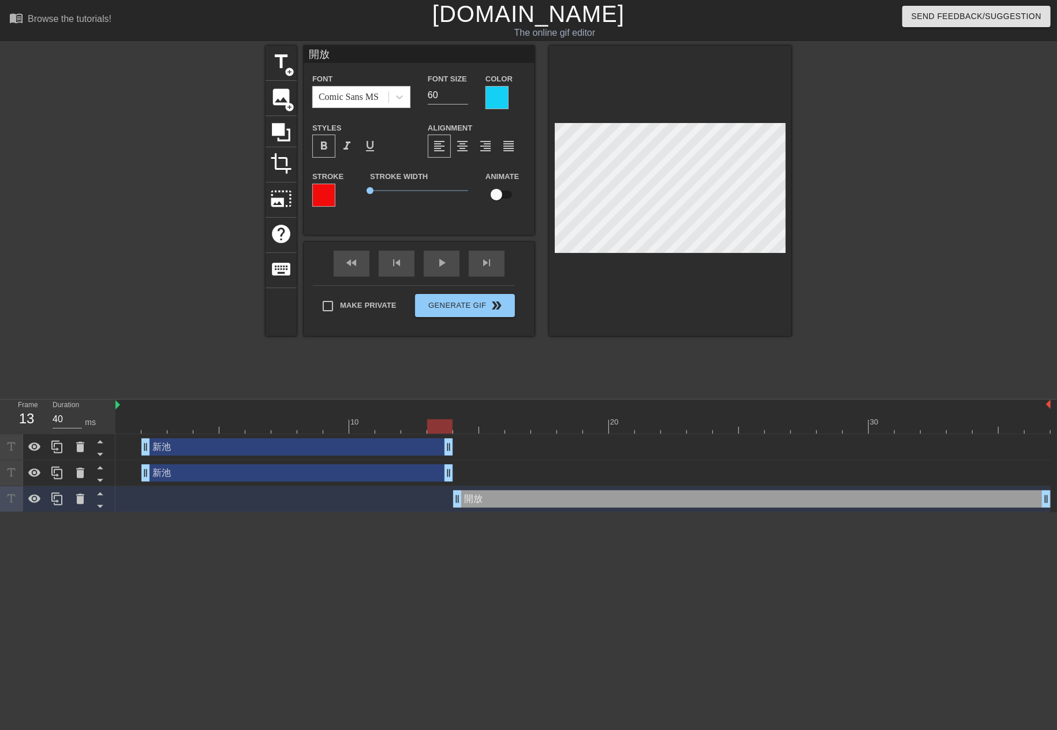
click at [316, 457] on div "新池 drag_handle drag_handle" at bounding box center [584, 447] width 936 height 26
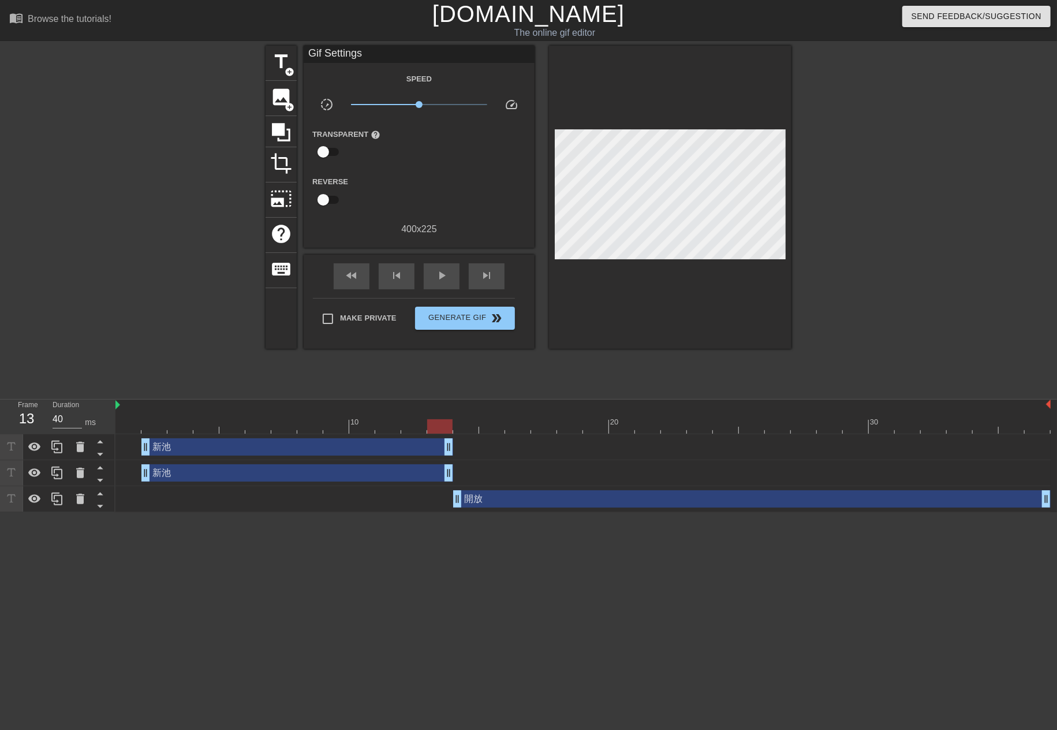
click at [296, 460] on div "新池 drag_handle drag_handle" at bounding box center [584, 473] width 936 height 26
click at [296, 450] on div "新池 drag_handle drag_handle" at bounding box center [297, 446] width 312 height 17
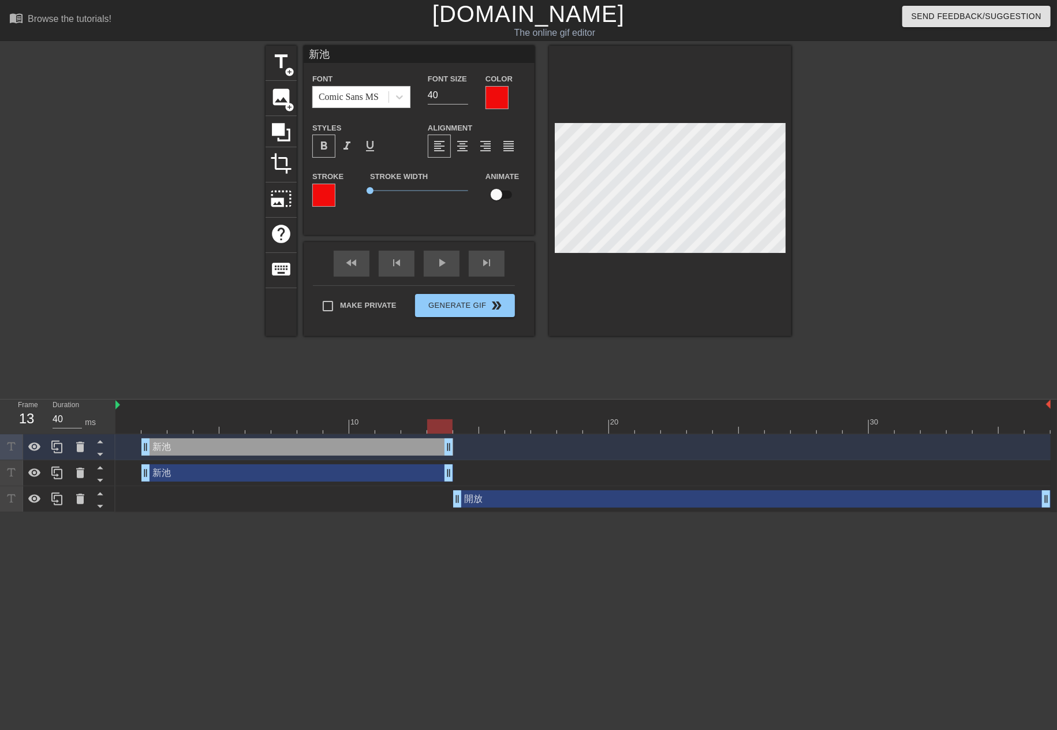
click at [275, 474] on div "新池 drag_handle drag_handle" at bounding box center [297, 472] width 312 height 17
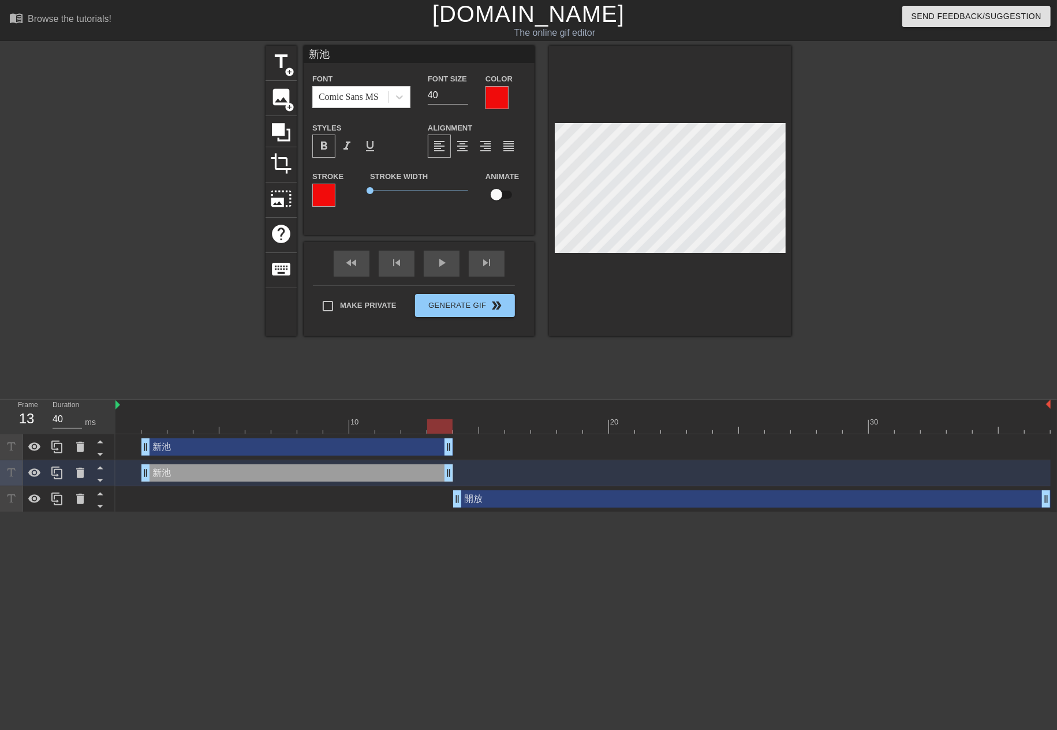
click at [360, 51] on input "新池" at bounding box center [419, 54] width 231 height 17
click at [174, 453] on div "新池 drag_handle drag_handle" at bounding box center [297, 446] width 312 height 17
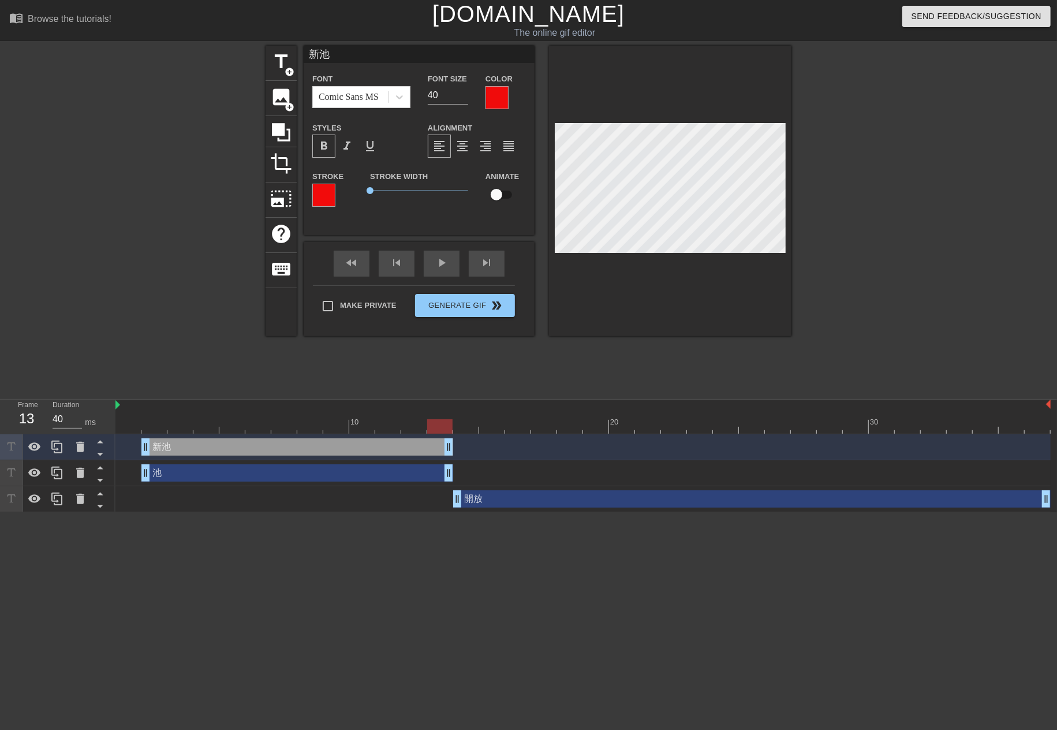
click at [334, 65] on div "新池 Font Comic Sans MS Font Size 40 Color Styles format_bold format_italic forma…" at bounding box center [419, 132] width 231 height 172
click at [336, 61] on input "新池" at bounding box center [419, 54] width 231 height 17
type input "新"
drag, startPoint x: 452, startPoint y: 96, endPoint x: 348, endPoint y: 85, distance: 104.6
click at [348, 85] on div "Font Comic Sans MS Font Size 40 Color" at bounding box center [419, 91] width 231 height 38
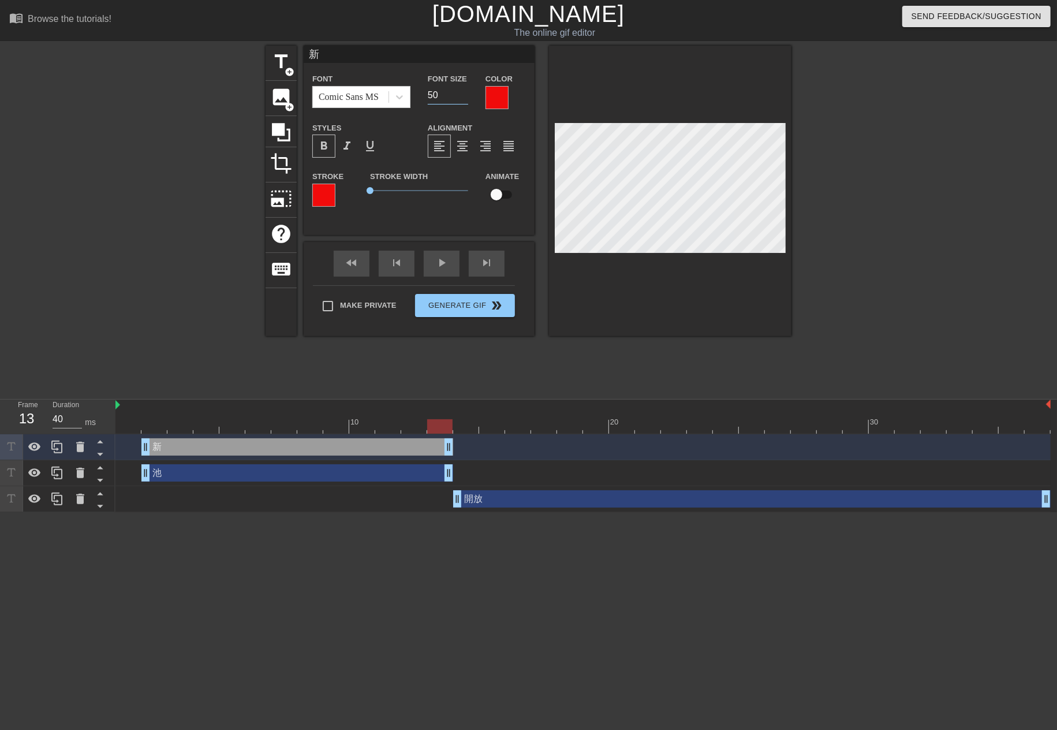
type input "50"
click at [336, 473] on div "池 drag_handle drag_handle" at bounding box center [297, 472] width 312 height 17
type input "池"
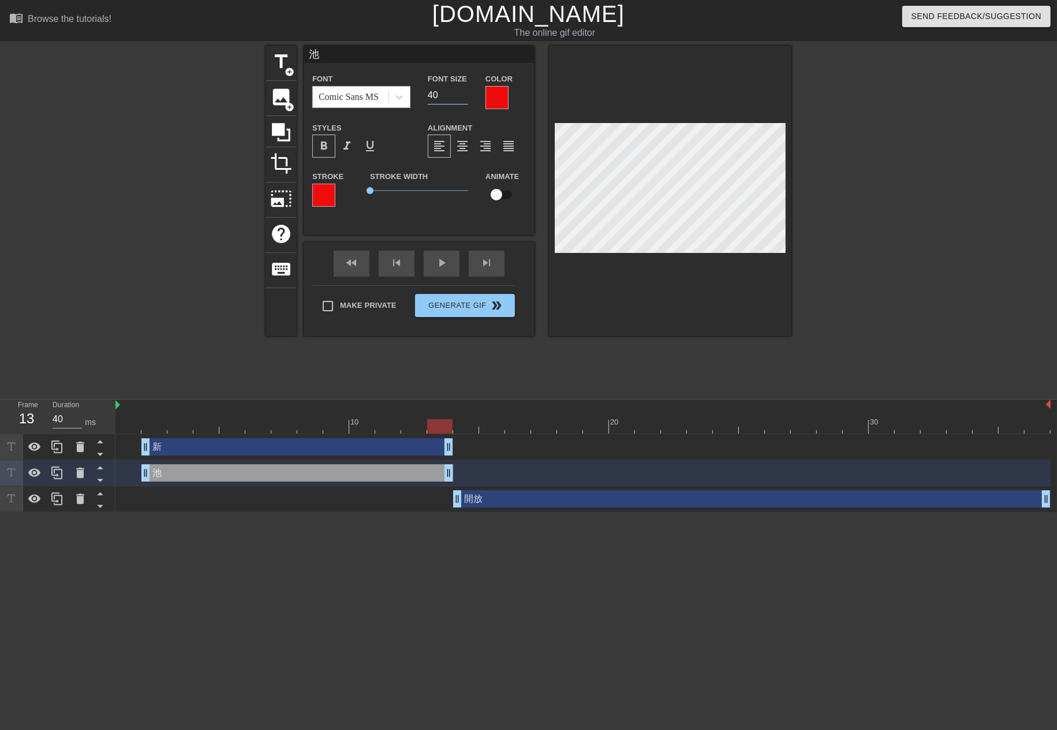
drag, startPoint x: 455, startPoint y: 90, endPoint x: 386, endPoint y: 90, distance: 69.3
click at [386, 90] on div "Font Comic Sans MS Font Size 40 Color" at bounding box center [419, 91] width 231 height 38
type input "50"
click at [575, 373] on div "title add_circle image add_circle crop photo_size_select_large help keyboard 池 …" at bounding box center [529, 219] width 526 height 347
click at [475, 418] on div at bounding box center [466, 418] width 26 height 14
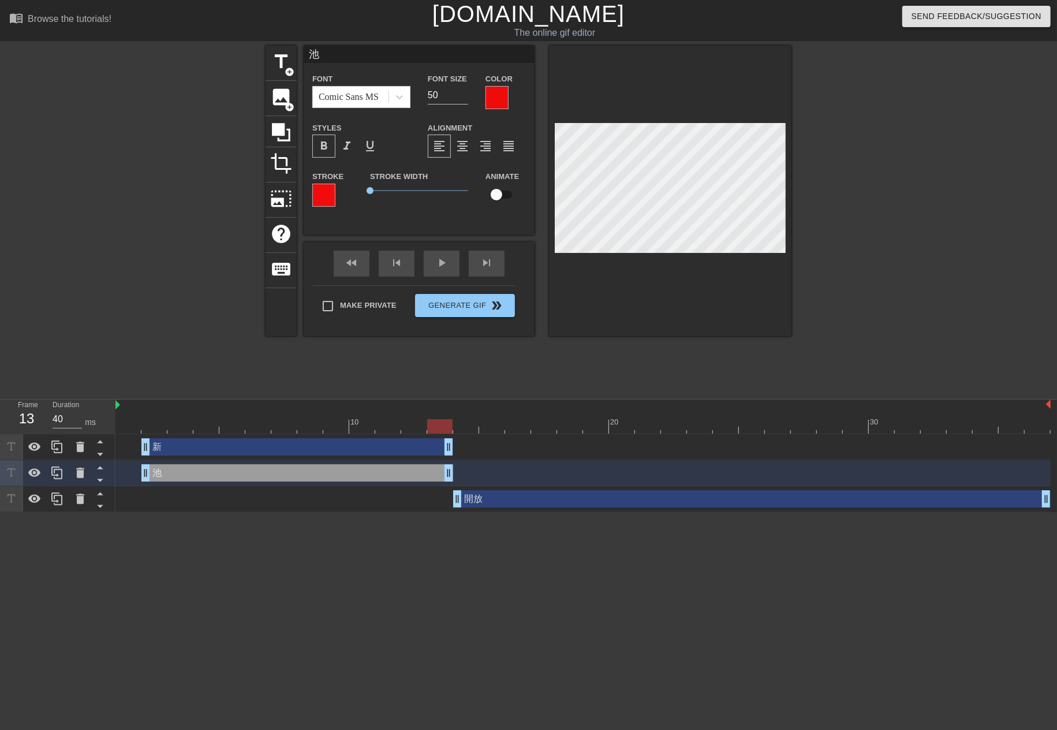
click at [445, 419] on div at bounding box center [440, 418] width 26 height 14
type input "新"
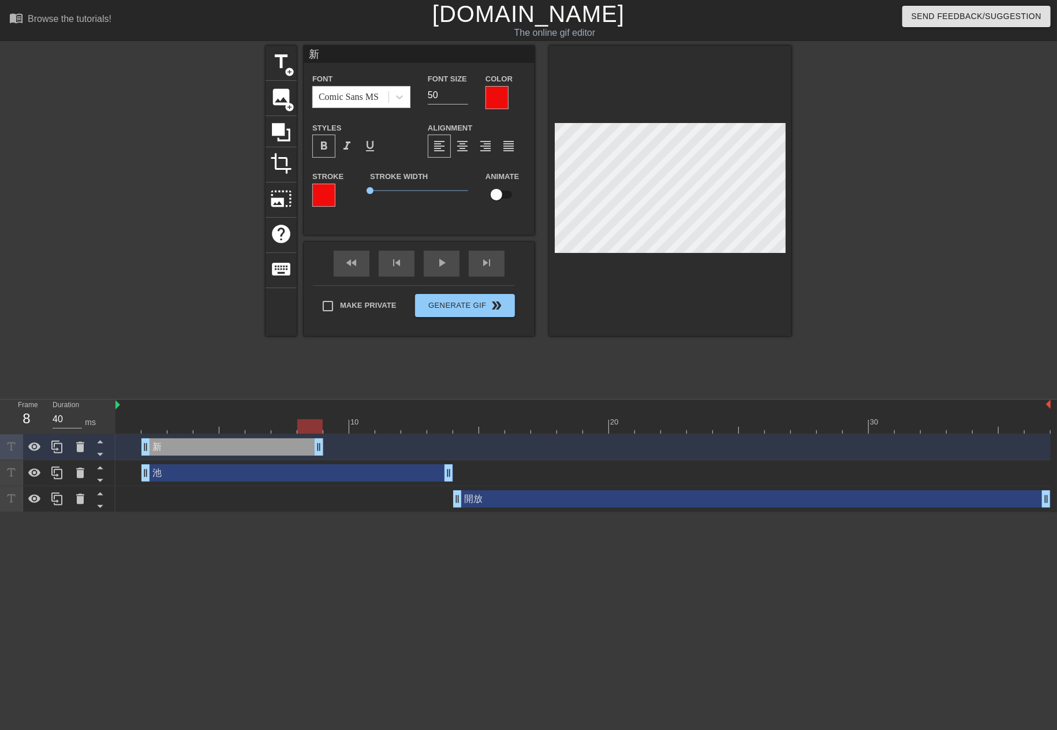
drag, startPoint x: 445, startPoint y: 445, endPoint x: 308, endPoint y: 449, distance: 136.3
drag, startPoint x: 143, startPoint y: 473, endPoint x: 284, endPoint y: 480, distance: 141.1
drag, startPoint x: 319, startPoint y: 452, endPoint x: 261, endPoint y: 453, distance: 57.8
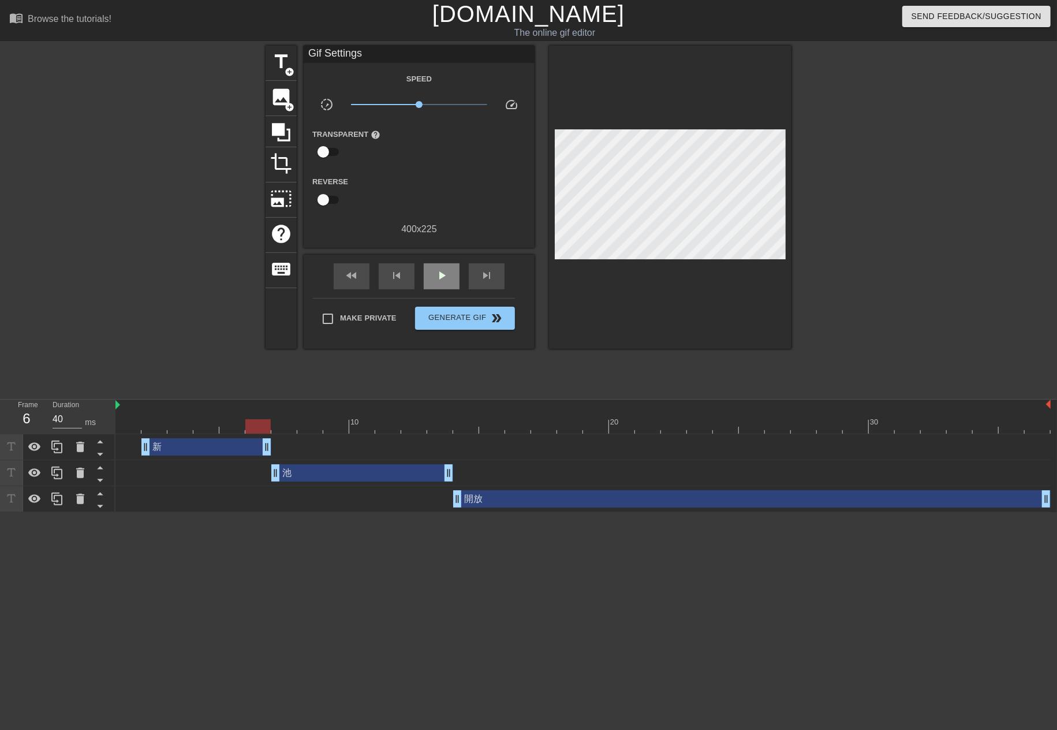
click at [447, 259] on div "fast_rewind skip_previous play_arrow skip_next" at bounding box center [419, 276] width 188 height 43
click at [445, 277] on span "play_arrow" at bounding box center [442, 276] width 14 height 14
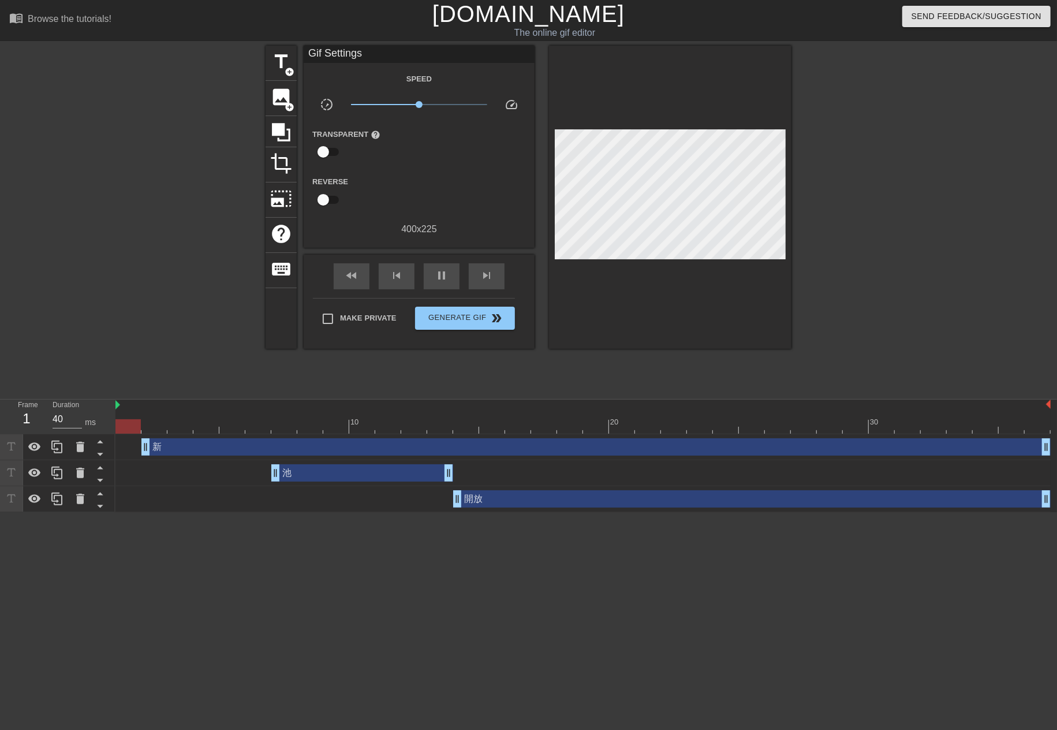
drag, startPoint x: 268, startPoint y: 446, endPoint x: 1036, endPoint y: 436, distance: 768.2
click at [1036, 436] on div "新 drag_handle drag_handle" at bounding box center [584, 447] width 936 height 26
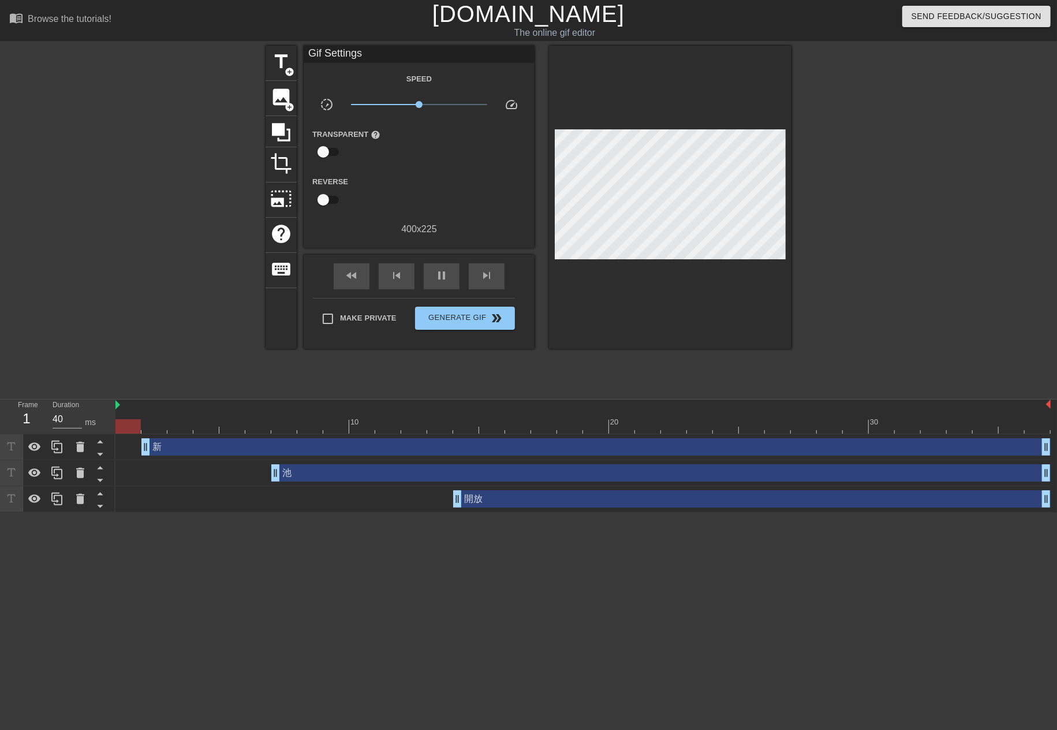
drag, startPoint x: 448, startPoint y: 471, endPoint x: 1047, endPoint y: 478, distance: 598.4
click at [341, 464] on div "池 drag_handle drag_handle" at bounding box center [584, 473] width 936 height 26
click at [341, 470] on div "池 drag_handle drag_handle" at bounding box center [661, 472] width 780 height 17
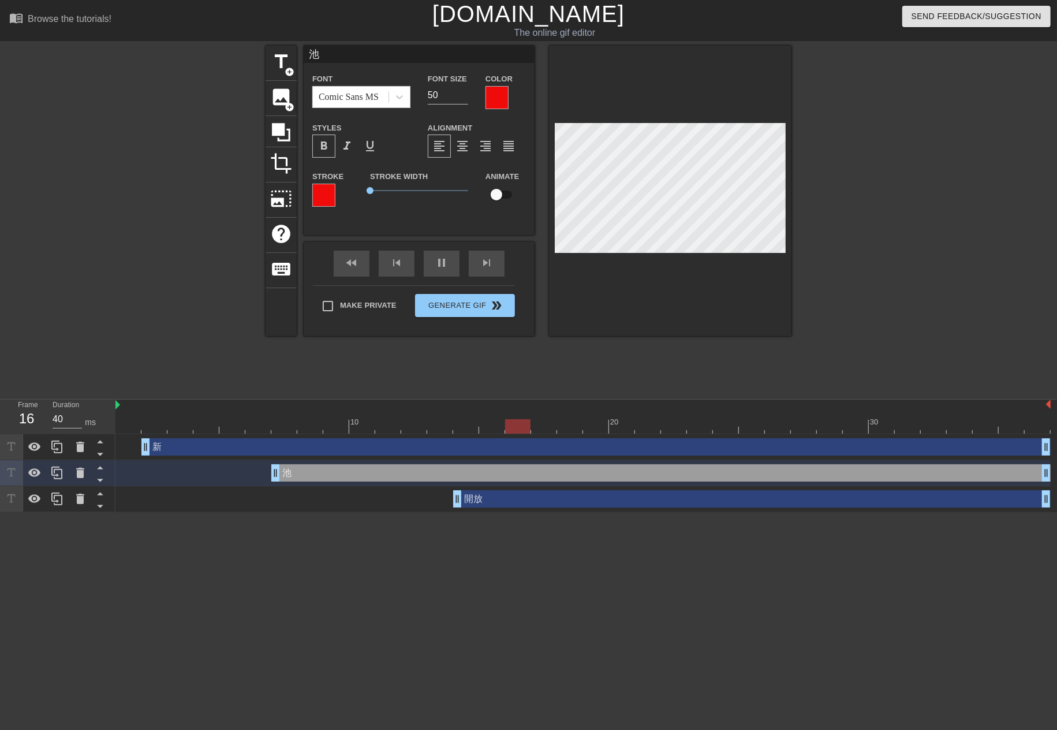
click at [493, 100] on div at bounding box center [497, 97] width 23 height 23
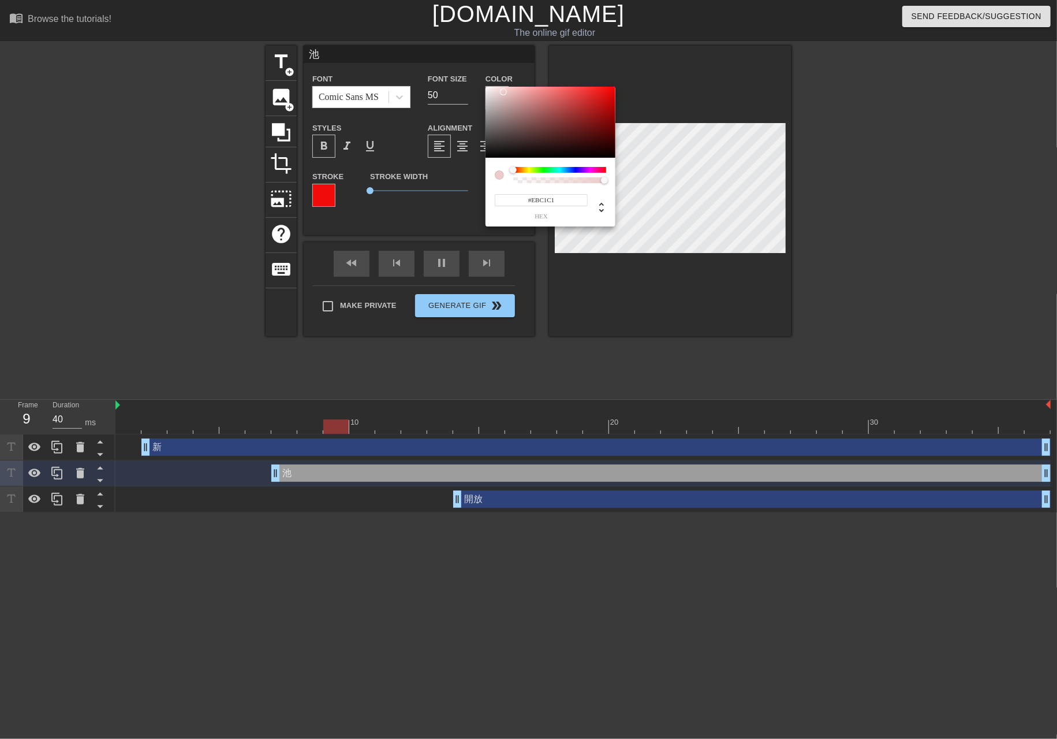
type input "#EBBABA"
drag, startPoint x: 524, startPoint y: 88, endPoint x: 513, endPoint y: 92, distance: 12.1
click at [513, 92] on div at bounding box center [551, 123] width 130 height 72
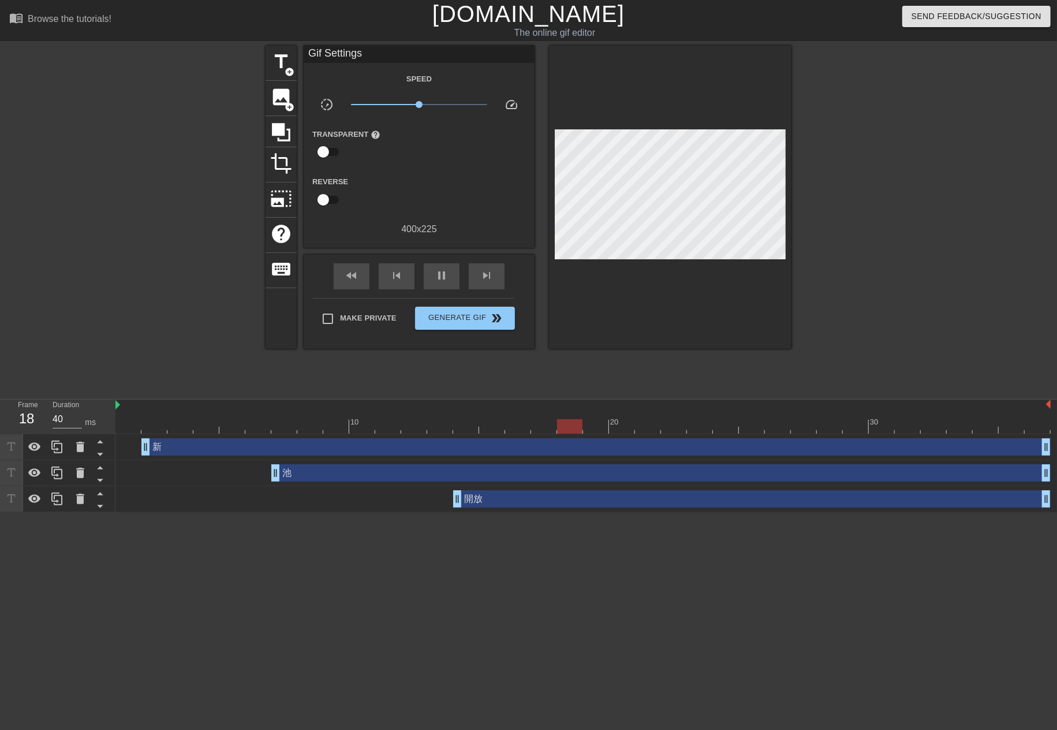
click at [476, 498] on div "開放 drag_handle drag_handle" at bounding box center [752, 498] width 598 height 17
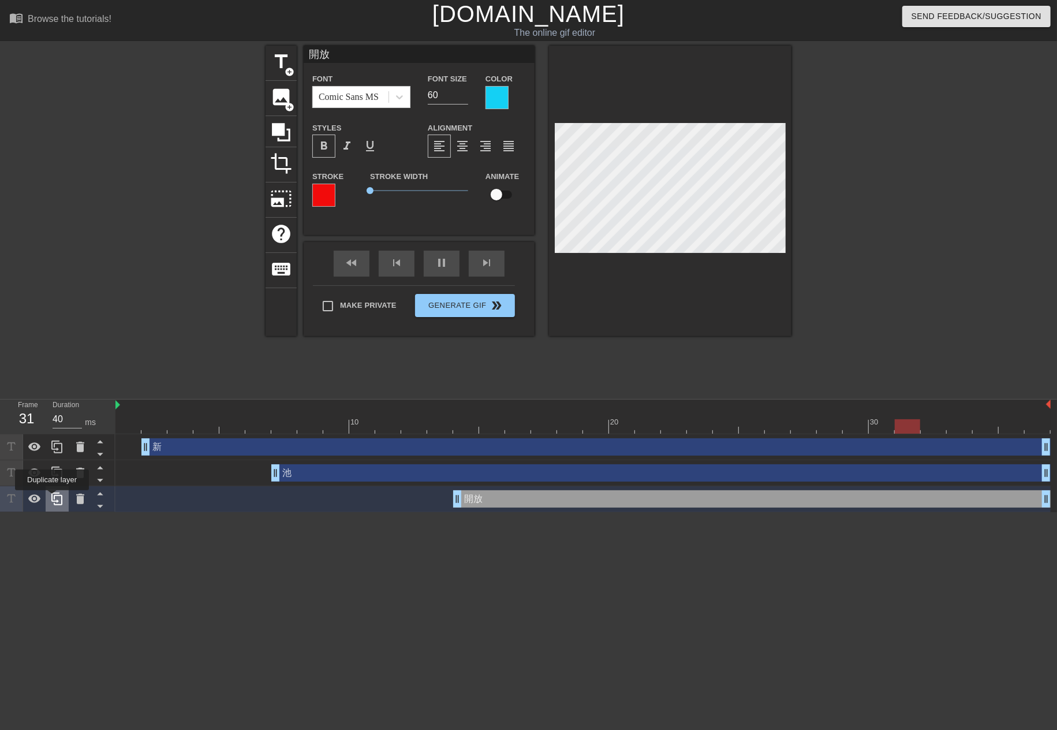
click at [52, 498] on icon at bounding box center [56, 499] width 11 height 13
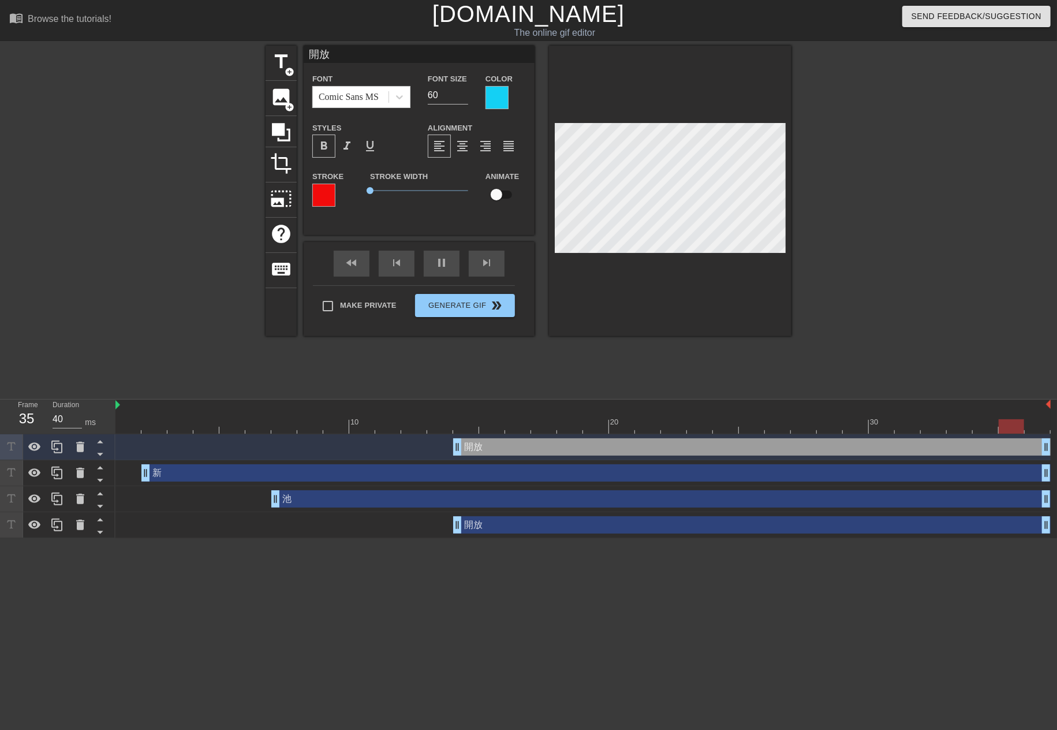
click at [368, 55] on input "開放" at bounding box center [419, 54] width 231 height 17
click at [475, 520] on div "開放 drag_handle drag_handle" at bounding box center [752, 524] width 598 height 17
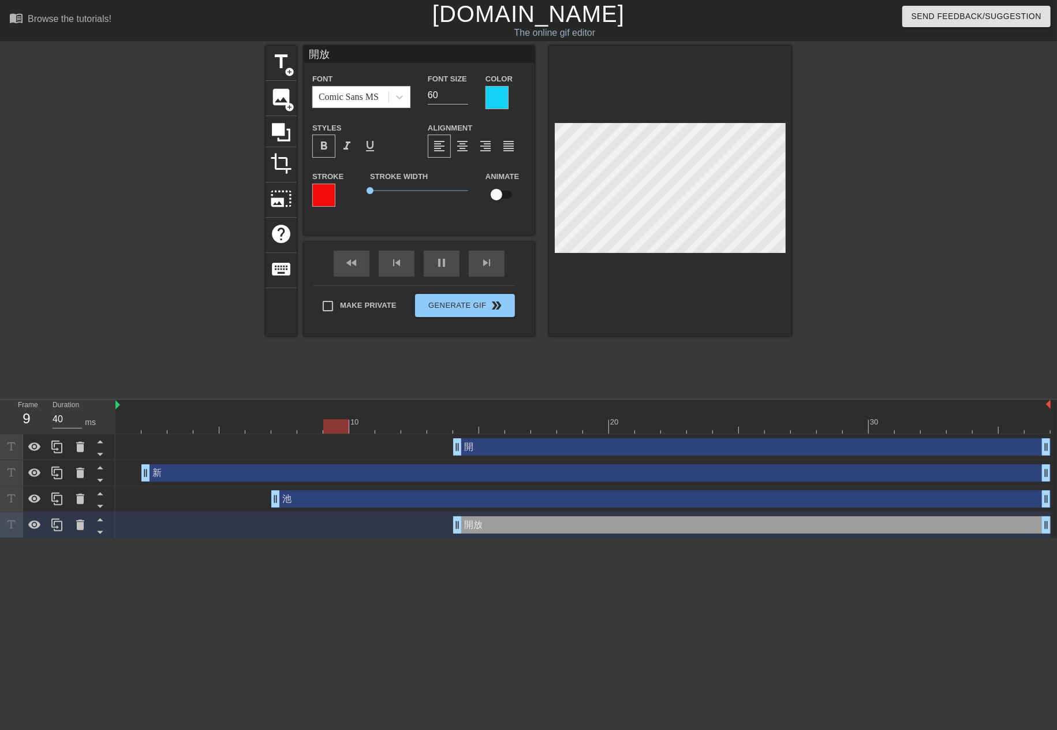
click at [333, 48] on input "開放" at bounding box center [419, 54] width 231 height 17
click at [509, 448] on div "開 drag_handle drag_handle" at bounding box center [752, 446] width 598 height 17
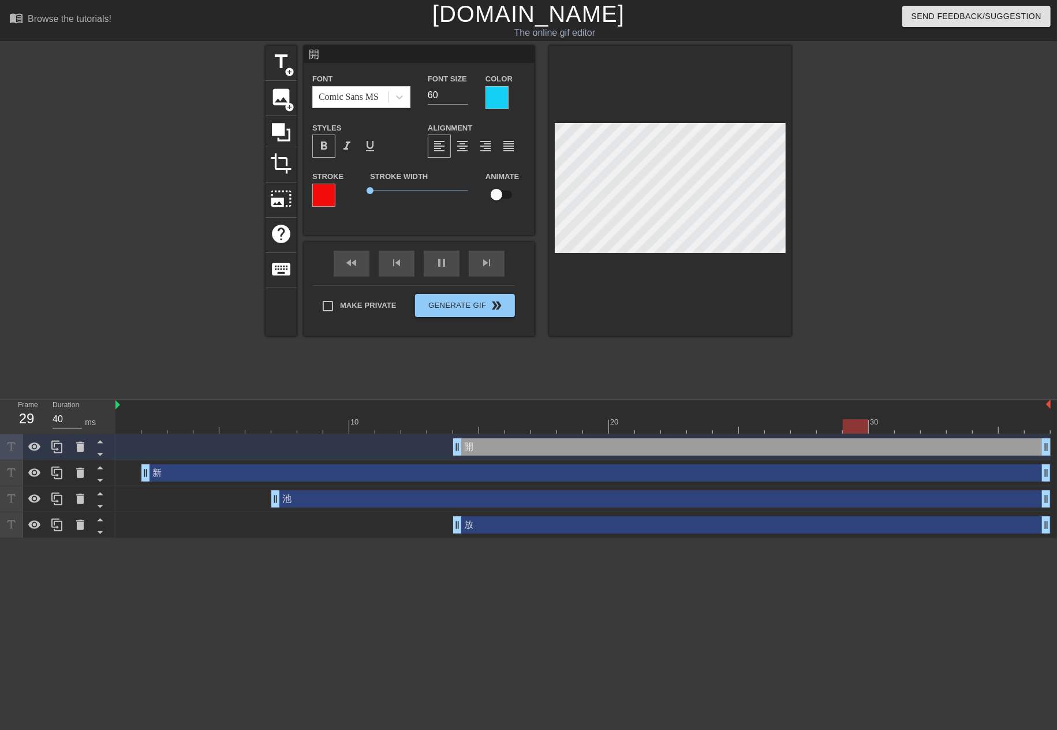
click at [625, 523] on div "放 drag_handle drag_handle" at bounding box center [752, 524] width 598 height 17
click at [551, 524] on div "放 drag_handle drag_handle" at bounding box center [752, 524] width 598 height 17
type input "放"
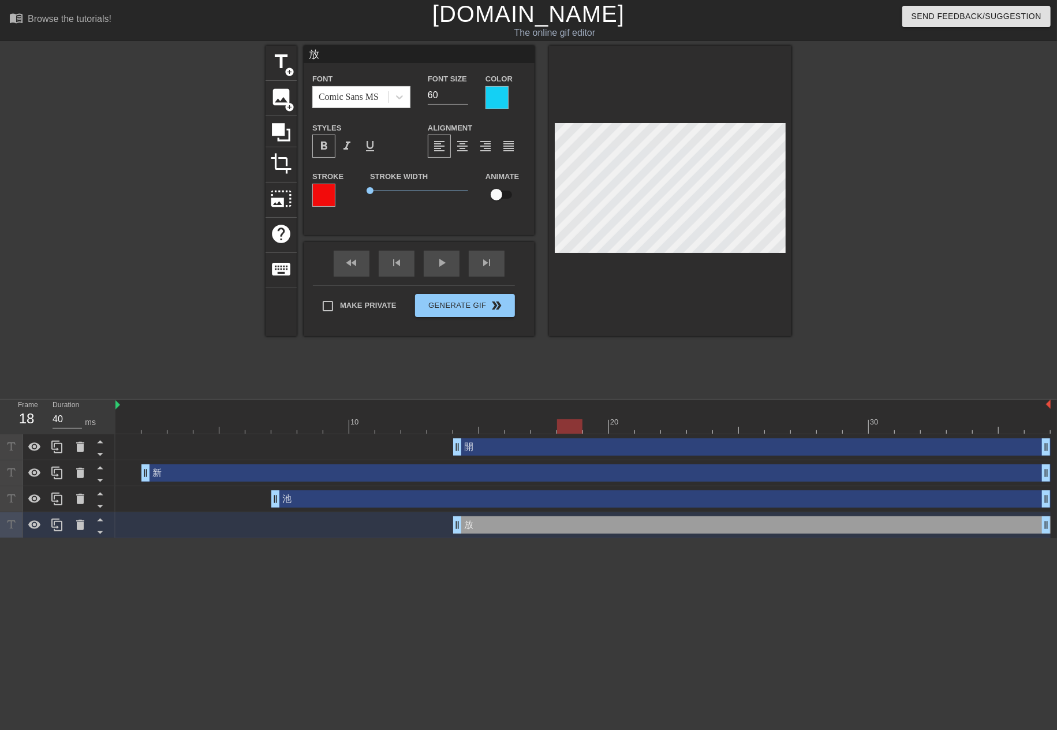
click at [561, 415] on div at bounding box center [570, 418] width 26 height 14
click at [493, 103] on div at bounding box center [497, 97] width 23 height 23
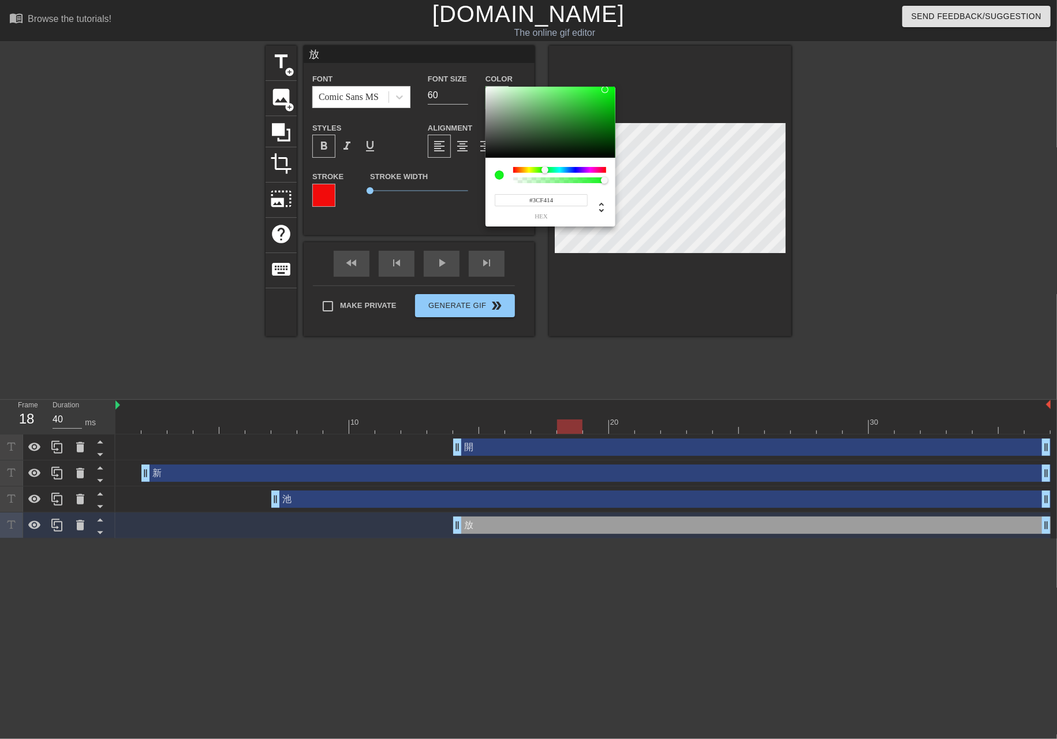
type input "#6EF414"
drag, startPoint x: 580, startPoint y: 172, endPoint x: 538, endPoint y: 161, distance: 42.9
click at [538, 161] on div "#6EF414 hex" at bounding box center [551, 192] width 130 height 69
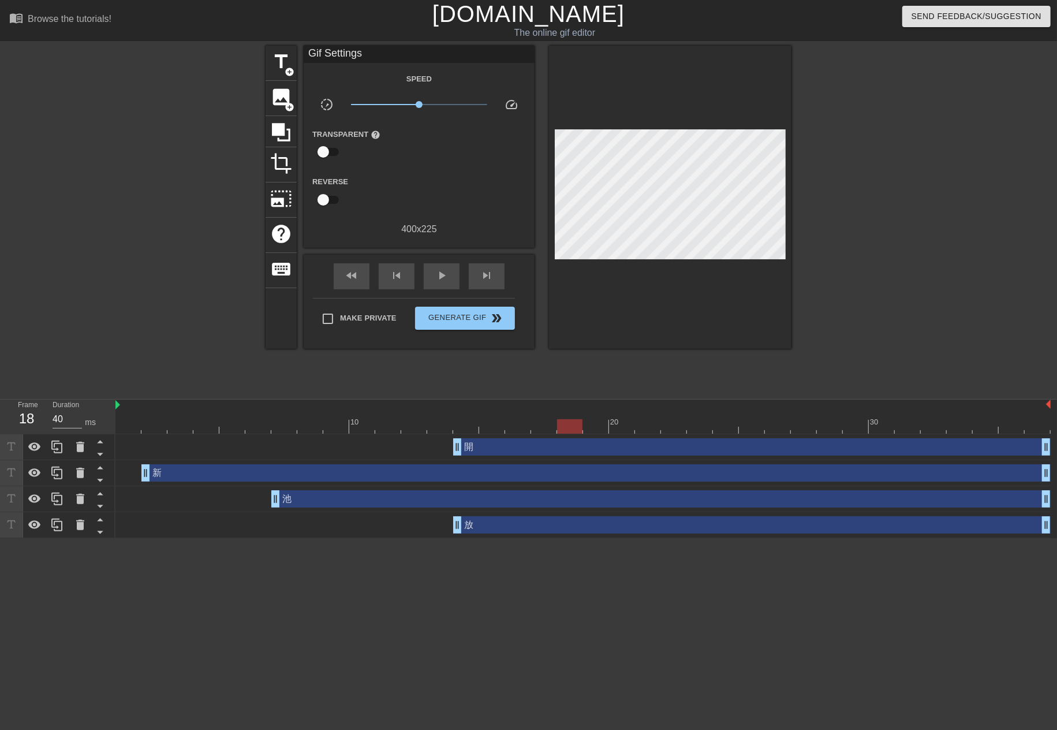
click at [233, 473] on div "新 drag_handle drag_handle" at bounding box center [596, 472] width 910 height 17
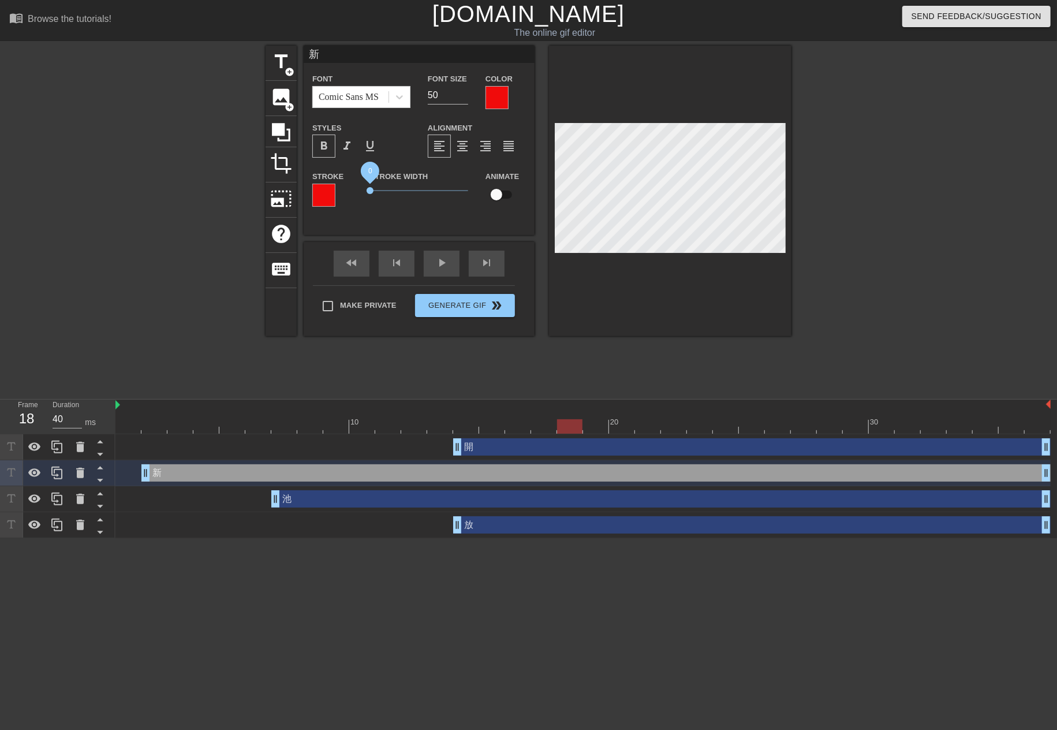
drag, startPoint x: 371, startPoint y: 190, endPoint x: 351, endPoint y: 189, distance: 19.7
click at [351, 189] on div "Stroke Stroke Width 0 Animate" at bounding box center [419, 193] width 231 height 48
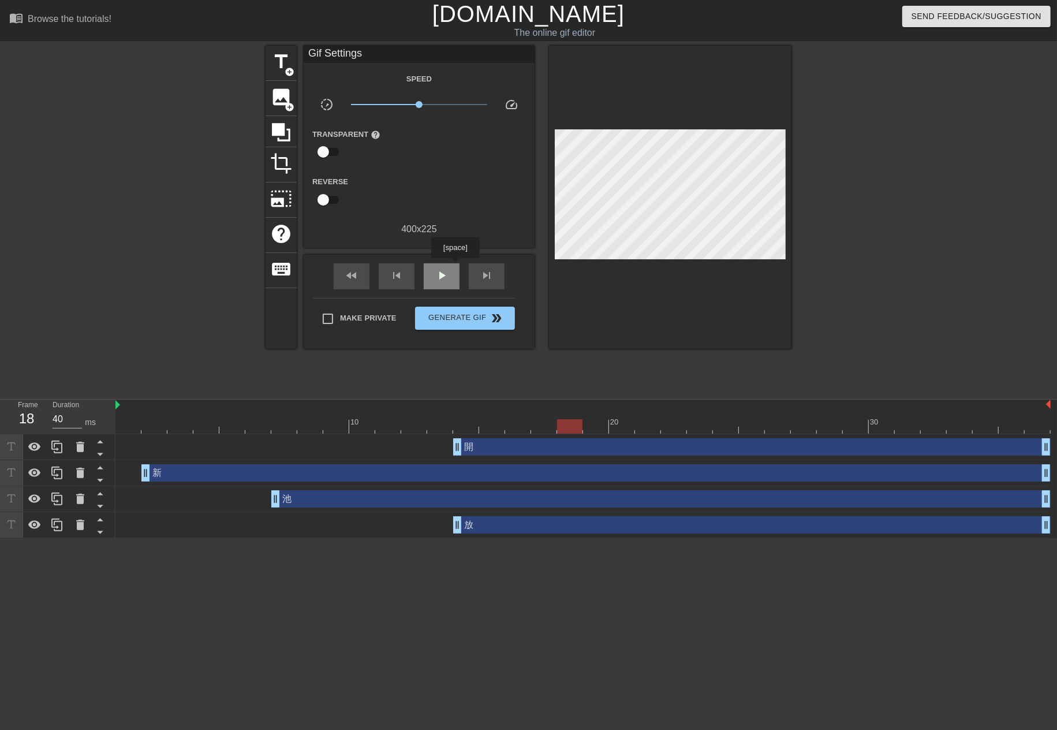
click at [455, 266] on div "play_arrow" at bounding box center [442, 276] width 36 height 26
drag, startPoint x: 365, startPoint y: 418, endPoint x: 631, endPoint y: 421, distance: 265.7
click at [631, 421] on div "10 20 30" at bounding box center [584, 417] width 936 height 34
drag, startPoint x: 459, startPoint y: 519, endPoint x: 617, endPoint y: 518, distance: 158.2
click at [445, 270] on span "play_arrow" at bounding box center [442, 276] width 14 height 14
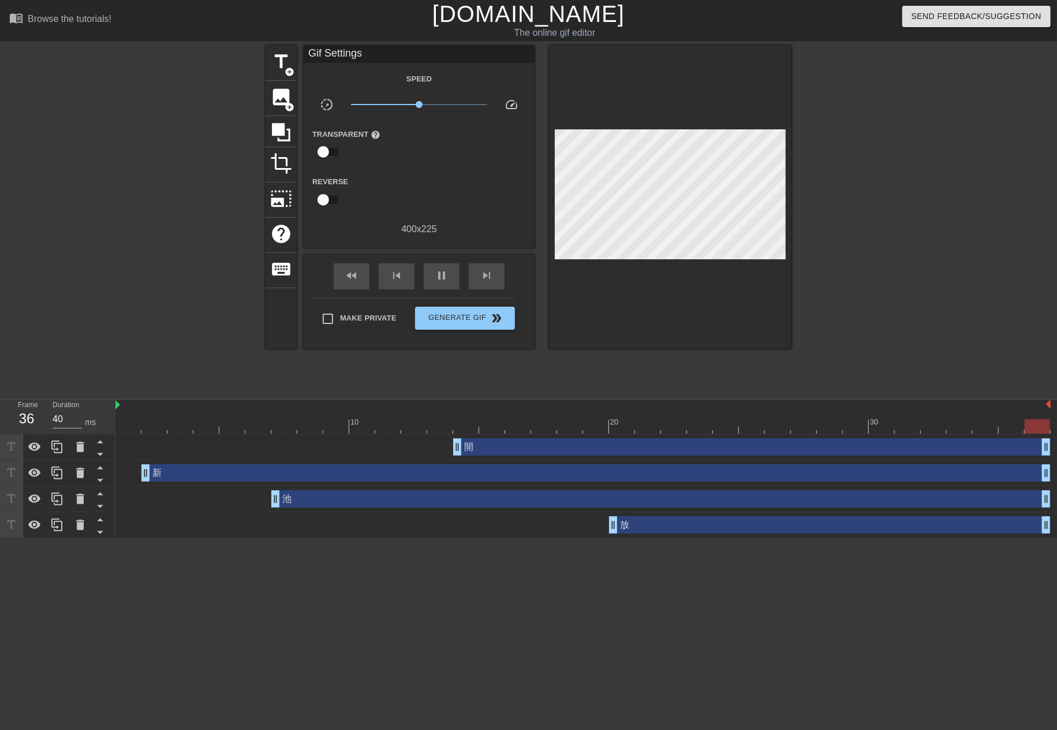
click at [312, 478] on div "新 drag_handle drag_handle" at bounding box center [596, 472] width 910 height 17
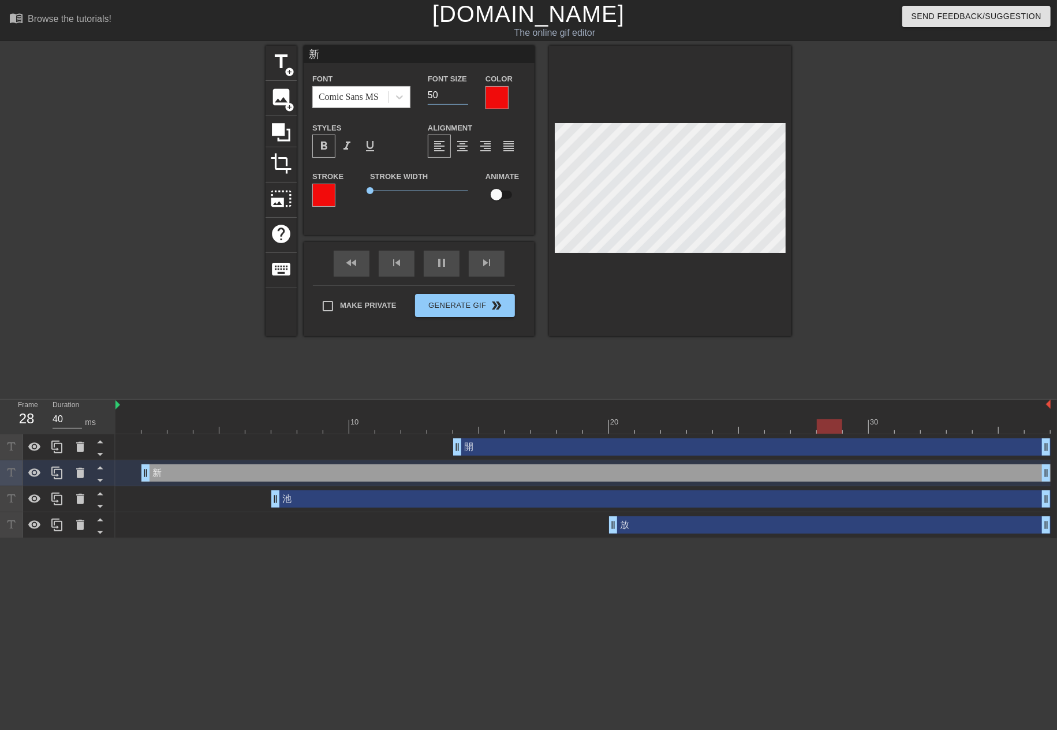
drag, startPoint x: 444, startPoint y: 92, endPoint x: 348, endPoint y: 88, distance: 95.9
click at [348, 88] on div "Font Comic Sans MS Font Size 50 Color" at bounding box center [419, 91] width 231 height 38
type input "60"
click at [445, 501] on div "池 drag_handle drag_handle" at bounding box center [661, 498] width 780 height 17
type input "池"
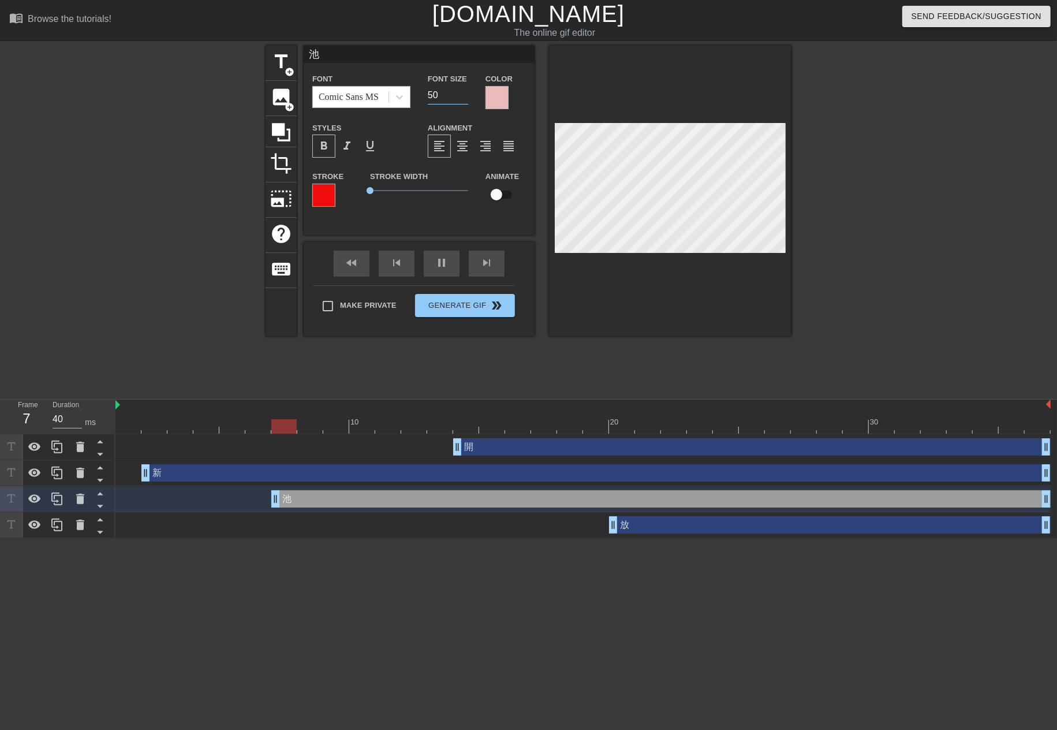
drag, startPoint x: 445, startPoint y: 95, endPoint x: 350, endPoint y: 92, distance: 94.8
click at [350, 92] on div "Font Comic Sans MS Font Size 50 Color" at bounding box center [419, 91] width 231 height 38
type input "60"
click at [493, 450] on div "開 drag_handle drag_handle" at bounding box center [752, 446] width 598 height 17
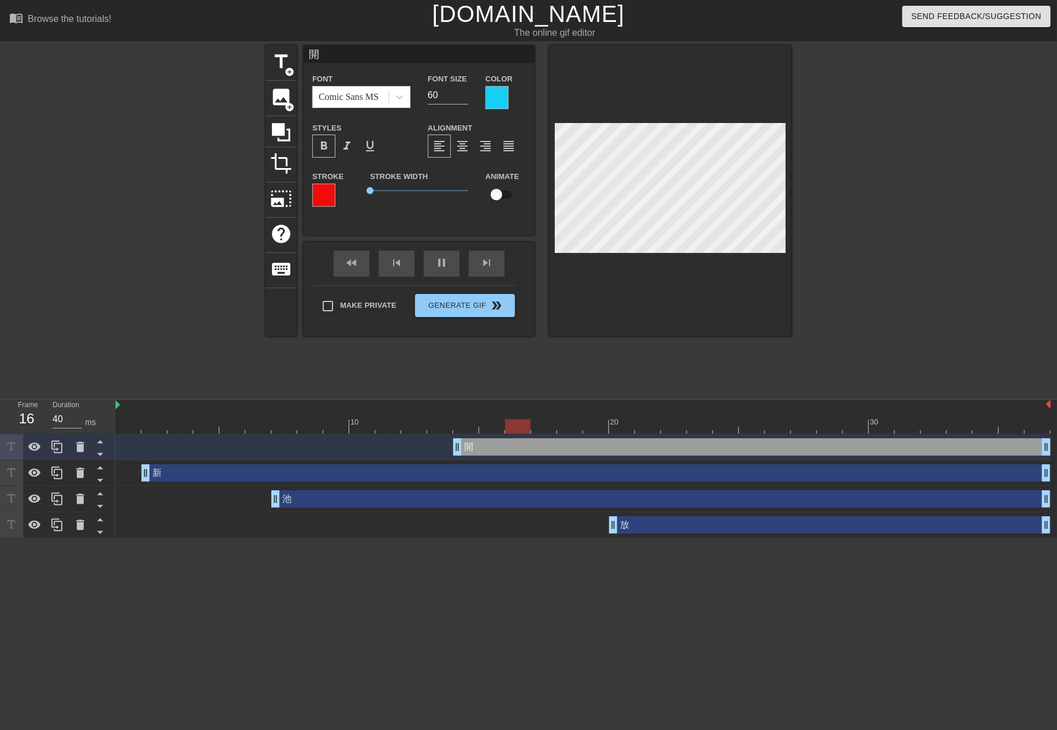
click at [301, 495] on div "池 drag_handle drag_handle" at bounding box center [661, 498] width 780 height 17
type input "池"
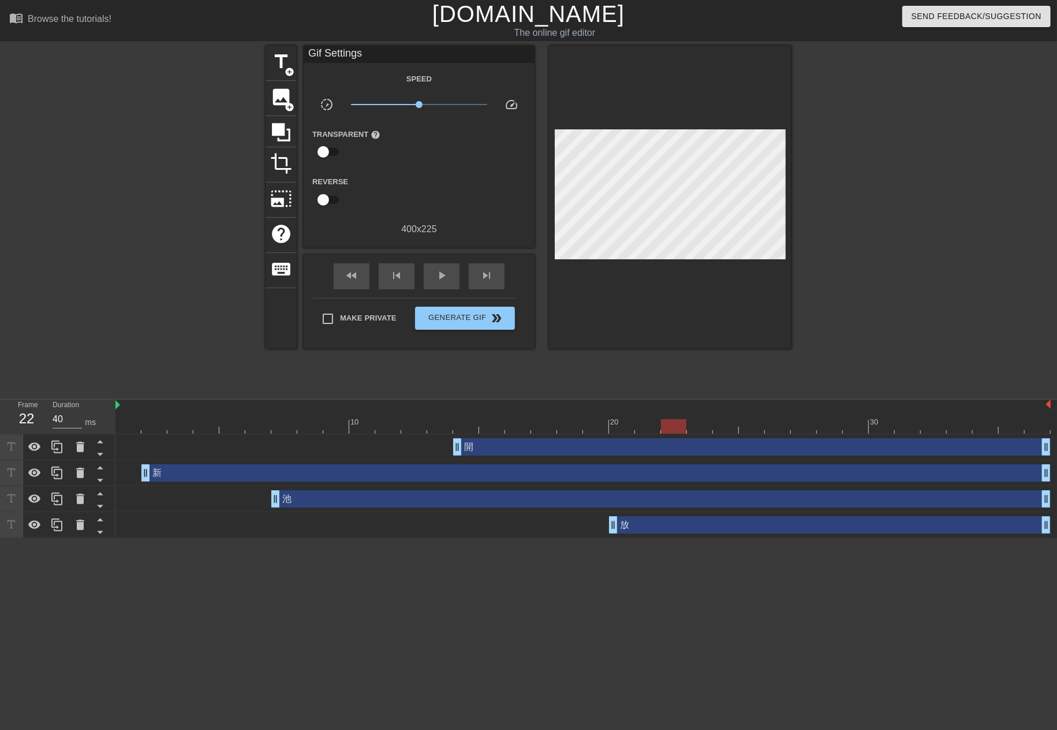
click at [672, 424] on div at bounding box center [584, 426] width 936 height 14
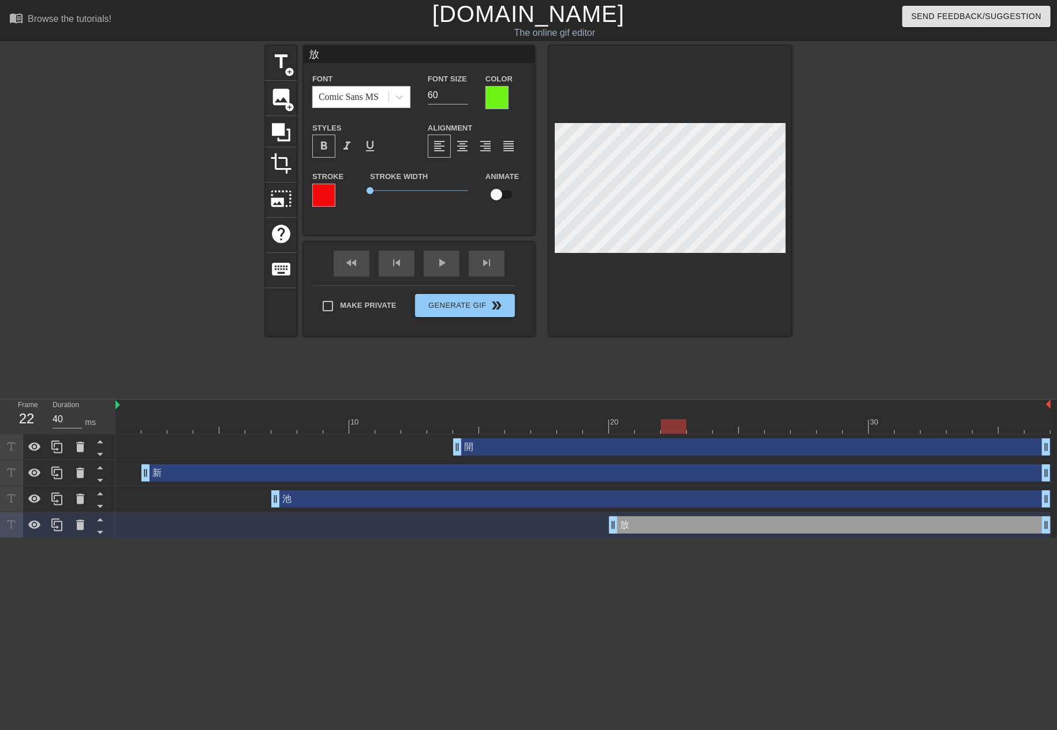
type input "開"
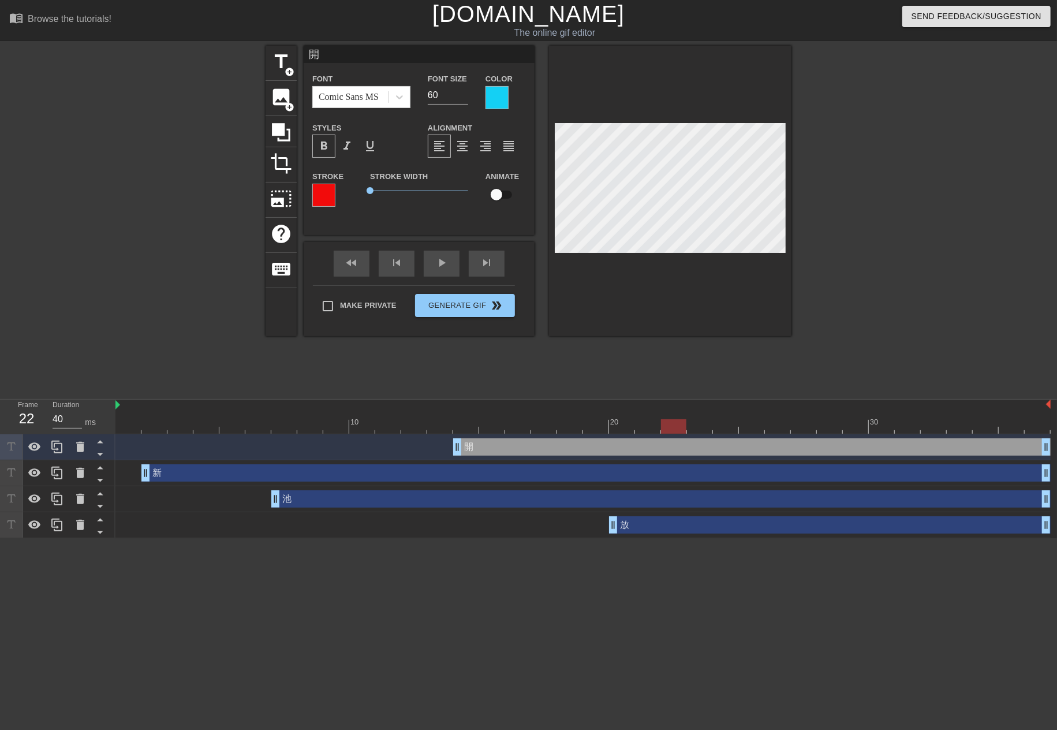
click at [651, 315] on div at bounding box center [670, 191] width 243 height 291
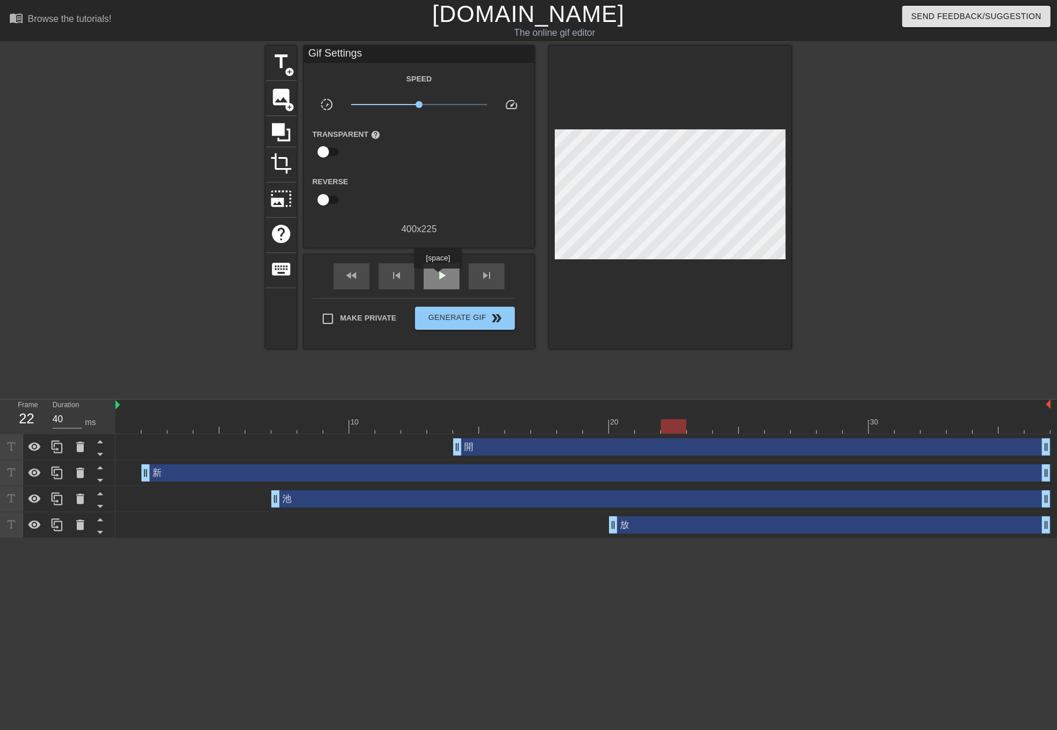
click at [438, 277] on span "play_arrow" at bounding box center [442, 276] width 14 height 14
click at [438, 277] on span "pause" at bounding box center [442, 276] width 14 height 14
drag, startPoint x: 222, startPoint y: 424, endPoint x: 289, endPoint y: 424, distance: 67.0
click at [289, 424] on div at bounding box center [584, 426] width 936 height 14
click at [344, 512] on div "放 drag_handle drag_handle" at bounding box center [584, 525] width 936 height 26
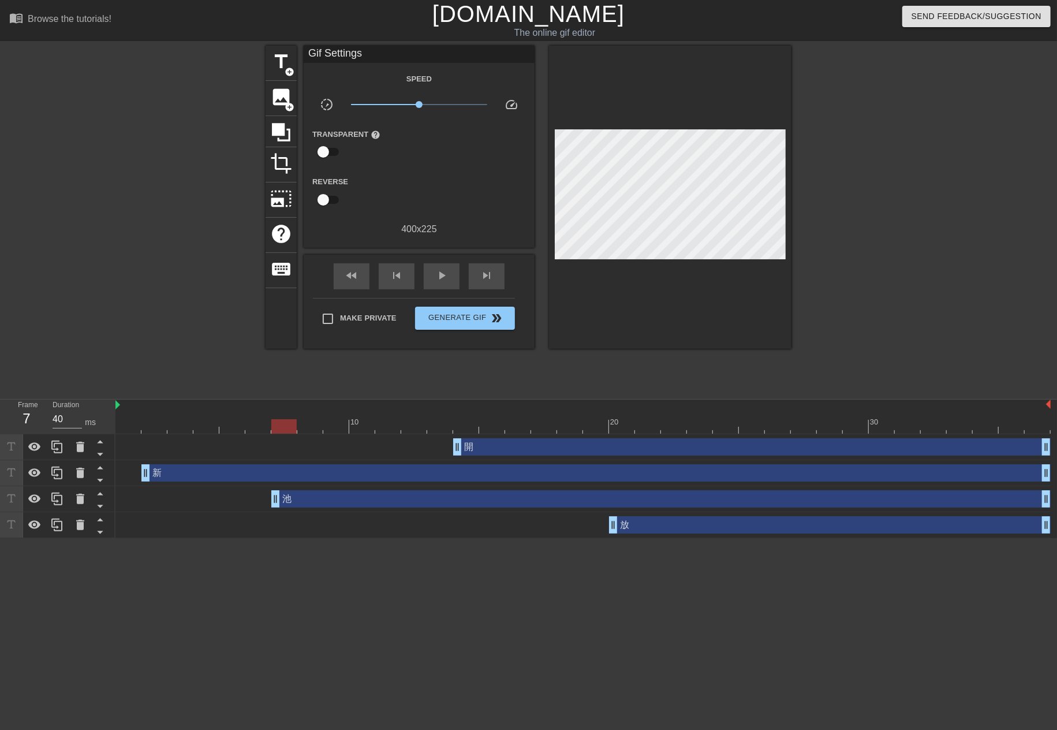
click at [350, 501] on div "池 drag_handle drag_handle" at bounding box center [661, 498] width 780 height 17
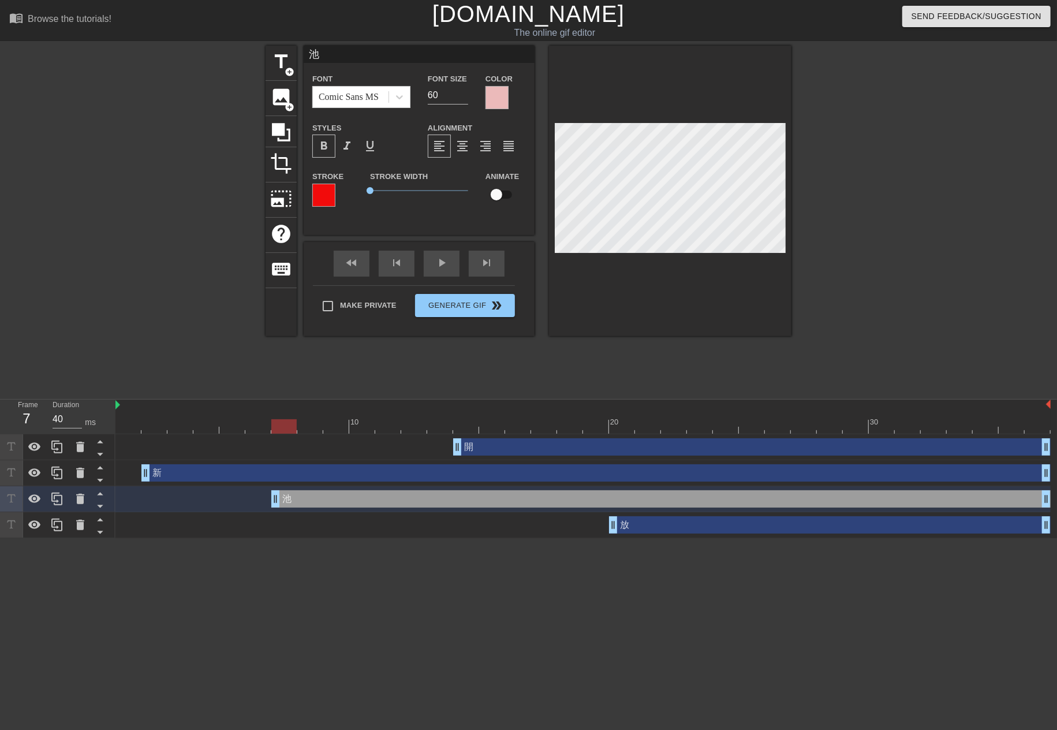
click at [506, 103] on div at bounding box center [497, 97] width 23 height 23
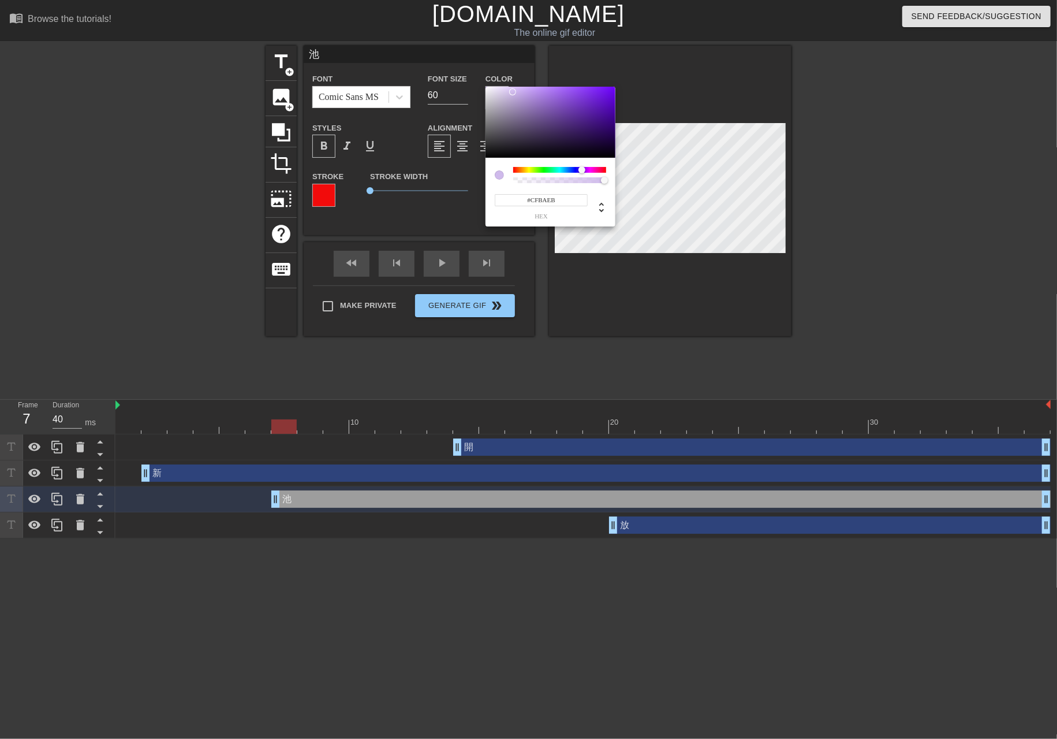
drag, startPoint x: 531, startPoint y: 172, endPoint x: 582, endPoint y: 182, distance: 51.9
click at [582, 182] on div at bounding box center [559, 175] width 93 height 16
type input "#9E54F8"
click at [572, 88] on div at bounding box center [551, 123] width 130 height 72
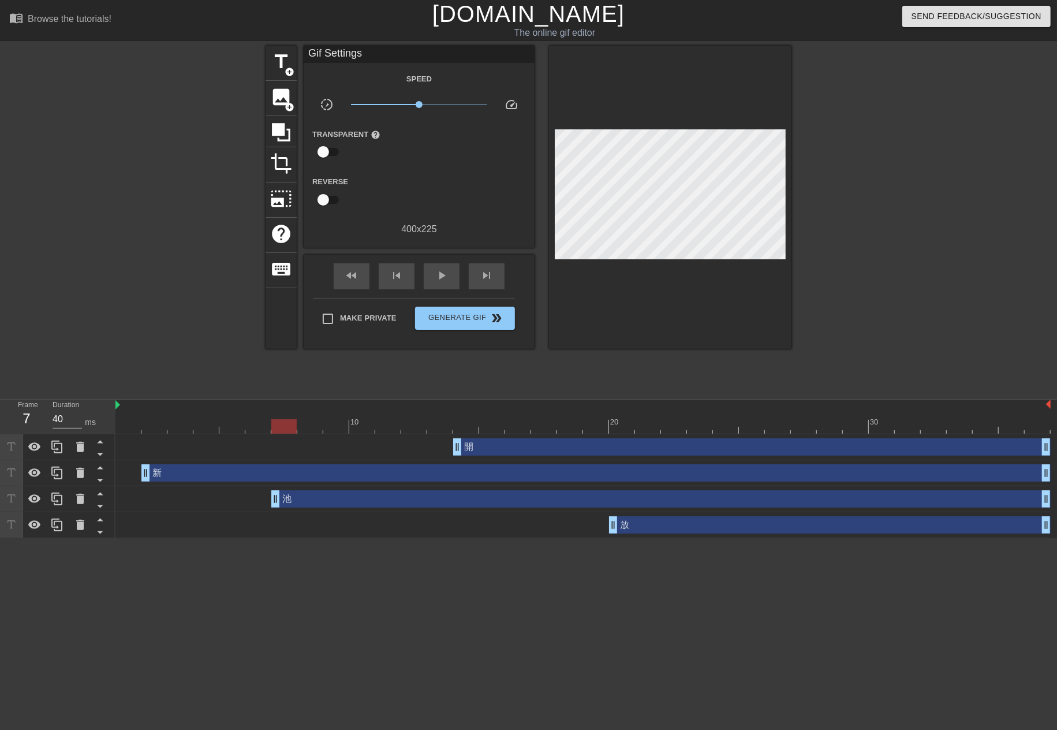
click at [680, 422] on div at bounding box center [584, 426] width 936 height 14
click at [448, 286] on div "play_arrow" at bounding box center [442, 276] width 36 height 26
click at [161, 429] on div at bounding box center [584, 426] width 936 height 14
click at [167, 470] on div "新 drag_handle drag_handle" at bounding box center [596, 472] width 910 height 17
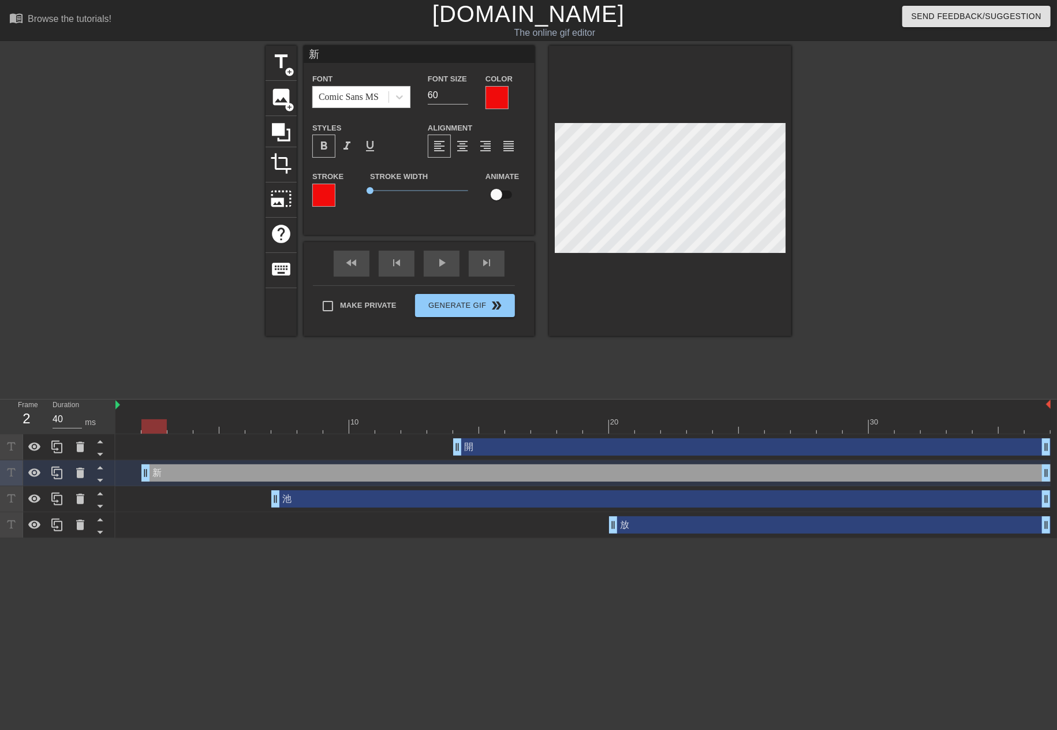
click at [327, 206] on div at bounding box center [323, 195] width 23 height 23
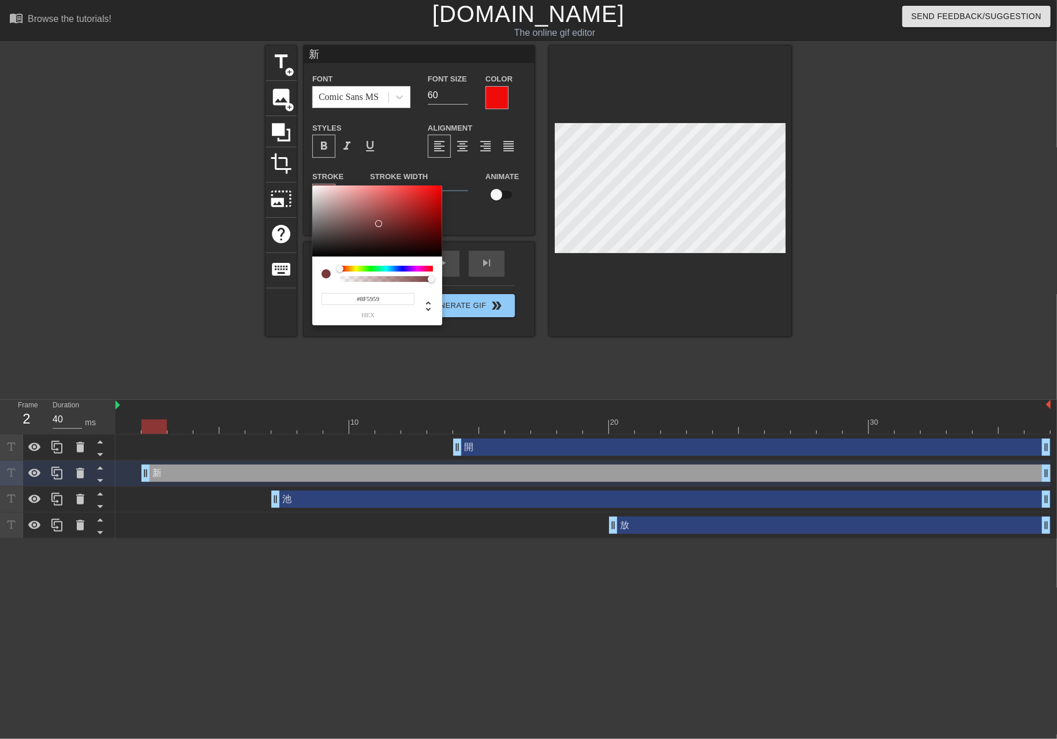
type input "#8F5D5D"
drag, startPoint x: 334, startPoint y: 197, endPoint x: 358, endPoint y: 217, distance: 31.2
click at [358, 217] on div at bounding box center [377, 221] width 130 height 72
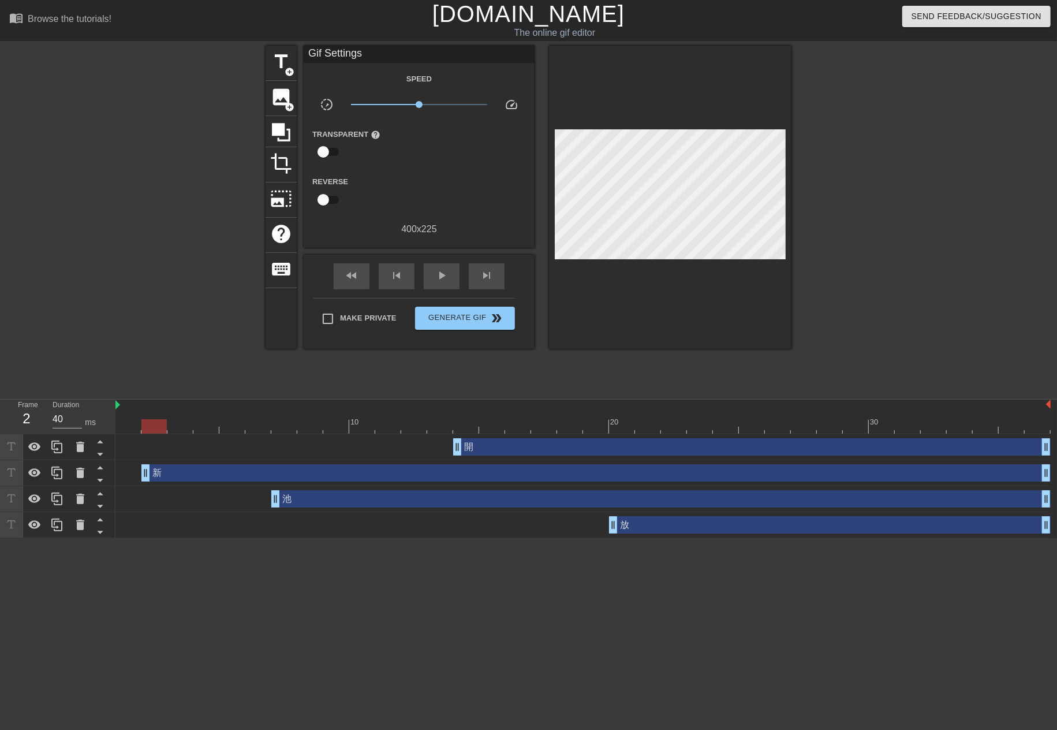
click at [236, 467] on div "新 drag_handle drag_handle" at bounding box center [596, 472] width 910 height 17
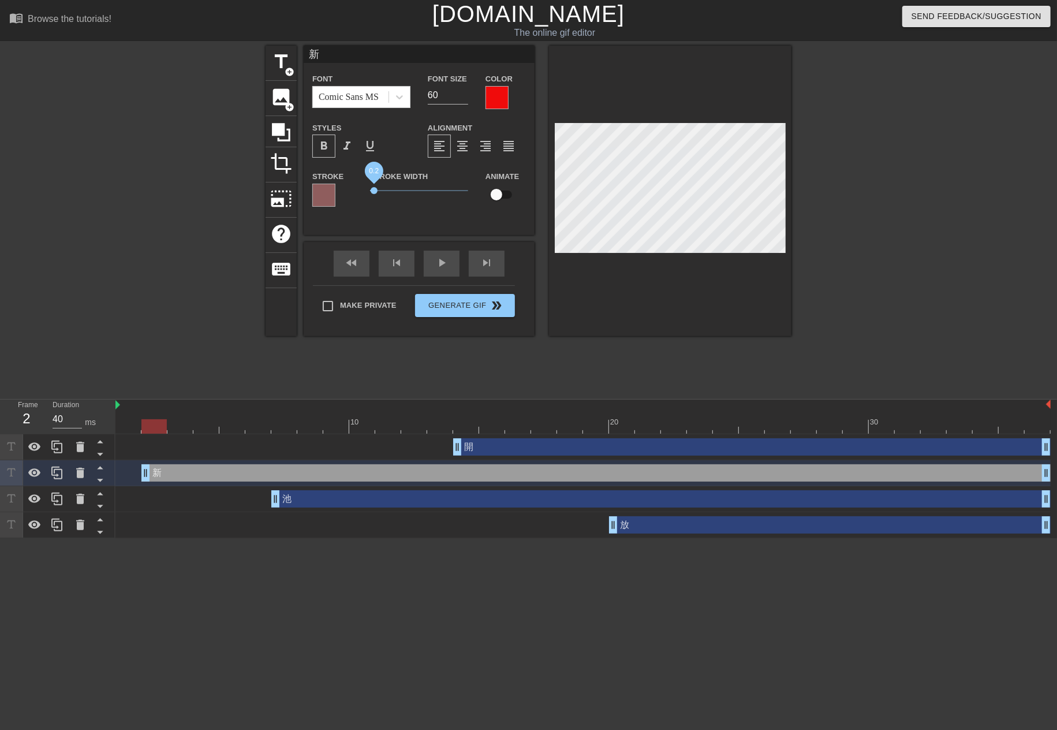
click at [374, 196] on span "0.2" at bounding box center [419, 191] width 98 height 14
click at [327, 204] on div at bounding box center [323, 195] width 23 height 23
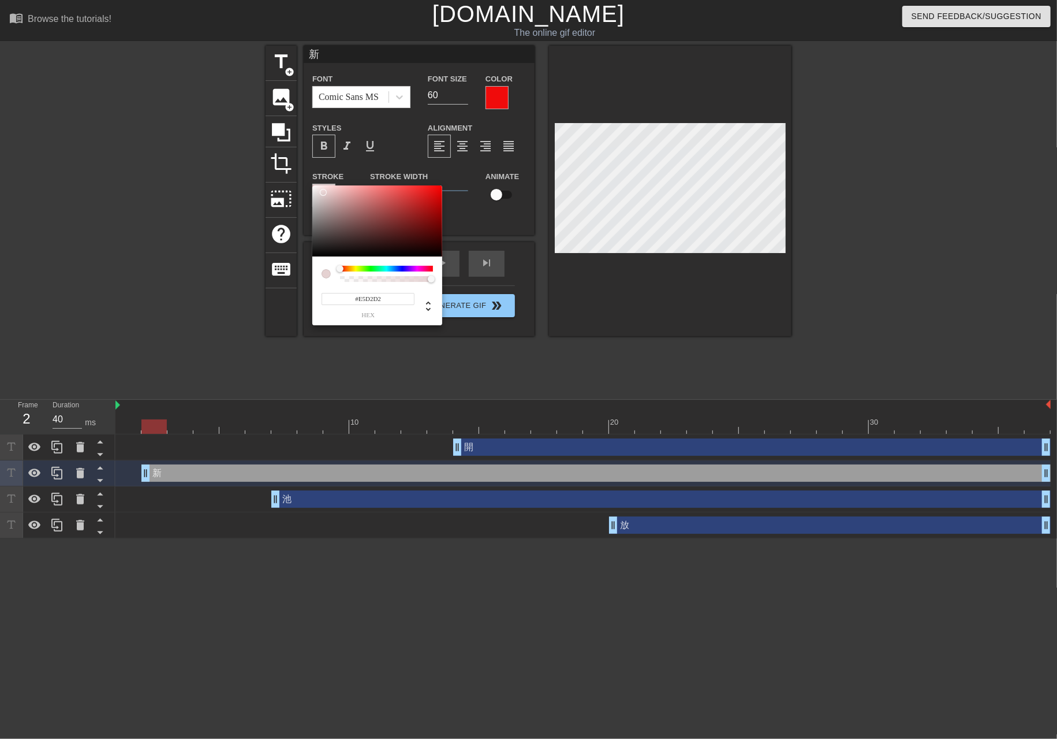
type input "#EDDCDC"
drag, startPoint x: 326, startPoint y: 197, endPoint x: 322, endPoint y: 190, distance: 7.7
click at [322, 190] on div at bounding box center [377, 221] width 130 height 72
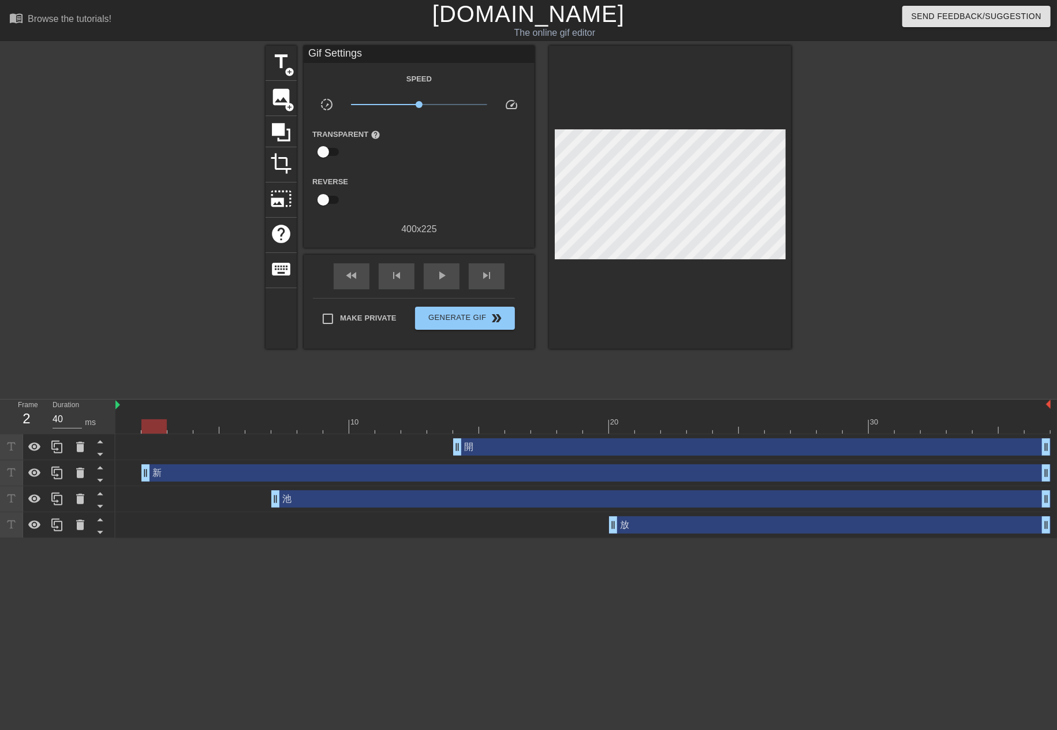
click at [253, 460] on div "新 drag_handle drag_handle" at bounding box center [584, 473] width 936 height 26
click at [243, 474] on div "新 drag_handle drag_handle" at bounding box center [596, 472] width 910 height 17
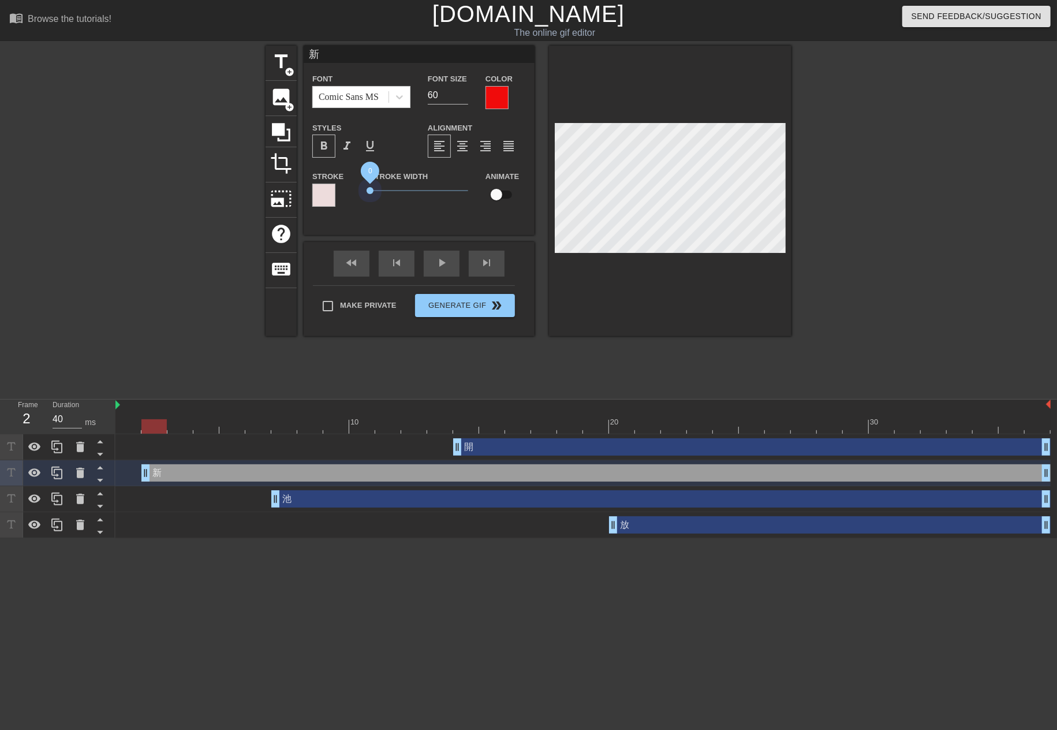
drag, startPoint x: 368, startPoint y: 189, endPoint x: 337, endPoint y: 190, distance: 31.2
click at [337, 190] on div "Stroke Stroke Width 0 Animate" at bounding box center [419, 193] width 231 height 48
drag, startPoint x: 289, startPoint y: 418, endPoint x: 904, endPoint y: 429, distance: 615.8
click at [904, 429] on div "10 20 30" at bounding box center [584, 417] width 936 height 34
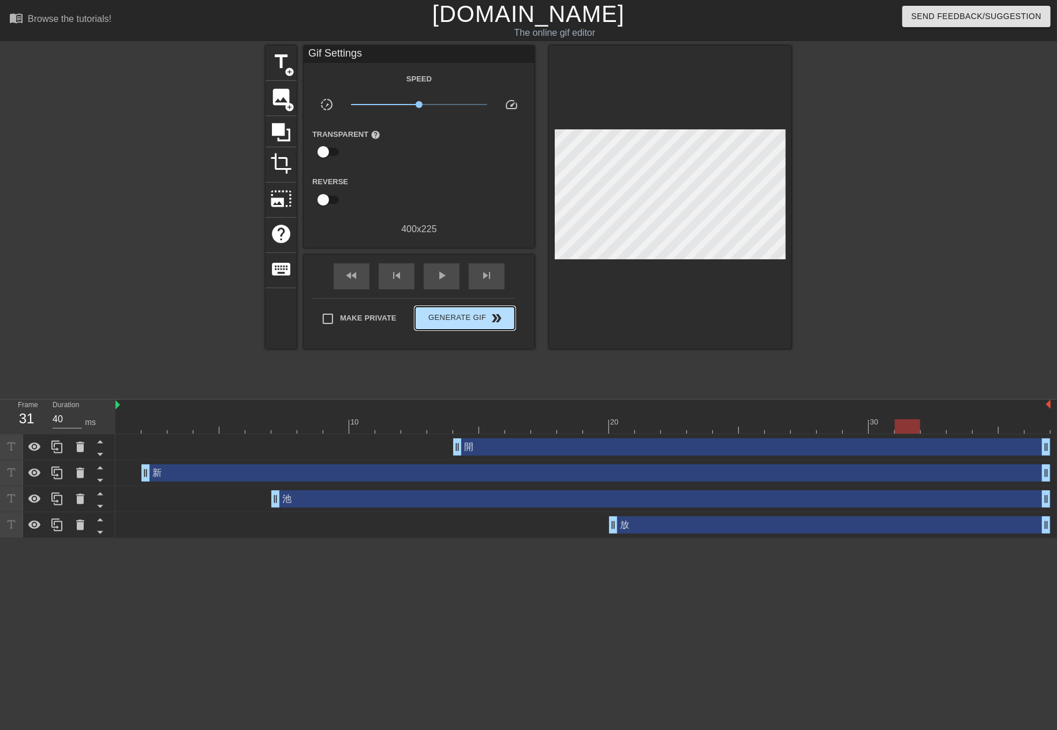
click at [461, 296] on div "fast_rewind skip_previous play_arrow skip_next Make Private Generate Gif double…" at bounding box center [419, 302] width 231 height 94
click at [457, 327] on button "Generate Gif double_arrow" at bounding box center [465, 318] width 100 height 23
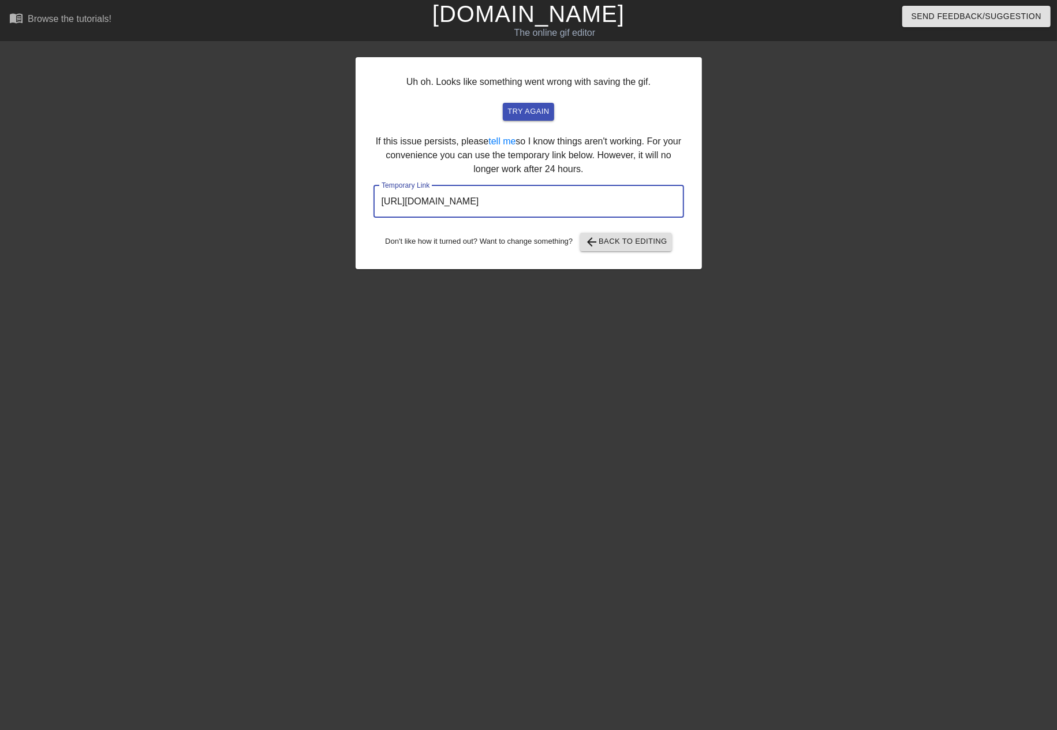
drag, startPoint x: 648, startPoint y: 197, endPoint x: 206, endPoint y: 197, distance: 442.4
click at [206, 197] on div "Uh oh. Looks like something went wrong with saving the gif. try again If this i…" at bounding box center [528, 219] width 1057 height 347
